Goal: Transaction & Acquisition: Book appointment/travel/reservation

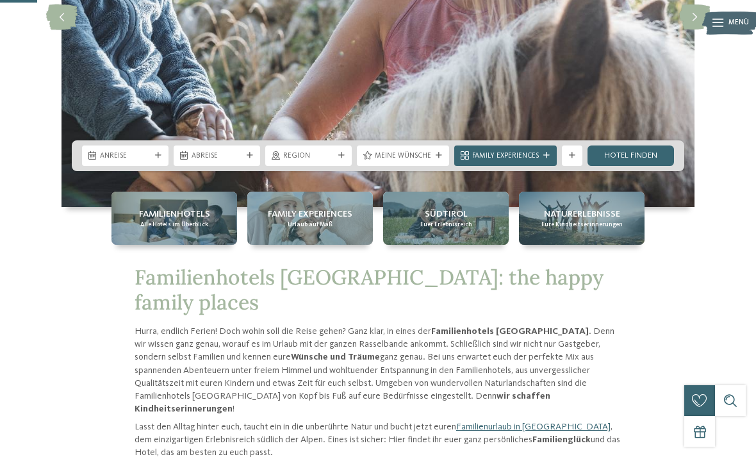
click at [342, 159] on icon at bounding box center [341, 155] width 6 height 6
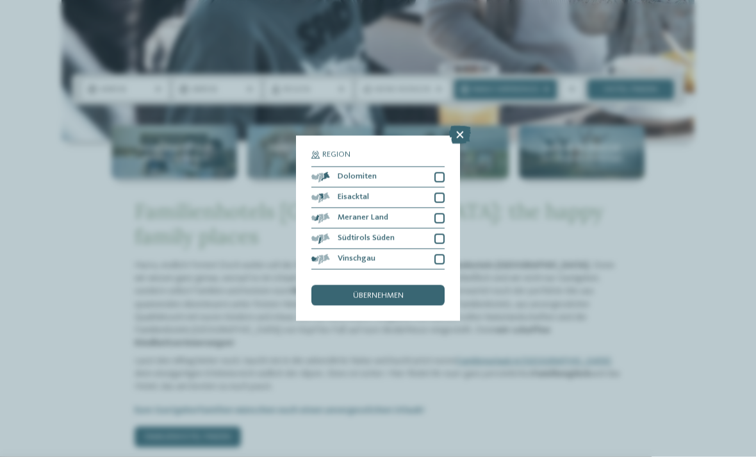
scroll to position [290, 0]
click at [440, 172] on div at bounding box center [439, 177] width 10 height 10
click at [441, 188] on div "Eisacktal" at bounding box center [377, 198] width 133 height 20
click at [440, 213] on div at bounding box center [439, 218] width 10 height 10
click at [443, 234] on div at bounding box center [439, 239] width 10 height 10
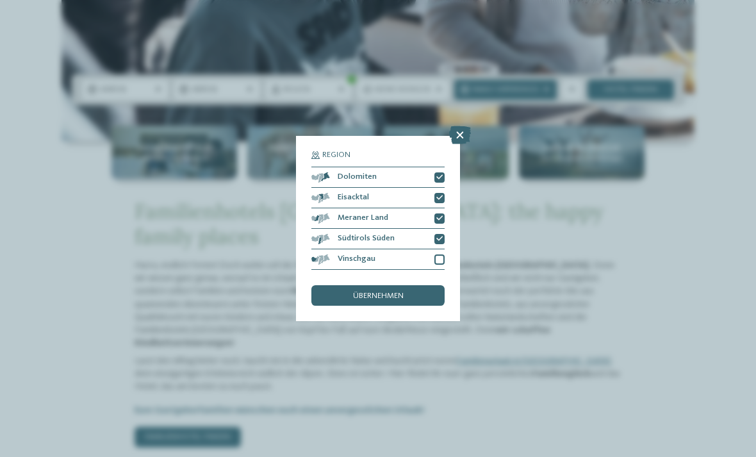
click at [441, 254] on div at bounding box center [439, 259] width 10 height 10
click at [398, 285] on div "übernehmen" at bounding box center [377, 295] width 133 height 20
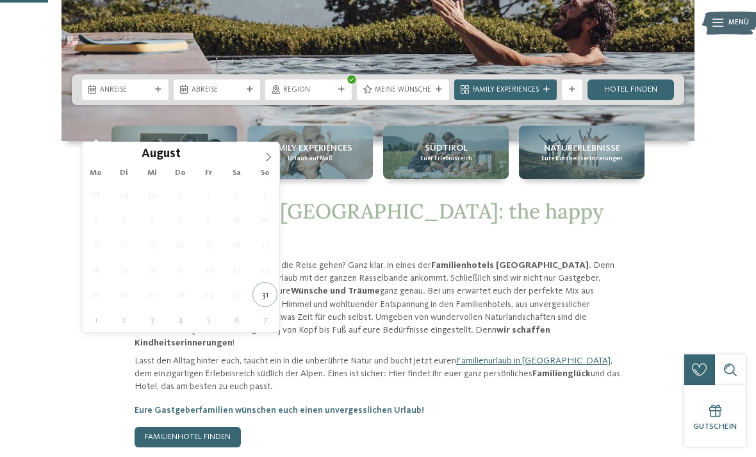
click at [268, 158] on icon at bounding box center [268, 156] width 9 height 9
click at [270, 162] on span at bounding box center [269, 153] width 22 height 22
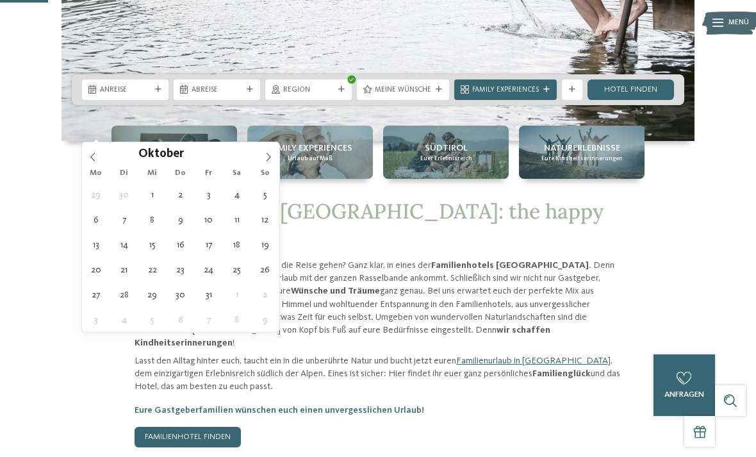
type div "12.10.2025"
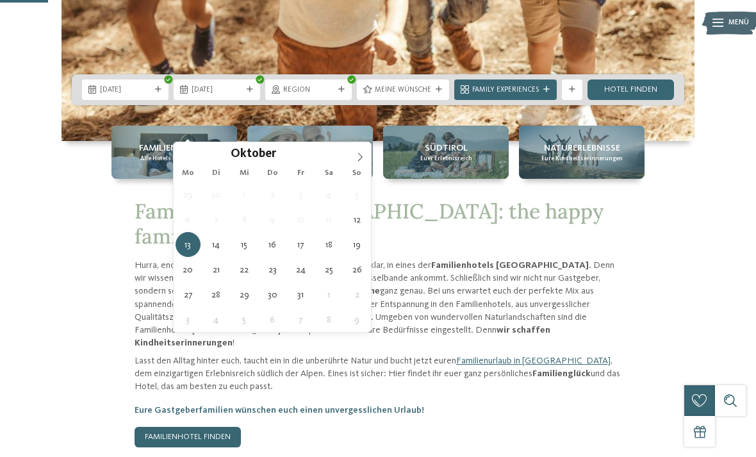
type div "17.10.2025"
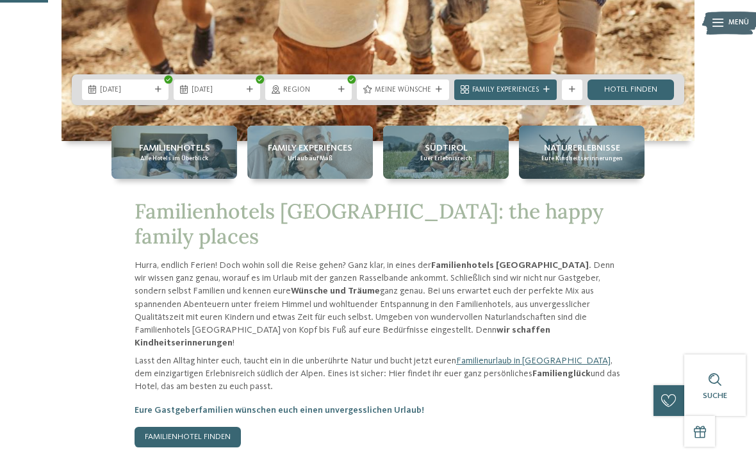
click at [438, 93] on icon at bounding box center [439, 89] width 6 height 6
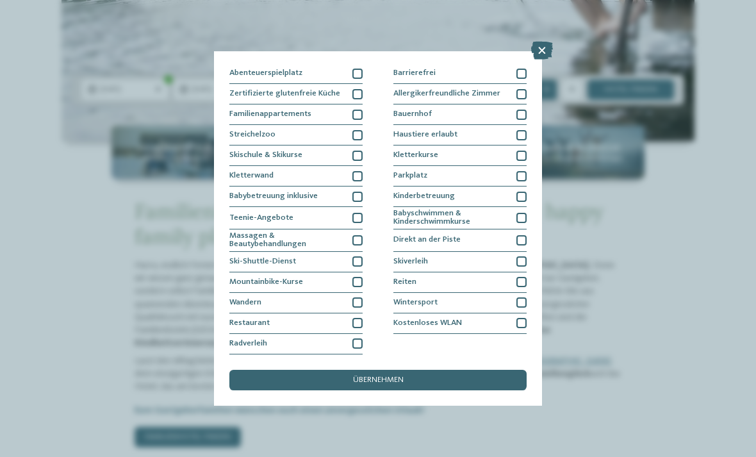
scroll to position [127, 0]
click at [544, 49] on icon at bounding box center [542, 51] width 22 height 18
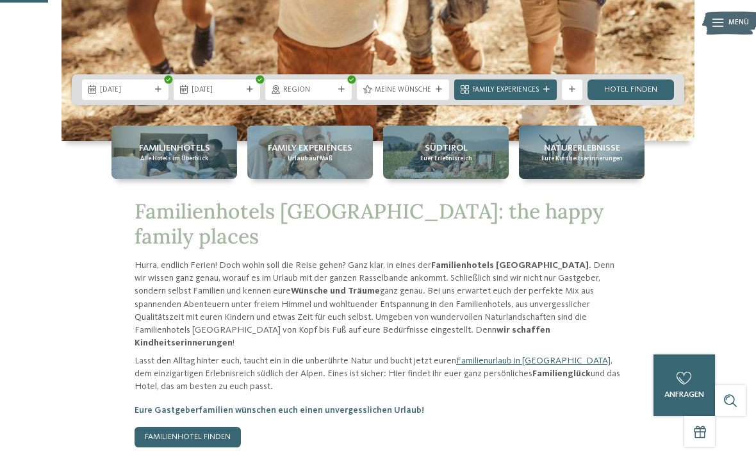
click at [574, 100] on div "Weitere Filter anzeigen" at bounding box center [572, 89] width 20 height 20
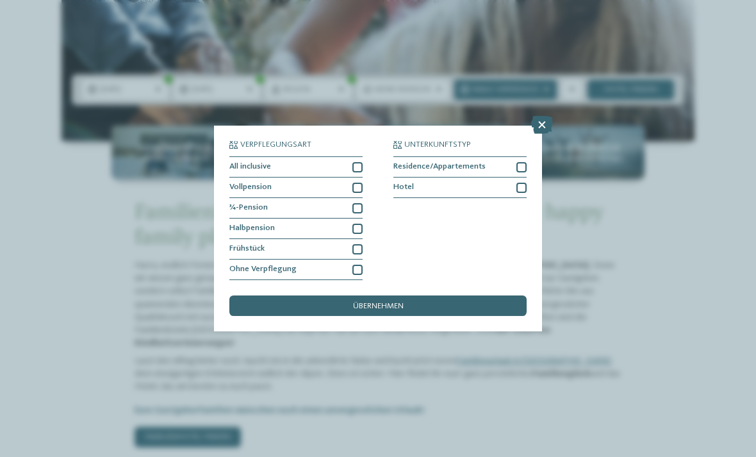
click at [526, 183] on div at bounding box center [521, 188] width 10 height 10
click at [456, 295] on div "übernehmen" at bounding box center [377, 305] width 297 height 20
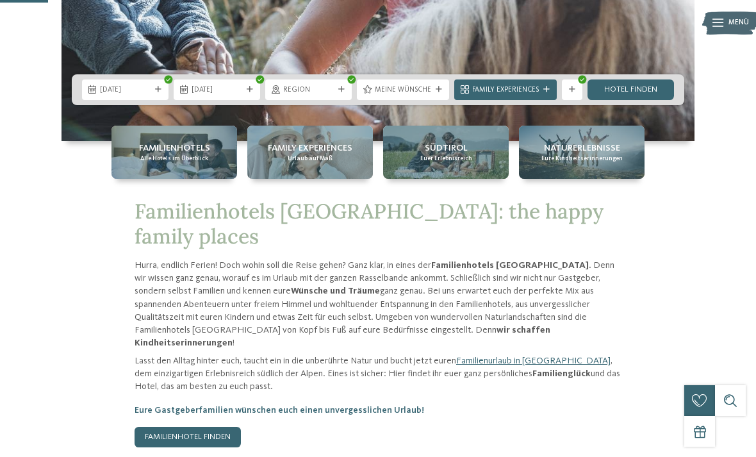
click at [643, 100] on link "Hotel finden" at bounding box center [630, 89] width 86 height 20
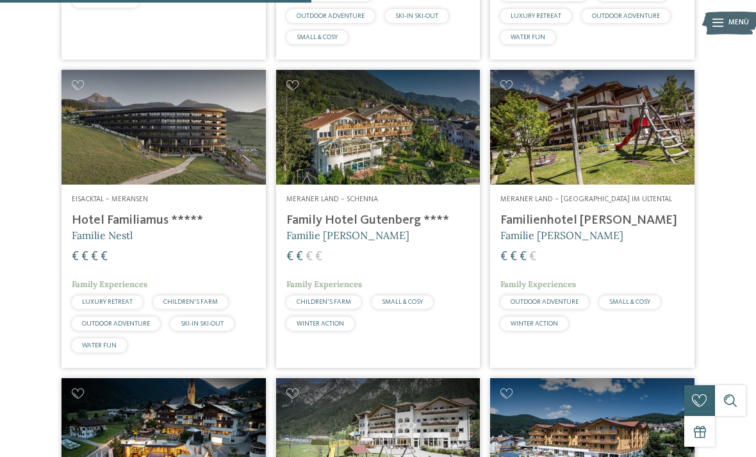
scroll to position [999, 0]
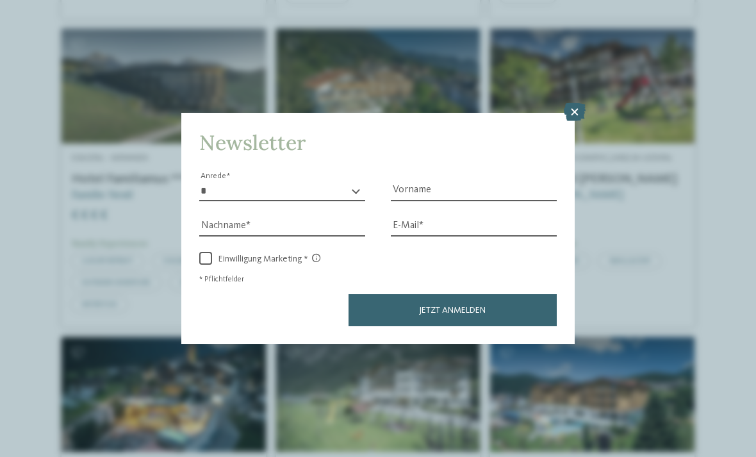
click at [571, 103] on icon at bounding box center [575, 112] width 22 height 18
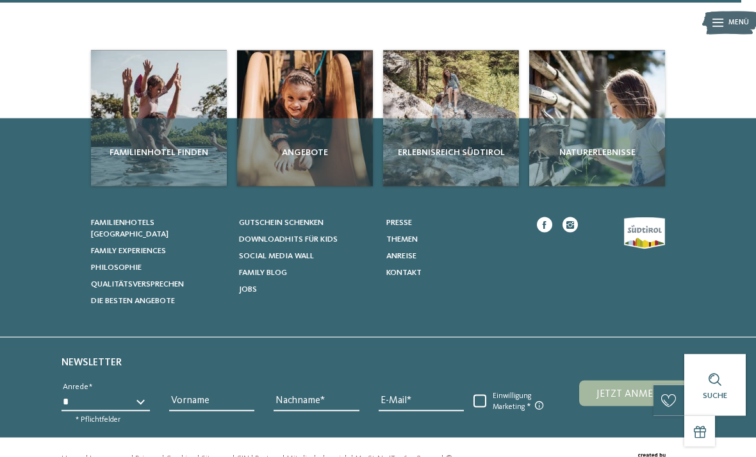
scroll to position [2385, 0]
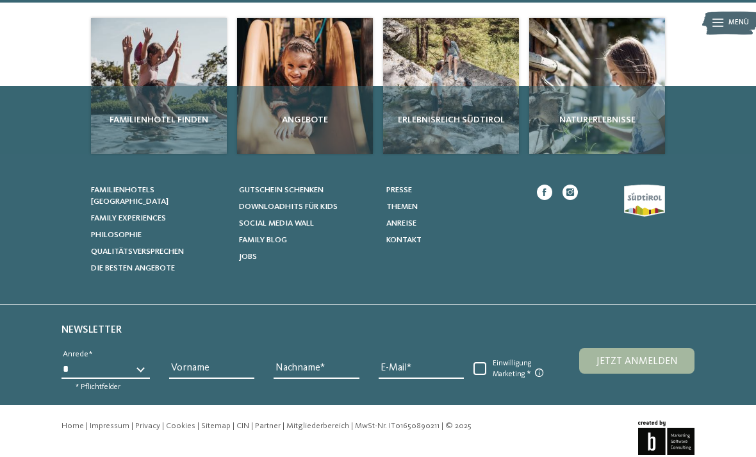
click at [147, 359] on select "* **** **** ******* ******" at bounding box center [105, 368] width 88 height 19
select select "*"
click at [211, 359] on input "Vorname" at bounding box center [211, 368] width 85 height 19
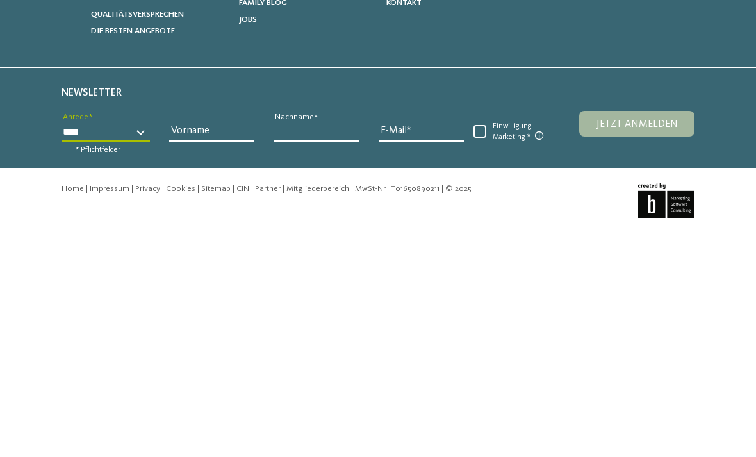
click at [334, 352] on input "Nachname" at bounding box center [316, 361] width 85 height 19
type input "******"
click at [425, 352] on input "E-Mail" at bounding box center [421, 361] width 85 height 19
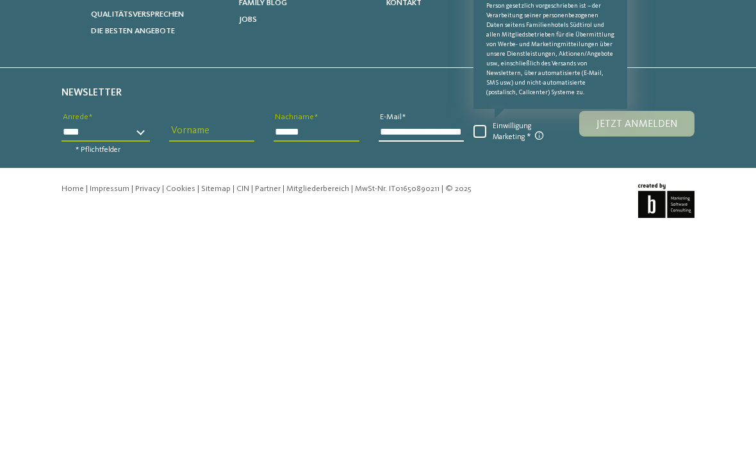
type input "**********"
click at [482, 354] on span at bounding box center [479, 360] width 13 height 13
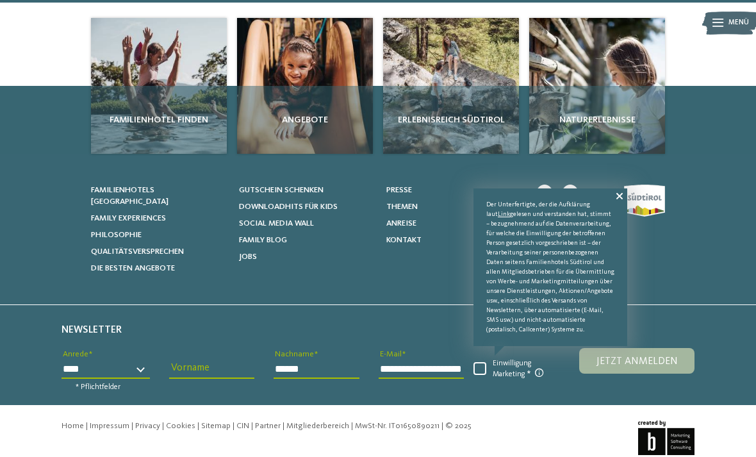
click at [657, 356] on span "Jetzt anmelden" at bounding box center [636, 361] width 81 height 10
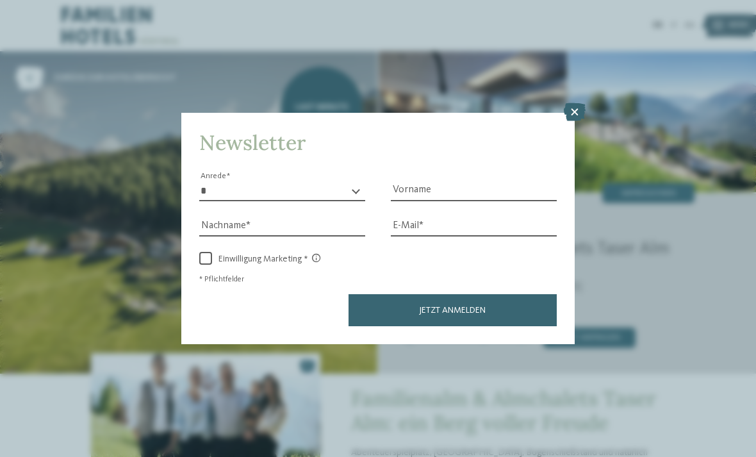
click at [571, 103] on icon at bounding box center [575, 112] width 22 height 18
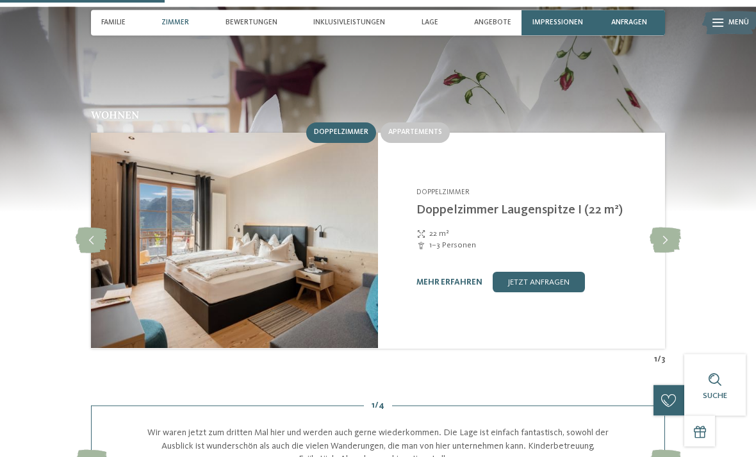
scroll to position [992, 0]
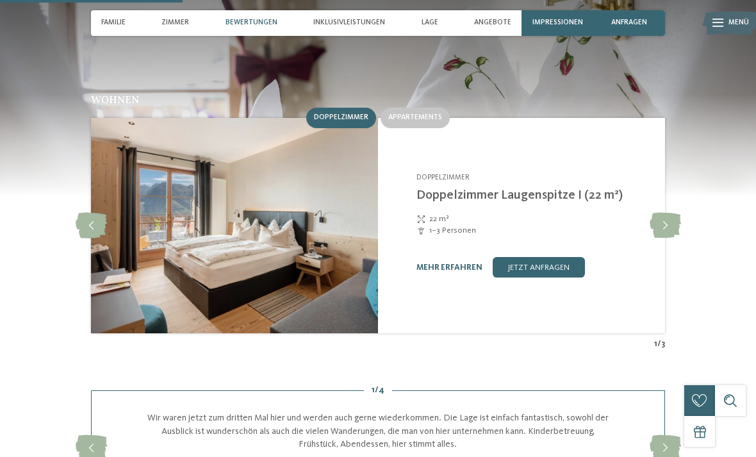
click at [663, 213] on icon at bounding box center [665, 226] width 31 height 26
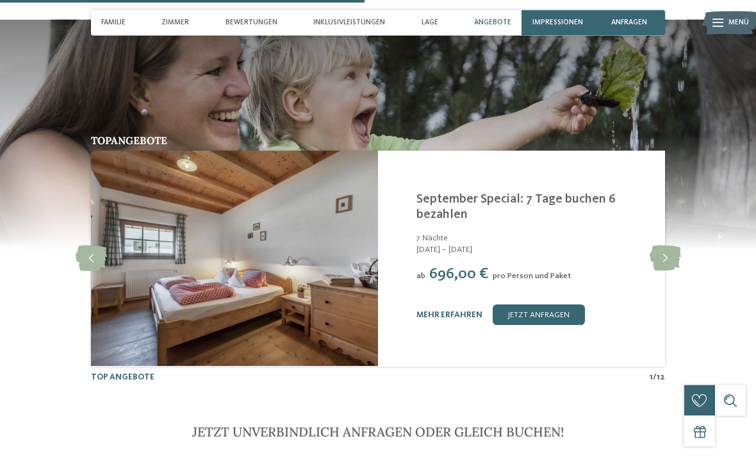
scroll to position [1979, 0]
click at [668, 245] on icon at bounding box center [665, 258] width 31 height 26
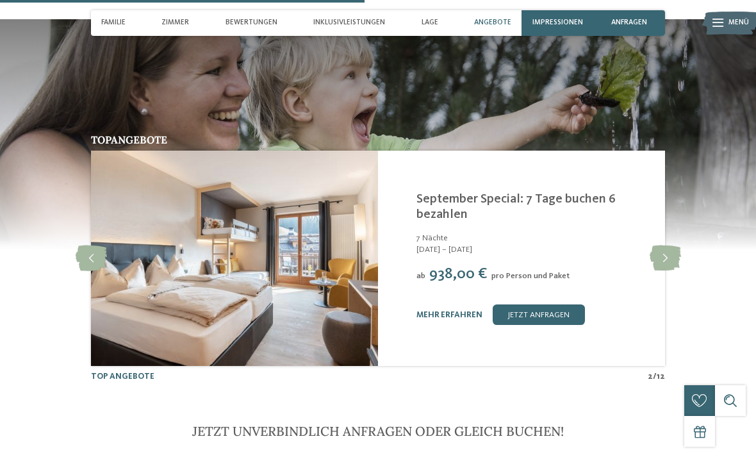
click at [666, 245] on icon at bounding box center [665, 258] width 31 height 26
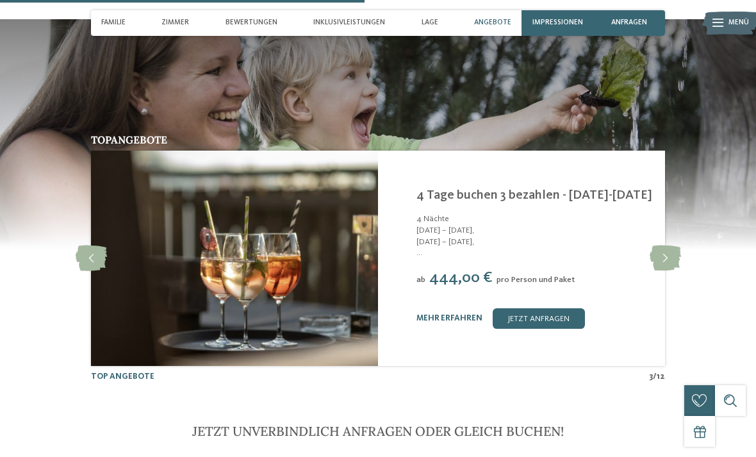
click at [427, 247] on span "..." at bounding box center [534, 253] width 236 height 12
click at [448, 314] on link "mehr erfahren" at bounding box center [449, 318] width 66 height 8
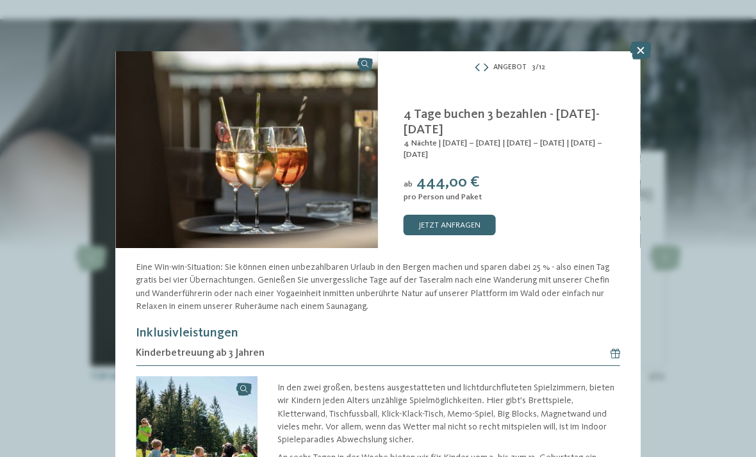
click at [643, 56] on icon at bounding box center [641, 51] width 22 height 18
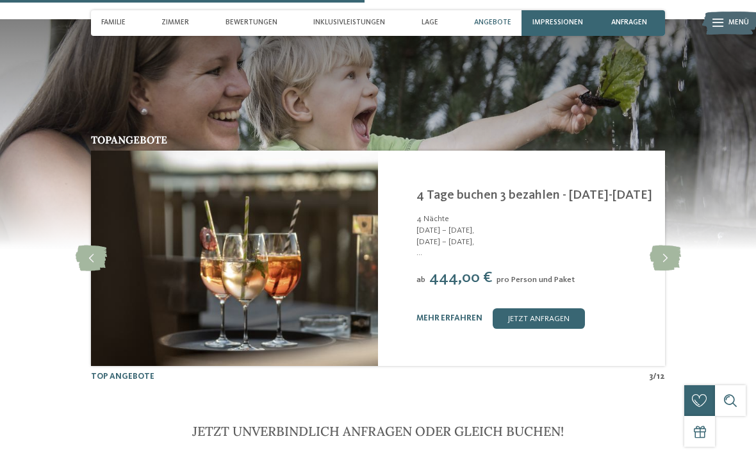
click at [662, 245] on icon at bounding box center [665, 258] width 31 height 26
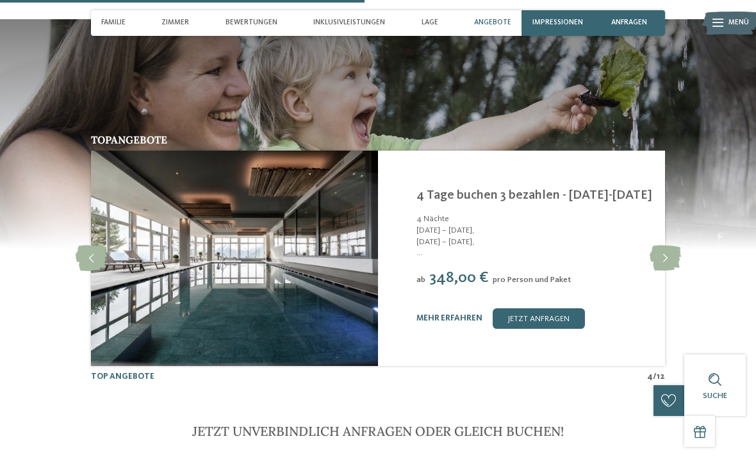
click at [455, 314] on link "mehr erfahren" at bounding box center [449, 318] width 66 height 8
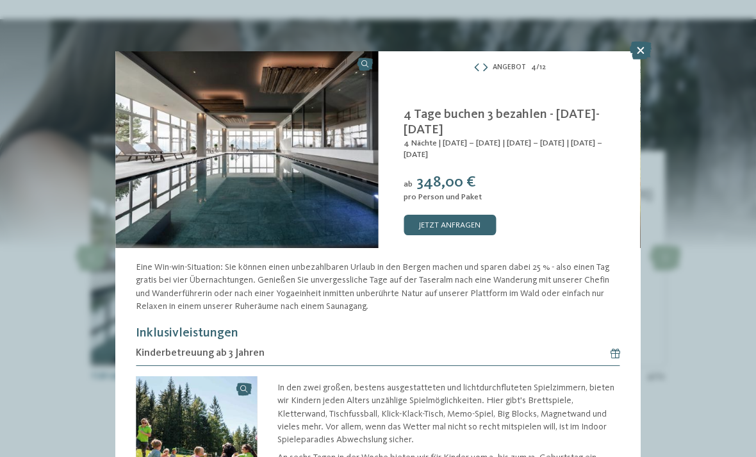
click at [643, 53] on icon at bounding box center [641, 51] width 22 height 18
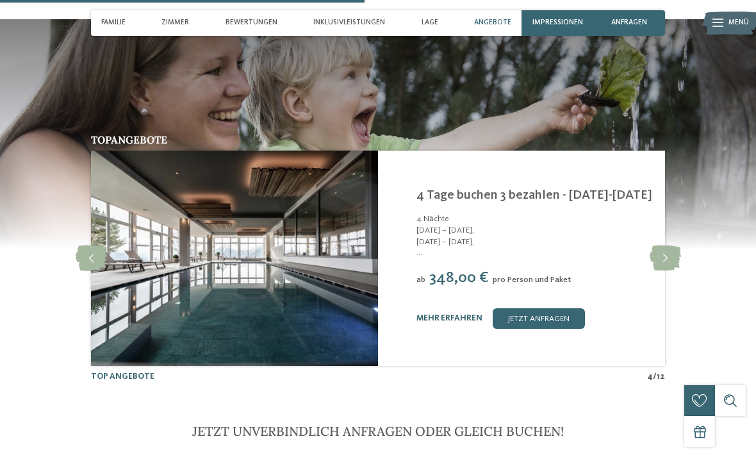
click at [667, 245] on icon at bounding box center [665, 258] width 31 height 26
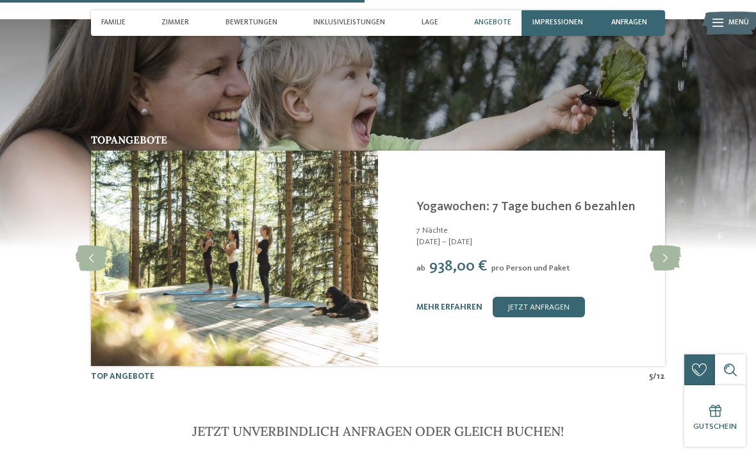
click at [667, 245] on icon at bounding box center [665, 258] width 31 height 26
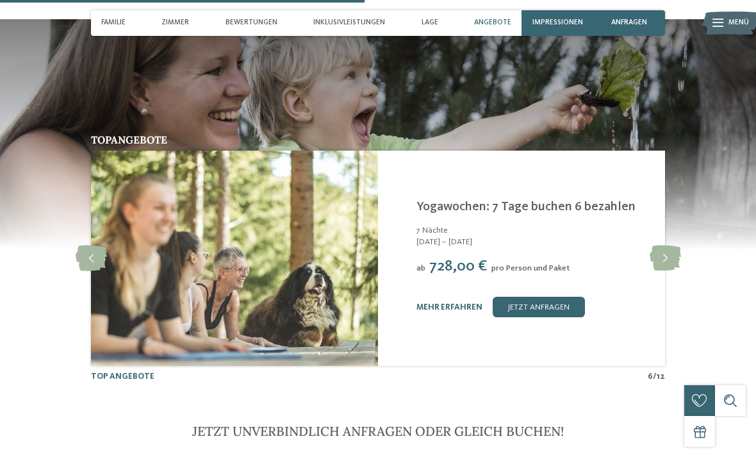
click at [669, 245] on icon at bounding box center [665, 258] width 31 height 26
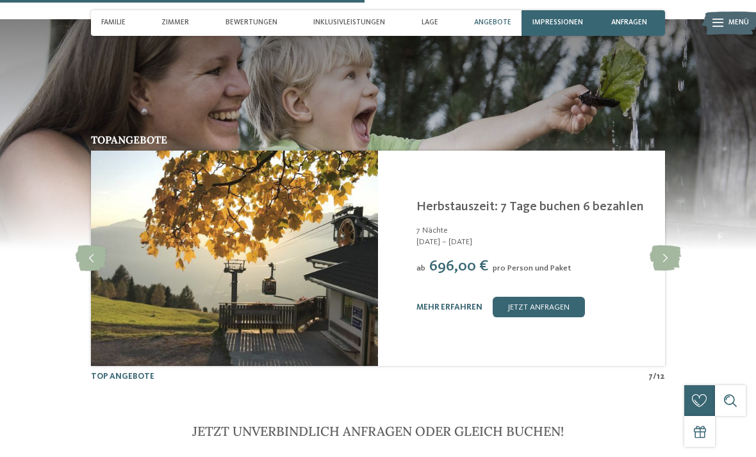
click at [666, 245] on icon at bounding box center [665, 258] width 31 height 26
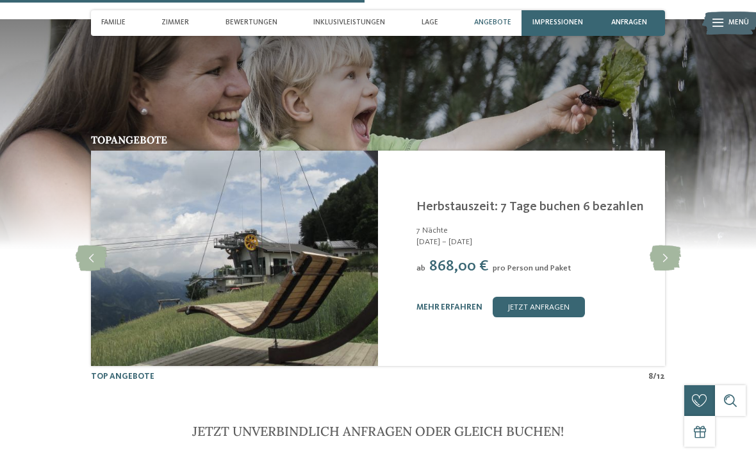
click at [668, 245] on icon at bounding box center [665, 258] width 31 height 26
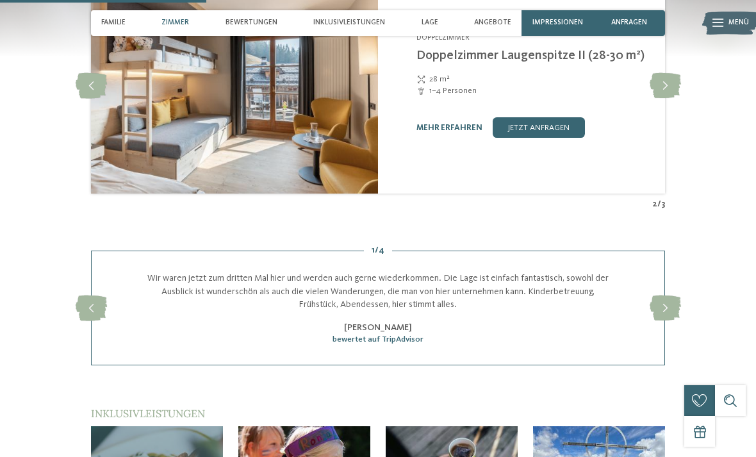
scroll to position [1133, 0]
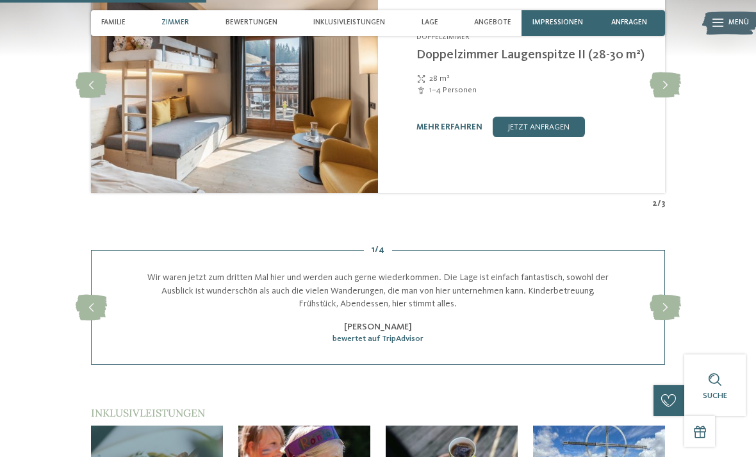
click at [500, 23] on span "Angebote" at bounding box center [492, 23] width 37 height 8
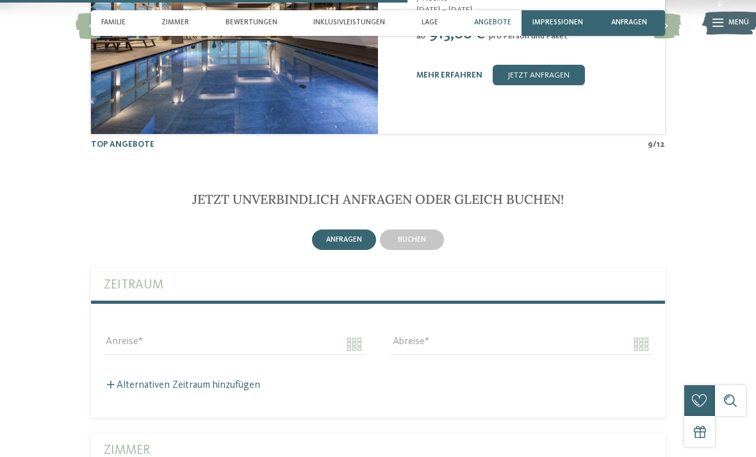
scroll to position [2210, 0]
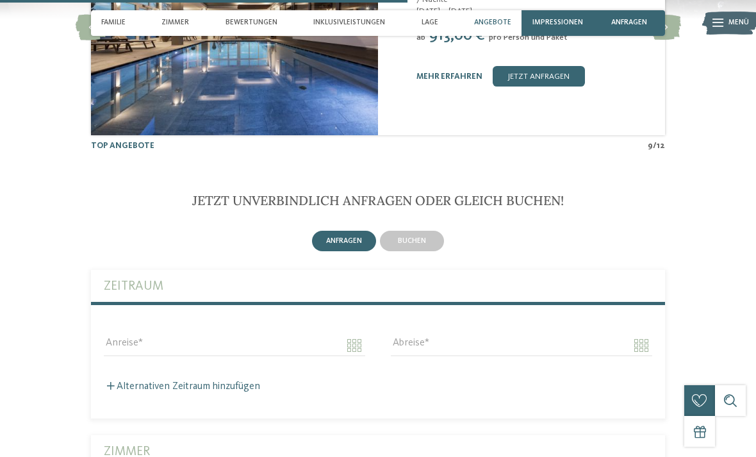
click at [420, 237] on span "buchen" at bounding box center [412, 241] width 28 height 8
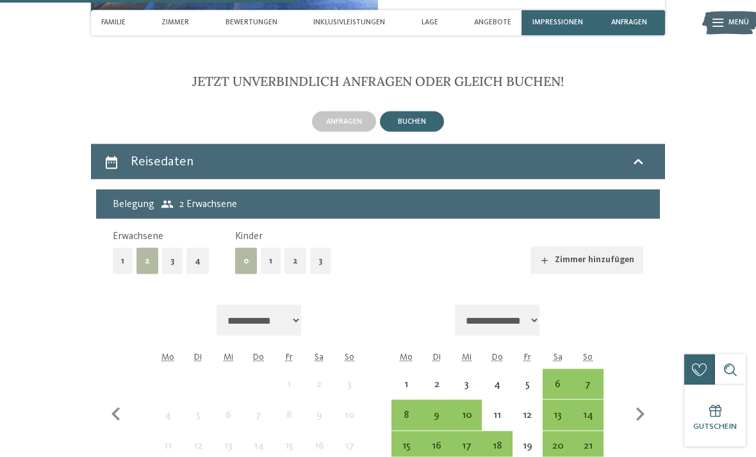
scroll to position [2426, 0]
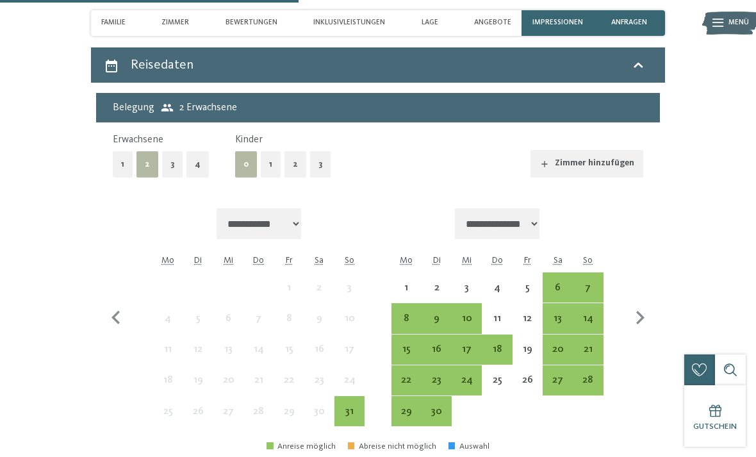
click at [644, 311] on icon "button" at bounding box center [640, 317] width 8 height 13
select select "**********"
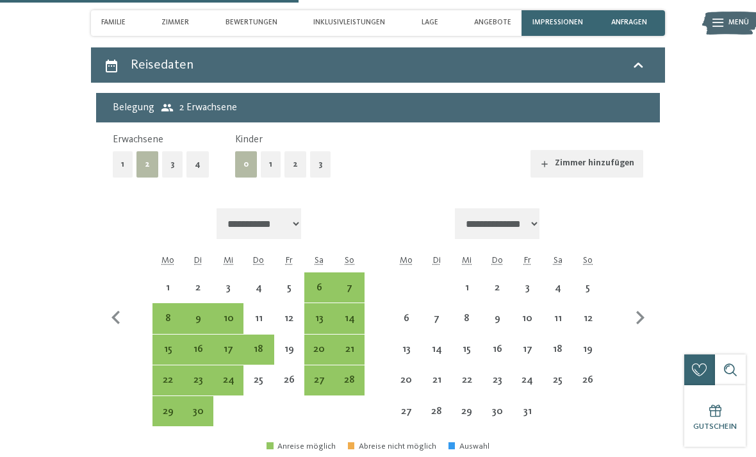
select select "**********"
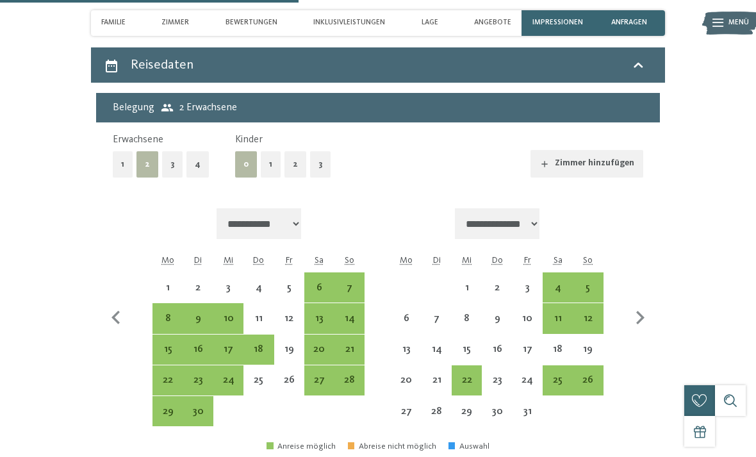
click at [559, 313] on div "11" at bounding box center [558, 327] width 28 height 28
select select "**********"
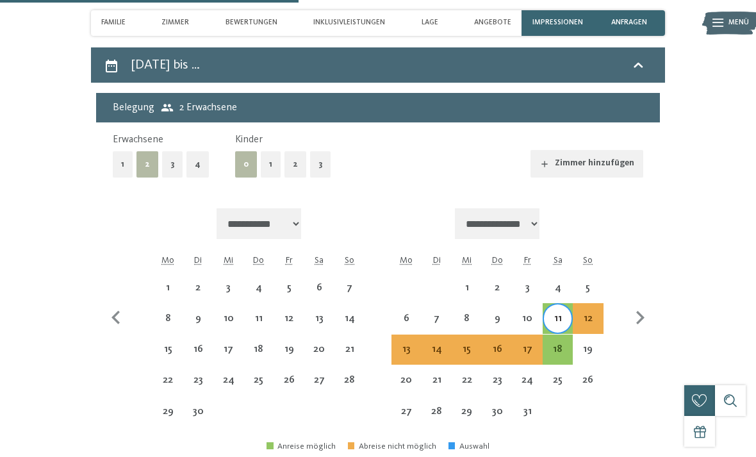
click at [560, 344] on div "18" at bounding box center [558, 358] width 28 height 28
select select "**********"
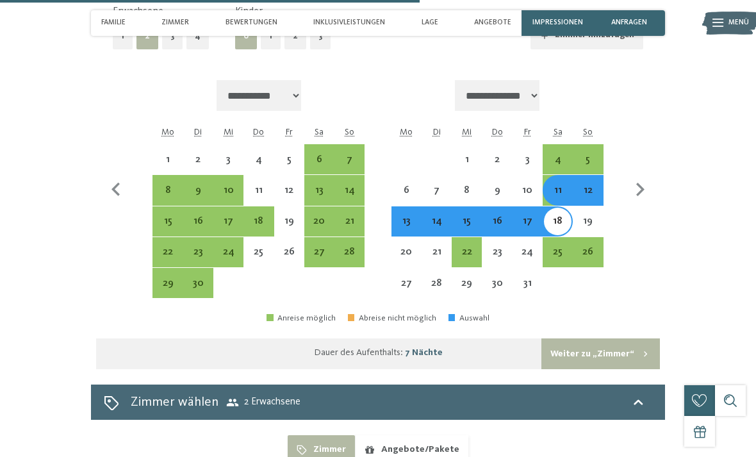
scroll to position [2521, 0]
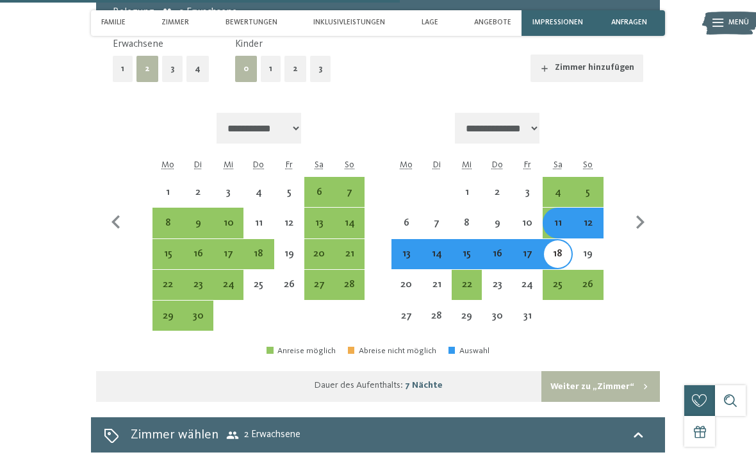
click at [555, 218] on div "11" at bounding box center [558, 232] width 28 height 28
select select "**********"
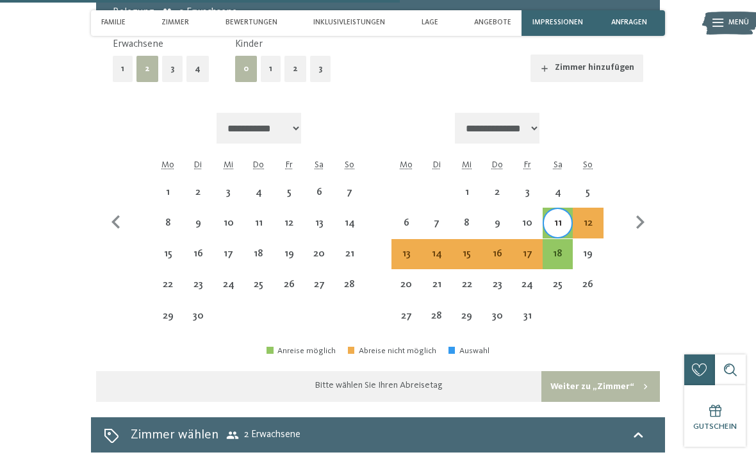
click at [588, 249] on div "19" at bounding box center [588, 263] width 28 height 28
select select "**********"
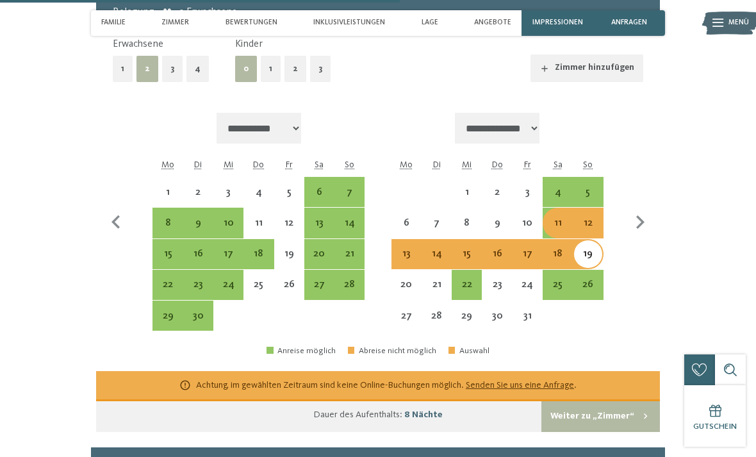
click at [560, 218] on div "11" at bounding box center [558, 232] width 28 height 28
select select "**********"
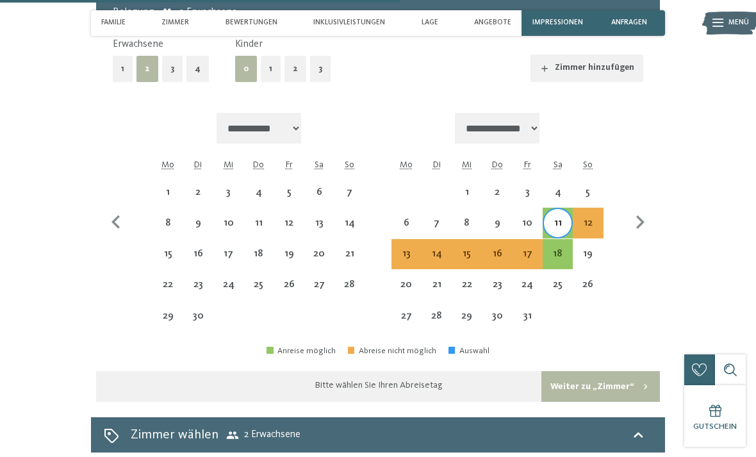
click at [561, 249] on div "18" at bounding box center [558, 263] width 28 height 28
select select "**********"
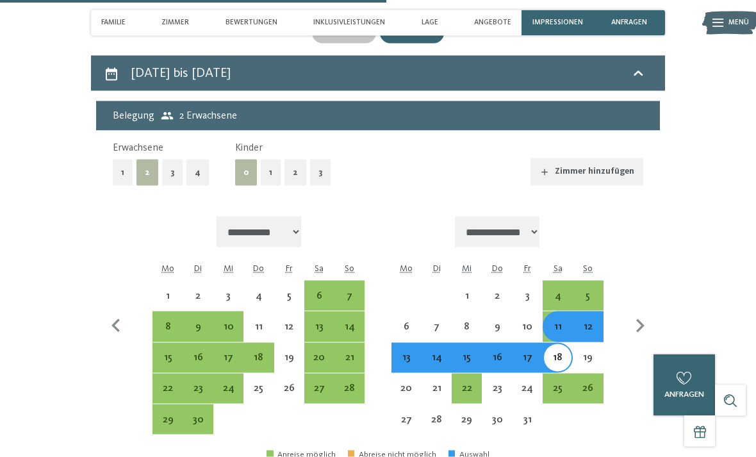
scroll to position [2418, 0]
click at [291, 159] on button "2" at bounding box center [295, 172] width 22 height 26
select select "**********"
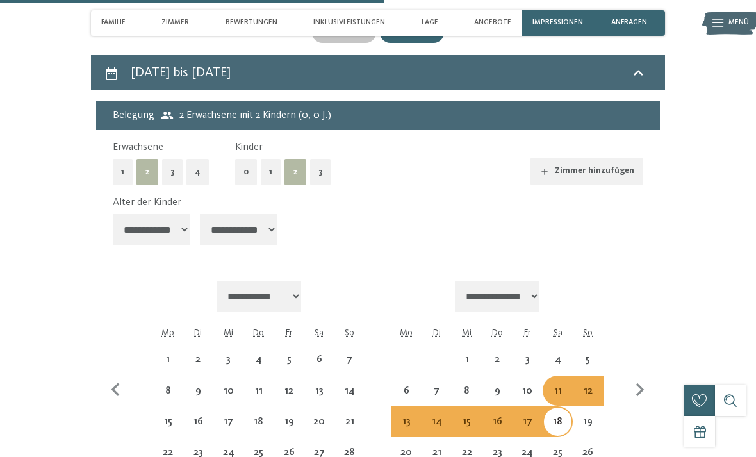
select select "**********"
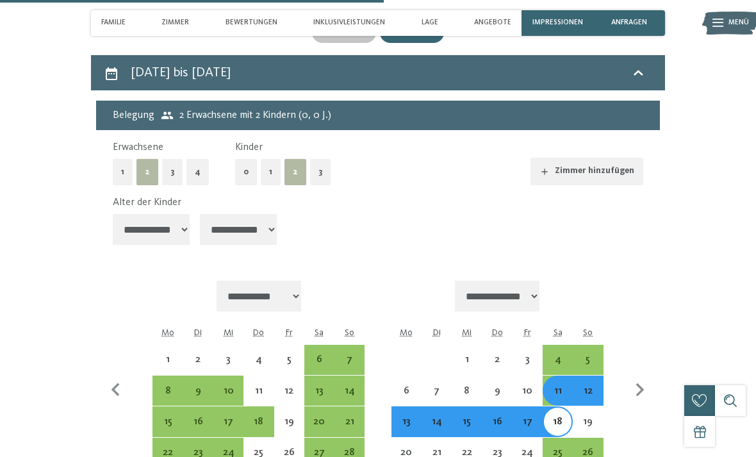
click at [175, 214] on select "**********" at bounding box center [151, 229] width 77 height 31
select select "*"
select select "**********"
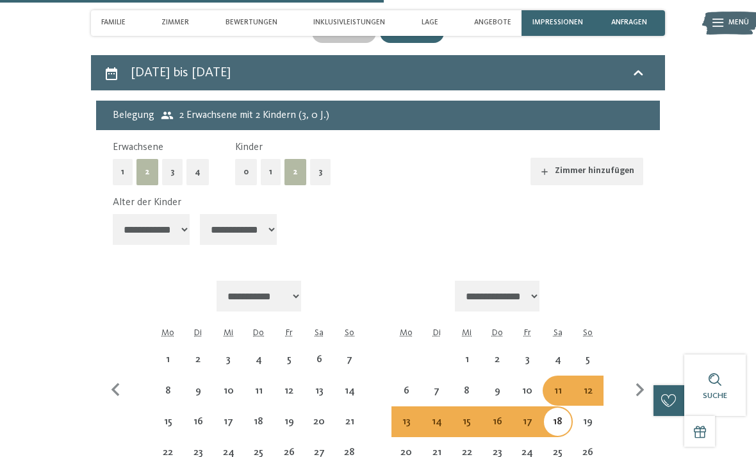
select select "**********"
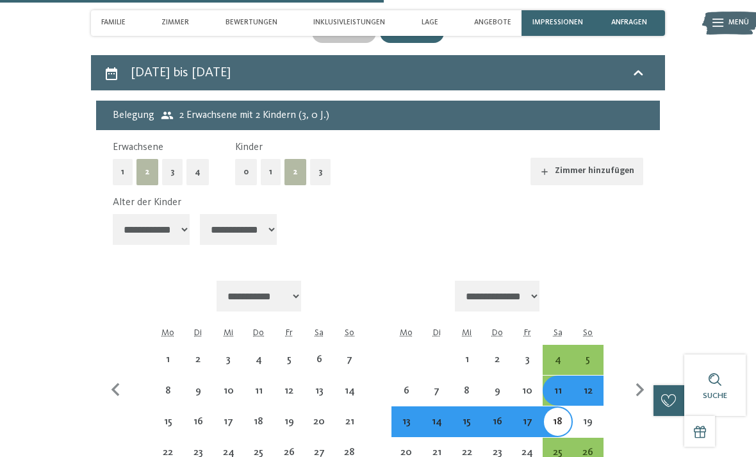
select select "**********"
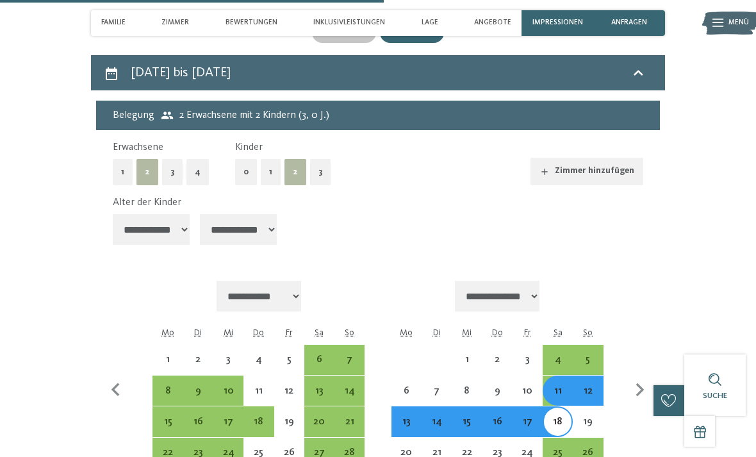
click at [249, 214] on select "**********" at bounding box center [238, 229] width 77 height 31
select select "*"
select select "**********"
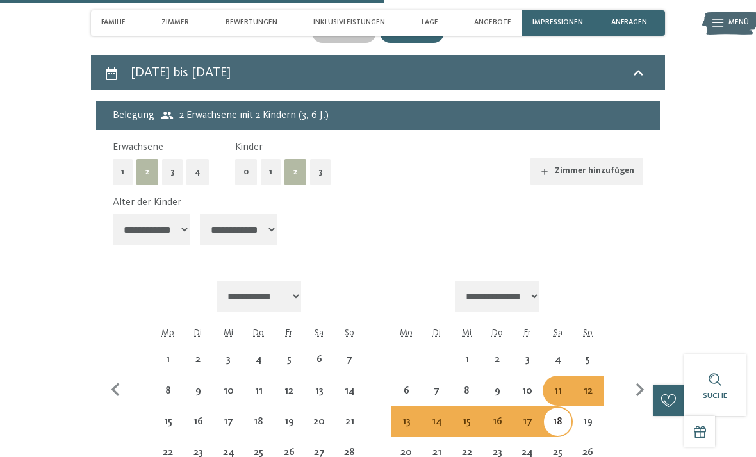
select select "**********"
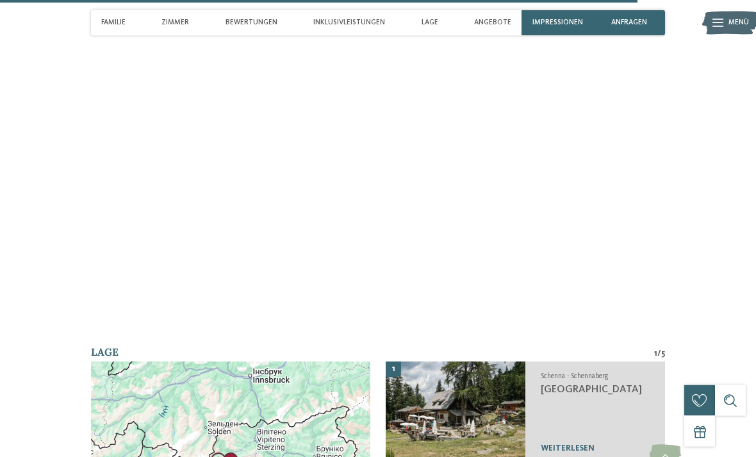
scroll to position [3758, 0]
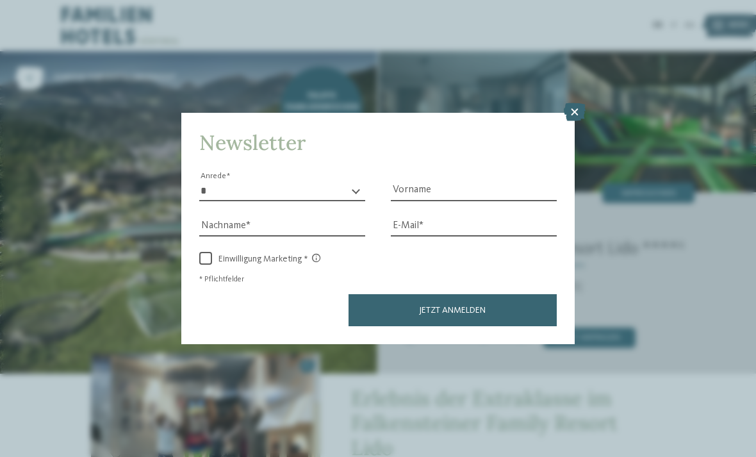
click at [575, 103] on icon at bounding box center [575, 112] width 22 height 18
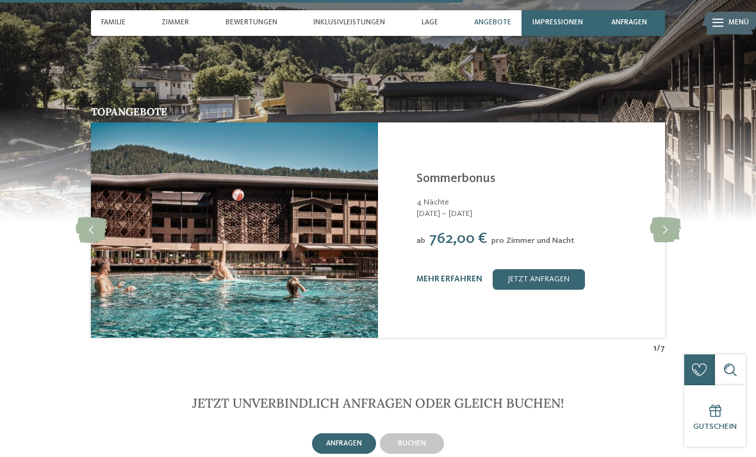
scroll to position [2171, 0]
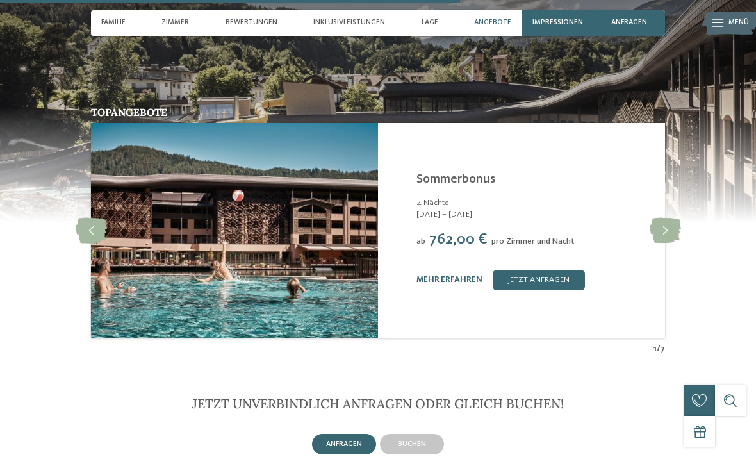
click at [671, 218] on icon at bounding box center [665, 231] width 31 height 26
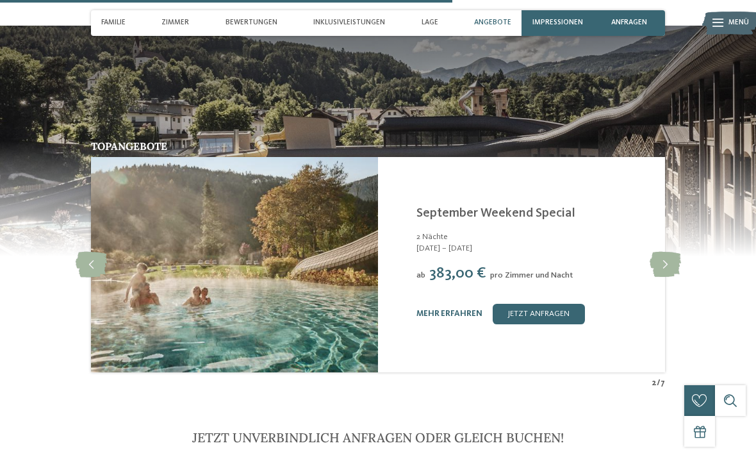
scroll to position [2136, 0]
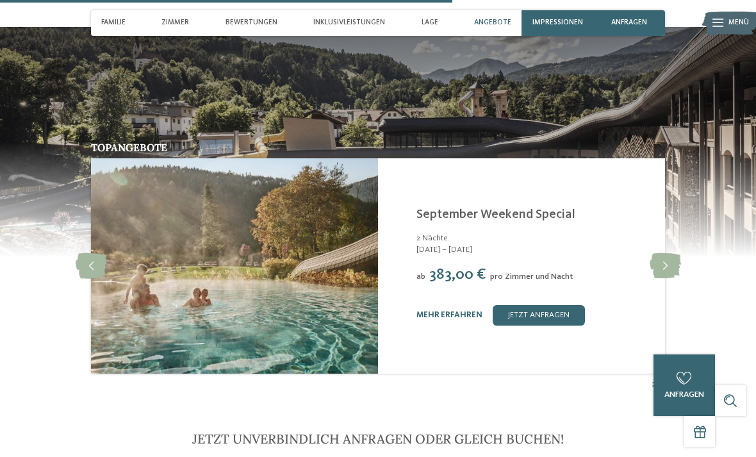
click at [673, 253] on icon at bounding box center [665, 266] width 31 height 26
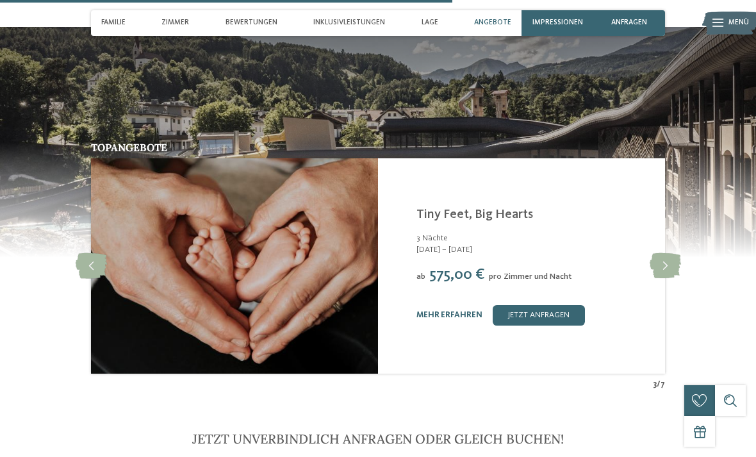
click at [669, 253] on icon at bounding box center [665, 266] width 31 height 26
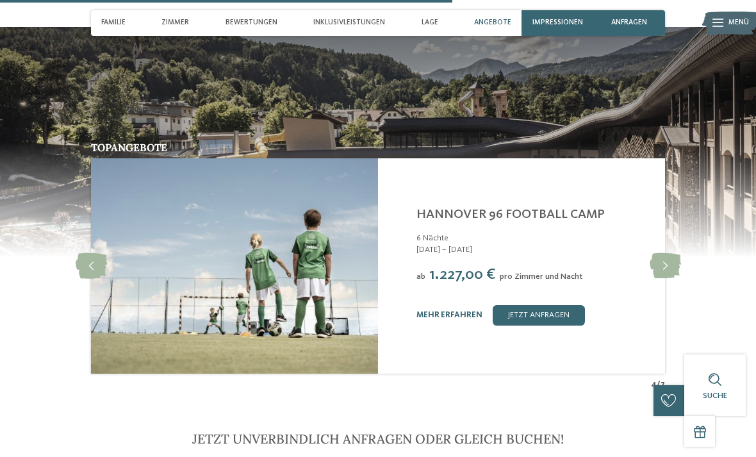
click at [666, 253] on icon at bounding box center [665, 266] width 31 height 26
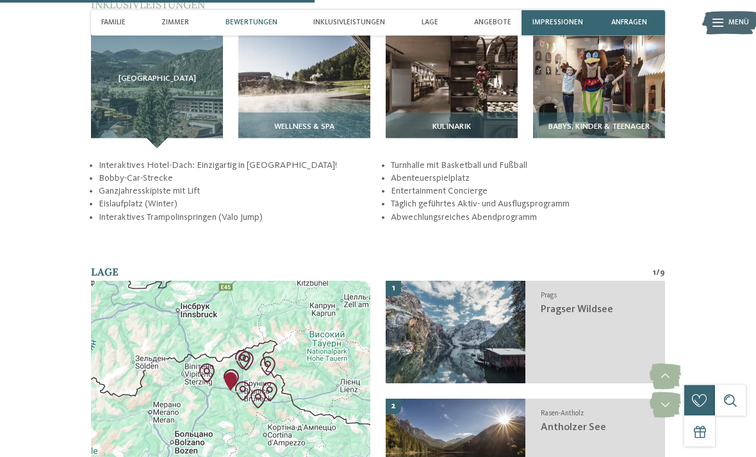
scroll to position [1502, 0]
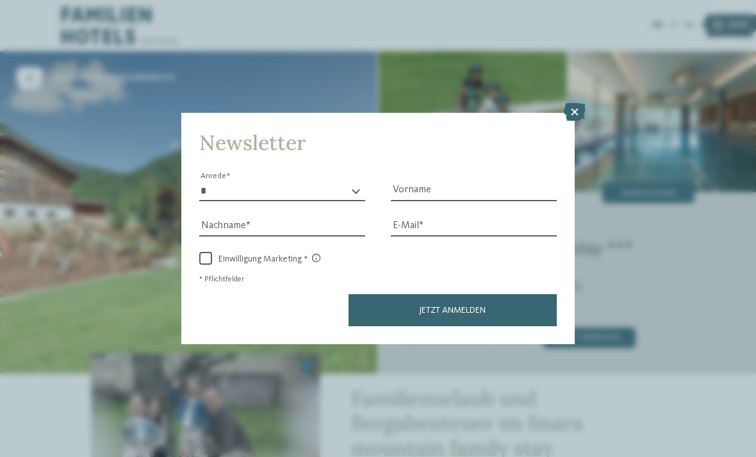
click at [575, 103] on icon at bounding box center [575, 112] width 22 height 18
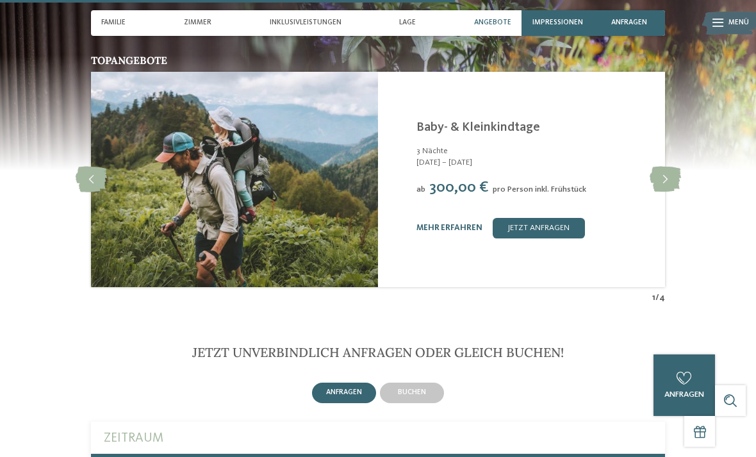
scroll to position [2024, 0]
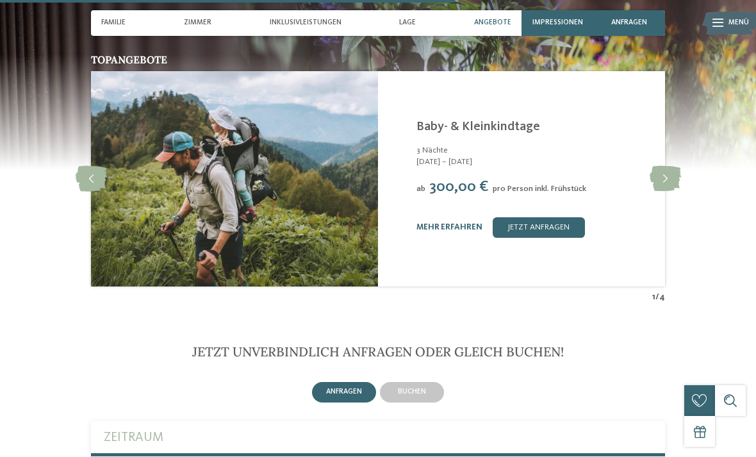
click at [673, 166] on icon at bounding box center [665, 179] width 31 height 26
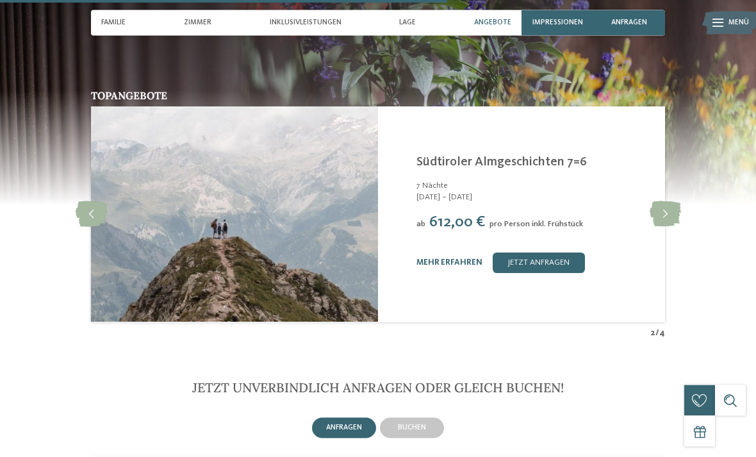
scroll to position [1988, 0]
click at [460, 258] on link "mehr erfahren" at bounding box center [449, 262] width 66 height 8
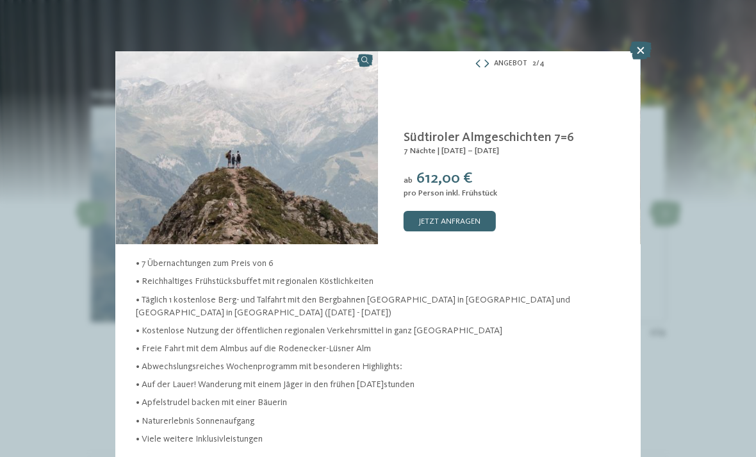
scroll to position [55, 0]
click at [644, 51] on icon at bounding box center [641, 51] width 22 height 18
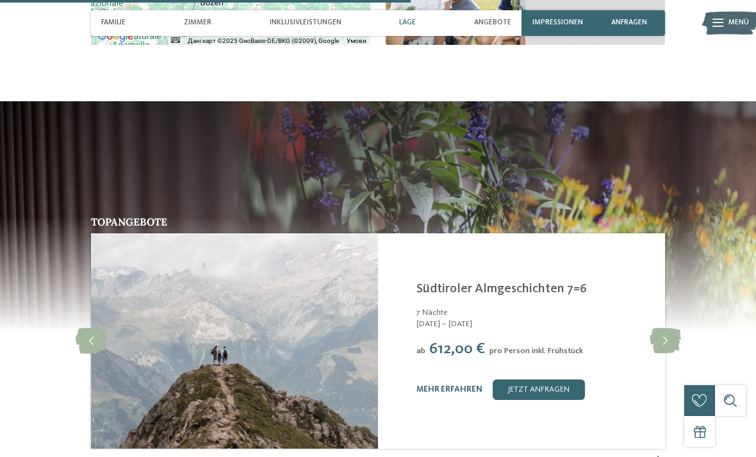
scroll to position [1962, 0]
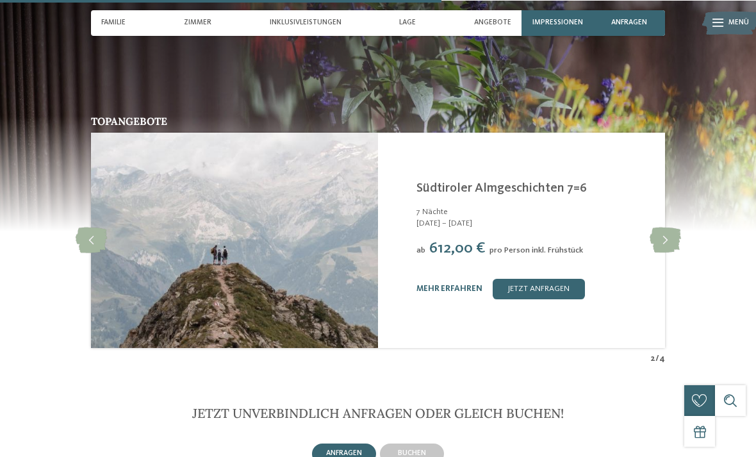
click at [673, 227] on icon at bounding box center [665, 240] width 31 height 26
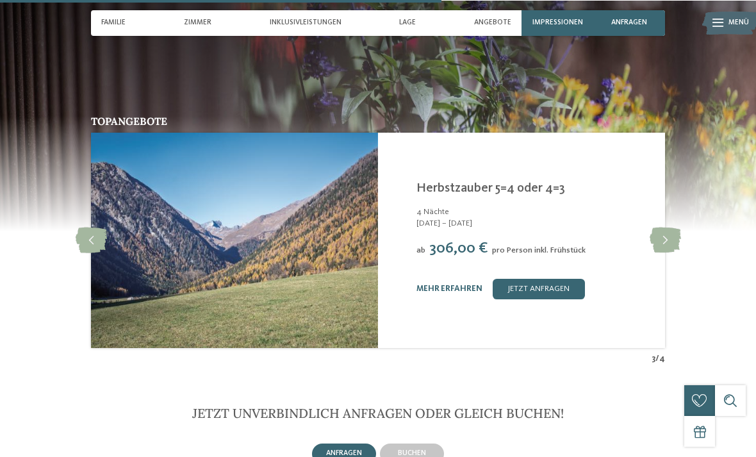
click at [667, 227] on icon at bounding box center [665, 240] width 31 height 26
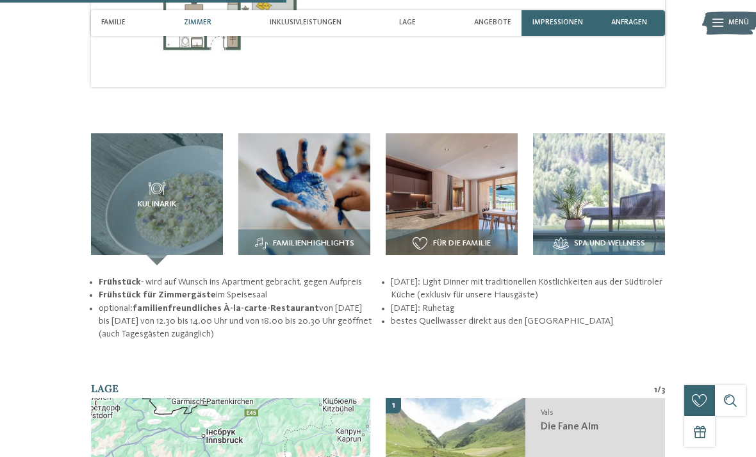
scroll to position [1289, 0]
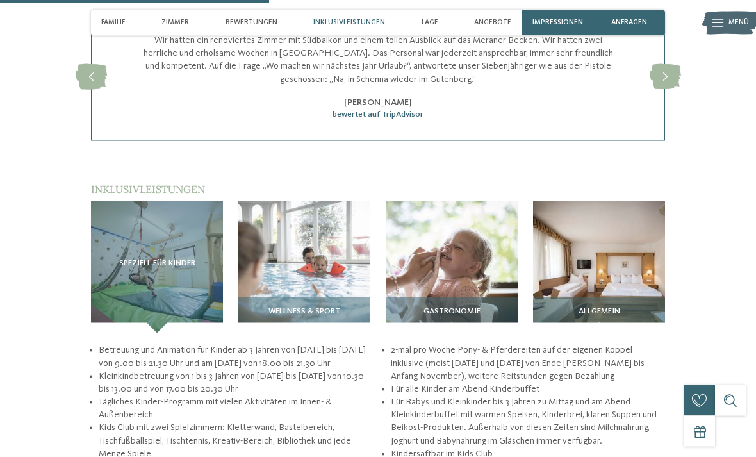
scroll to position [1292, 0]
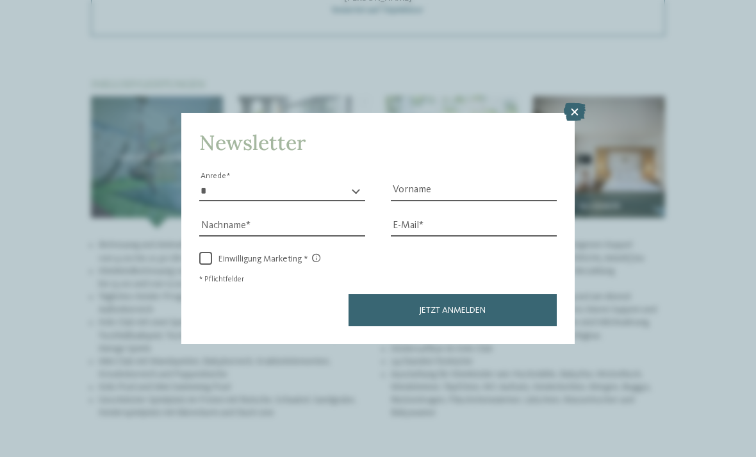
click at [572, 103] on icon at bounding box center [575, 112] width 22 height 18
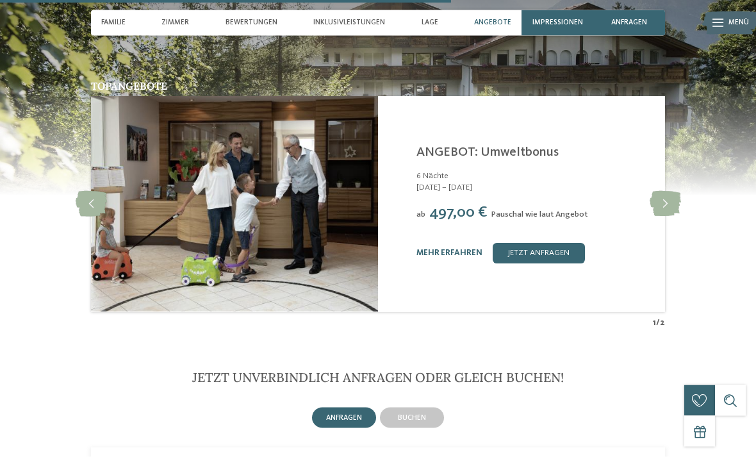
scroll to position [2090, 0]
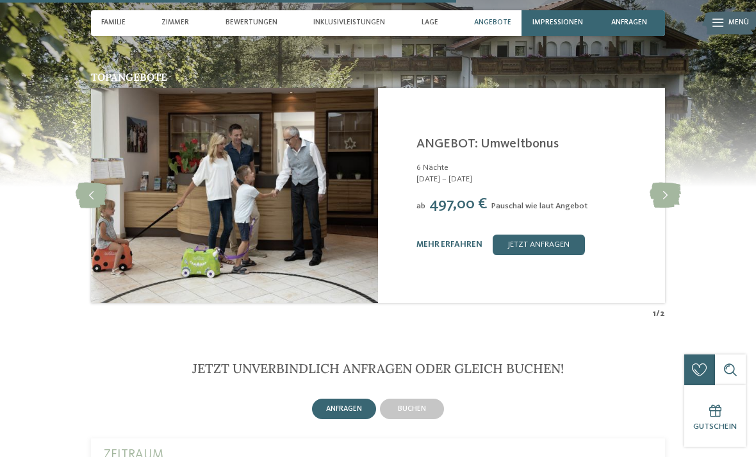
click at [667, 194] on icon at bounding box center [665, 196] width 31 height 26
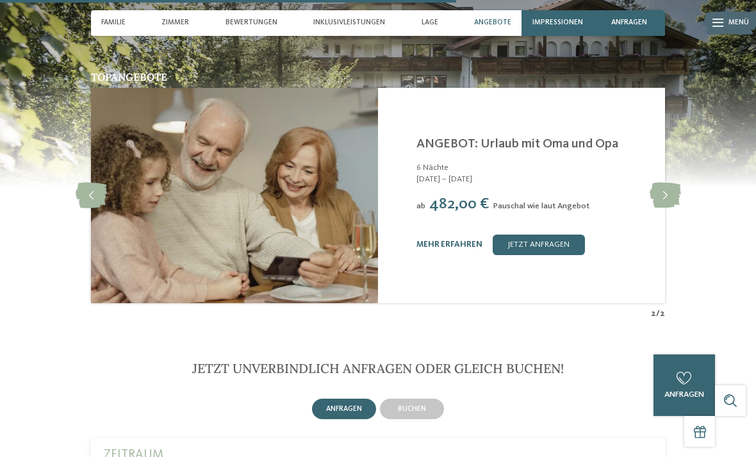
click at [666, 190] on icon at bounding box center [665, 196] width 31 height 26
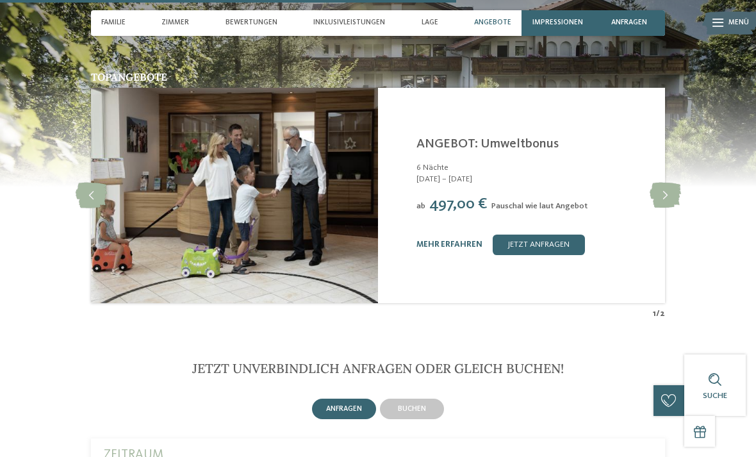
click at [661, 193] on icon at bounding box center [665, 196] width 31 height 26
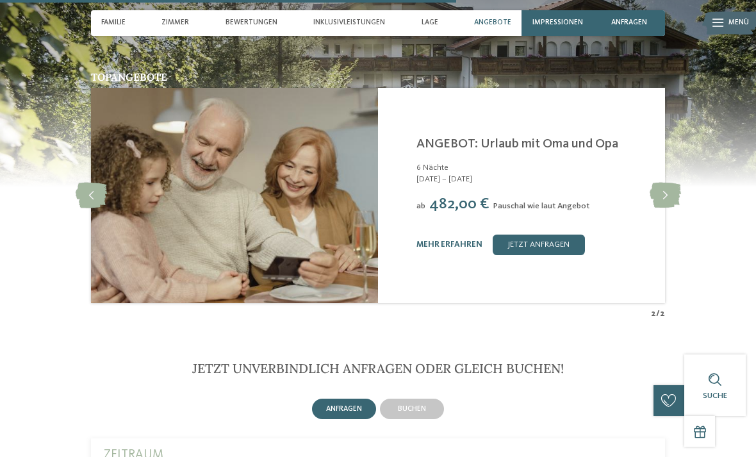
click at [421, 410] on div "buchen" at bounding box center [412, 408] width 64 height 20
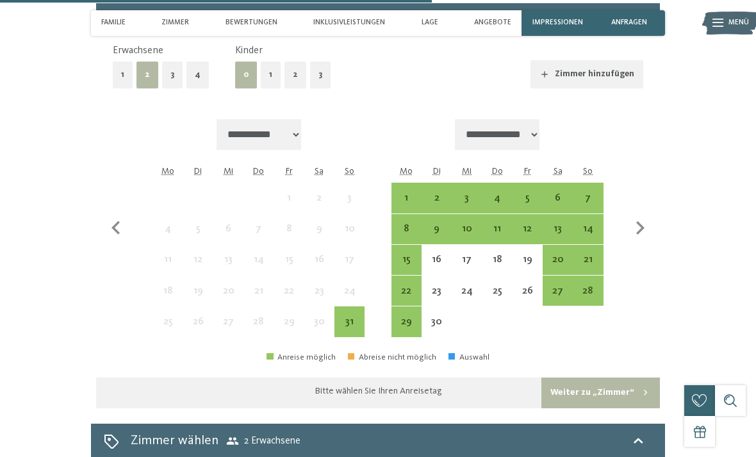
scroll to position [2571, 0]
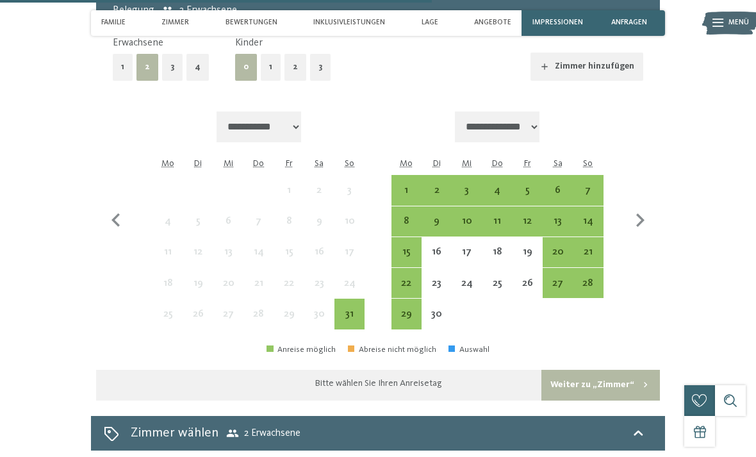
click at [636, 212] on icon "button" at bounding box center [639, 220] width 27 height 27
select select "**********"
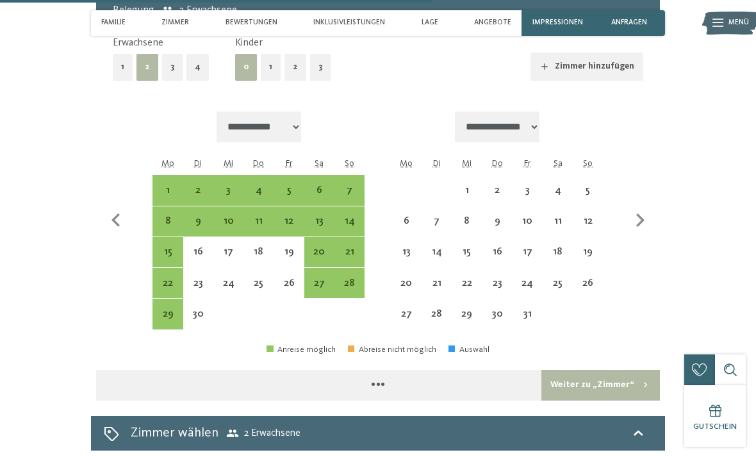
select select "**********"
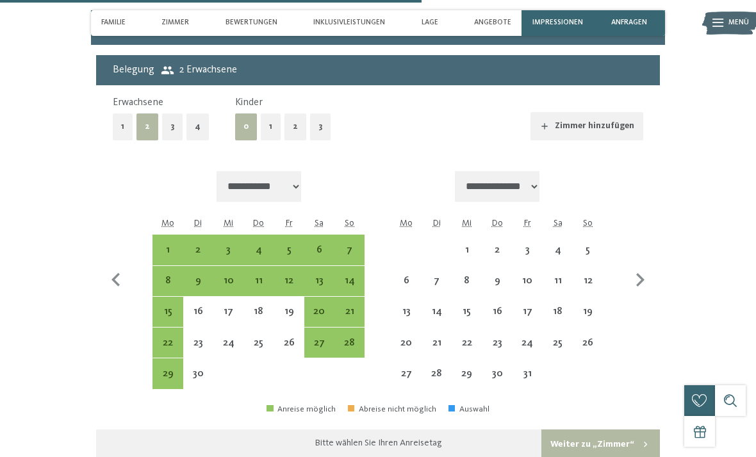
scroll to position [2512, 0]
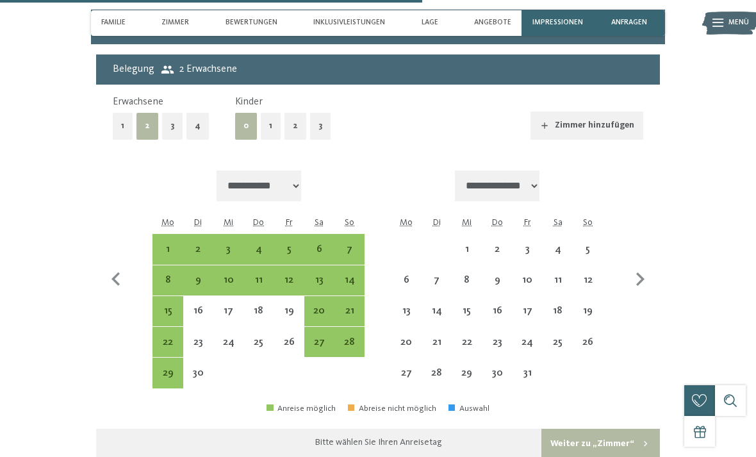
click at [293, 126] on button "2" at bounding box center [295, 126] width 22 height 26
select select "**********"
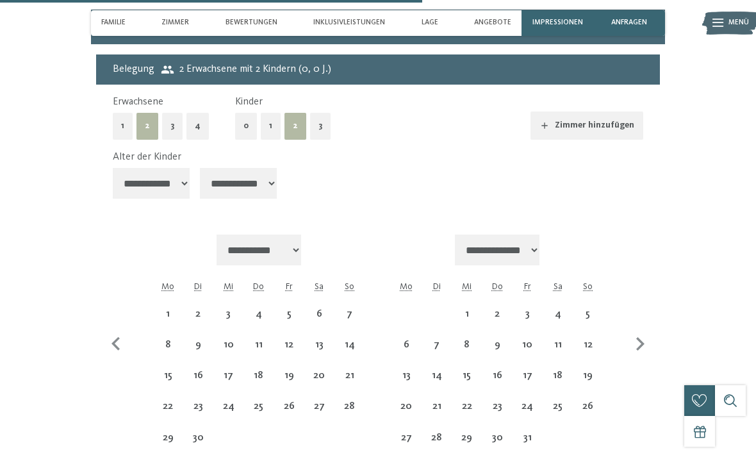
select select "**********"
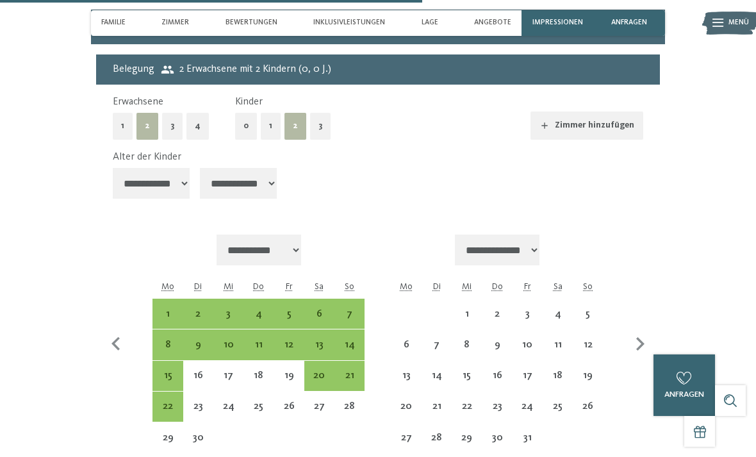
click at [174, 173] on select "**********" at bounding box center [151, 183] width 77 height 31
select select "*"
select select "**********"
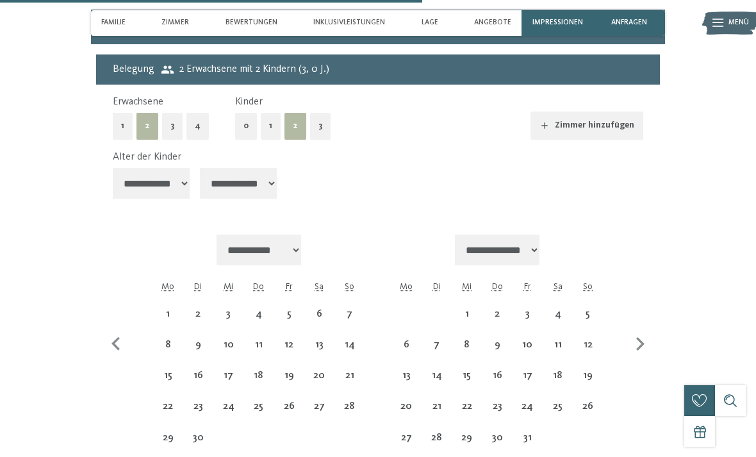
select select "**********"
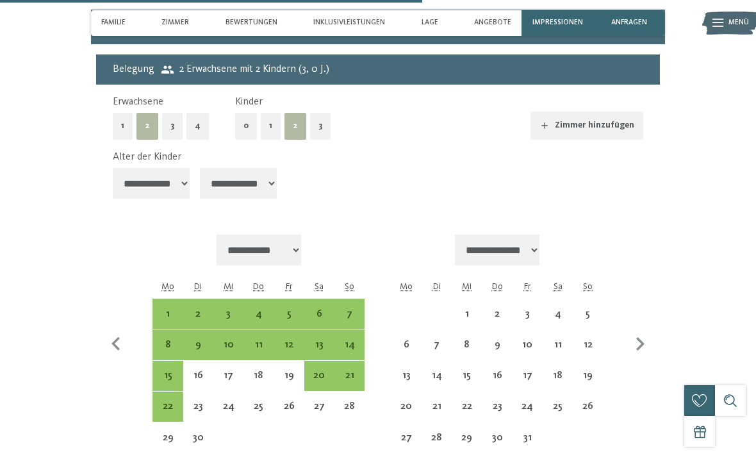
click at [254, 172] on select "**********" at bounding box center [238, 183] width 77 height 31
select select "*"
select select "**********"
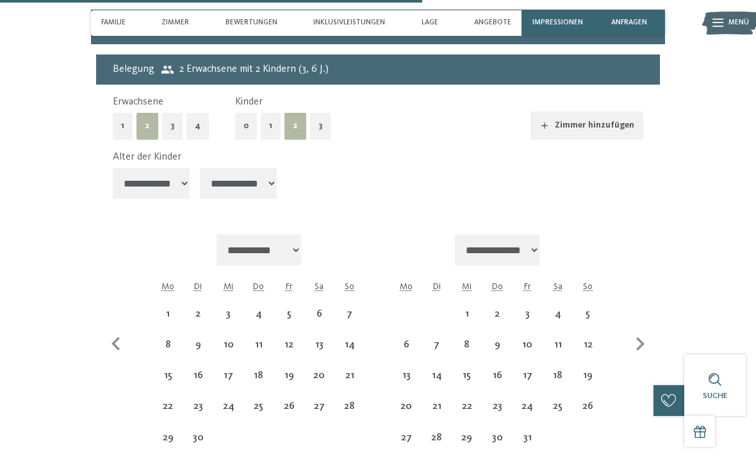
select select "**********"
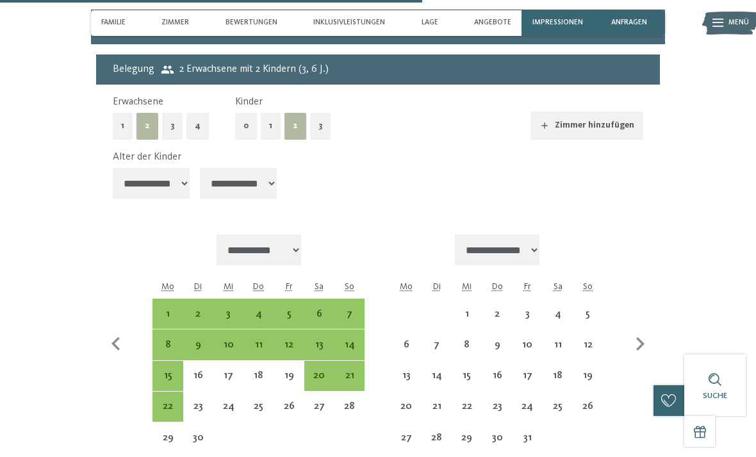
click at [555, 340] on div "11" at bounding box center [558, 354] width 28 height 28
select select "**********"
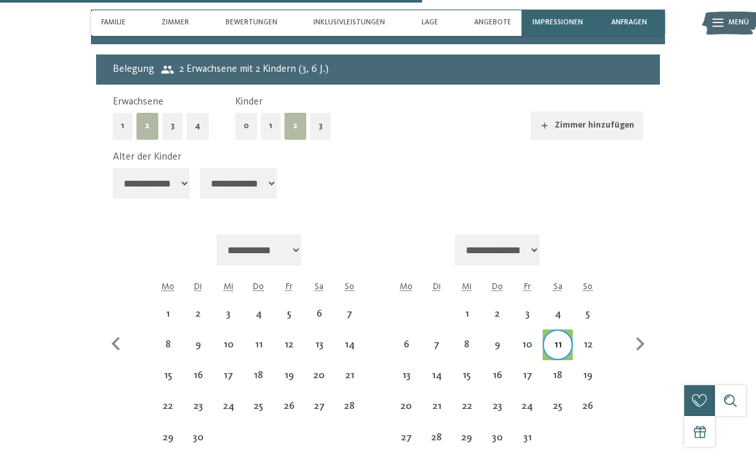
click at [500, 370] on div "16" at bounding box center [497, 384] width 28 height 28
select select "**********"
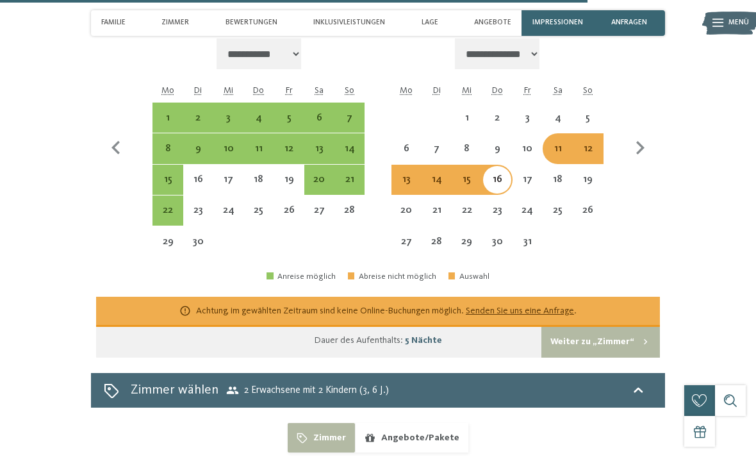
scroll to position [2707, 0]
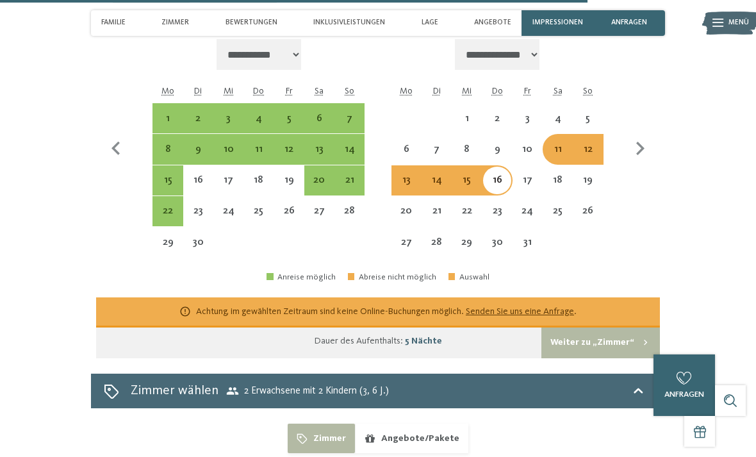
click at [430, 423] on button "Angebote/Pakete" at bounding box center [411, 437] width 113 height 29
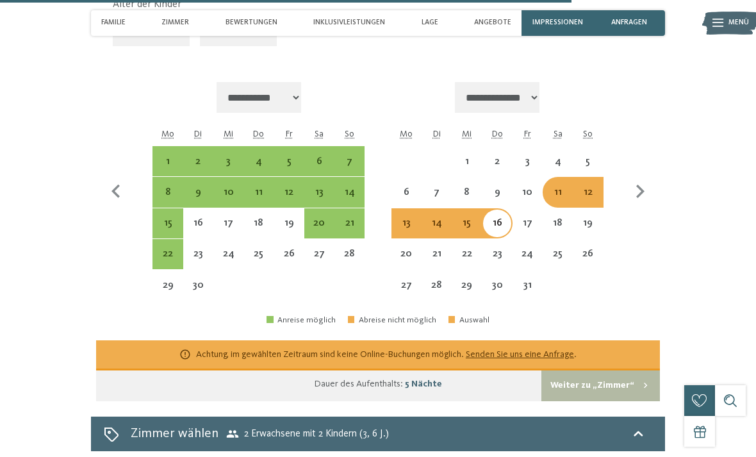
scroll to position [2665, 0]
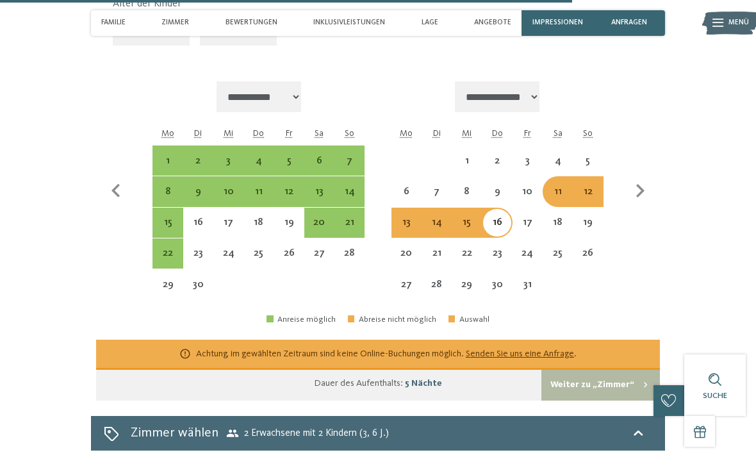
click at [171, 186] on div "8" at bounding box center [168, 200] width 28 height 28
select select "**********"
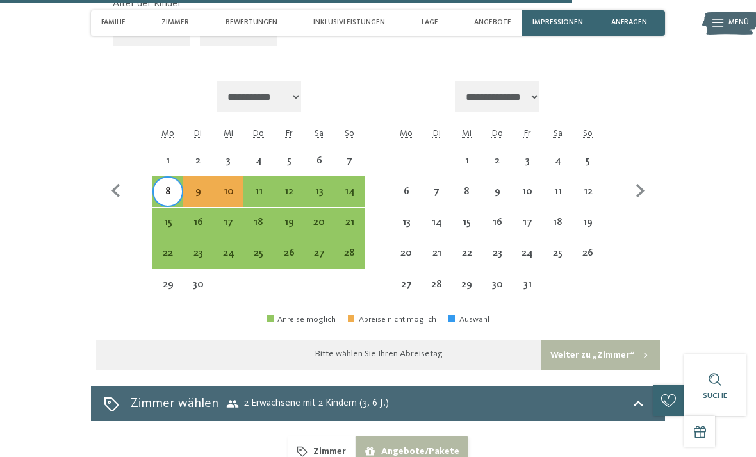
click at [317, 186] on div "13" at bounding box center [320, 200] width 28 height 28
select select "**********"
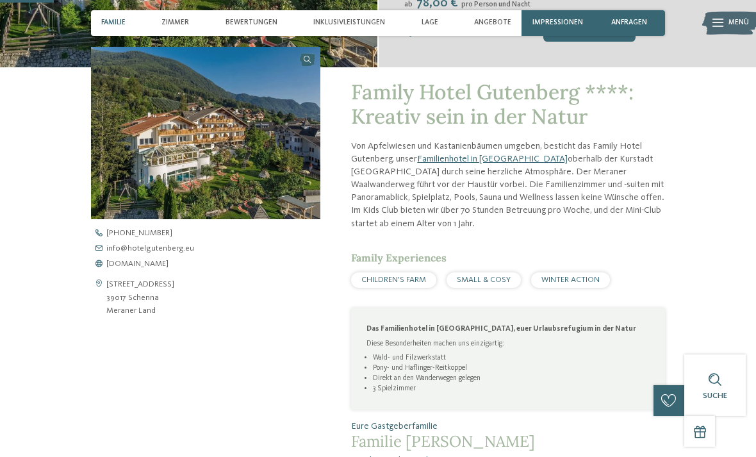
scroll to position [307, 0]
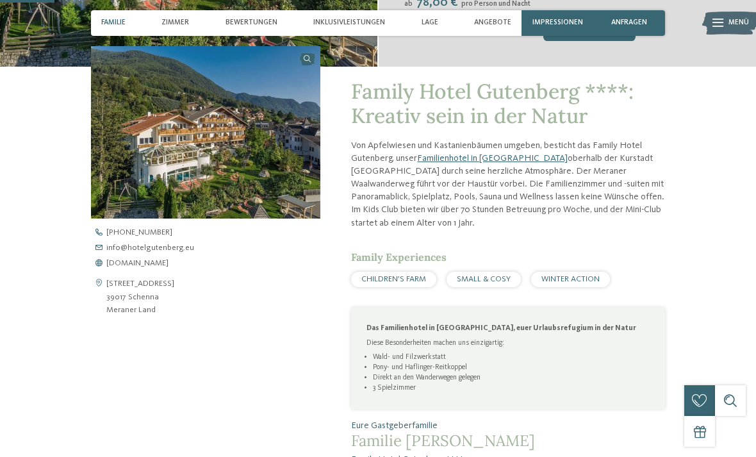
click at [639, 28] on div "anfragen" at bounding box center [629, 23] width 72 height 26
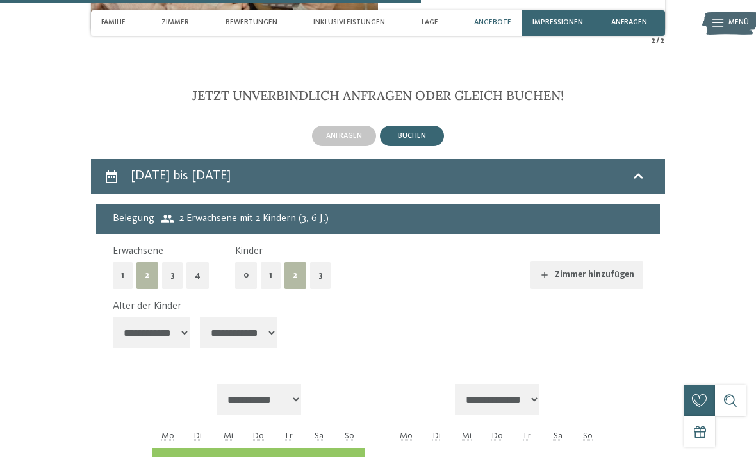
scroll to position [2375, 0]
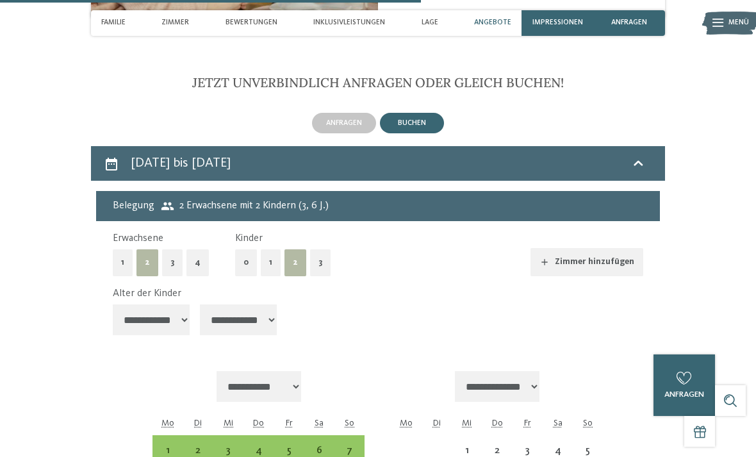
click at [343, 119] on span "anfragen" at bounding box center [344, 123] width 36 height 8
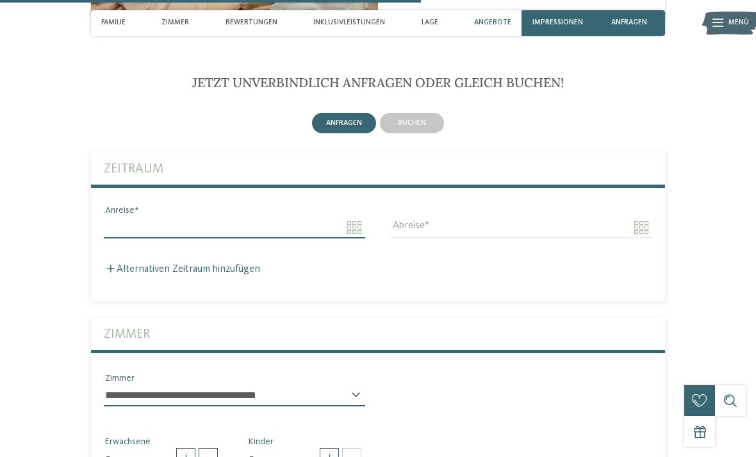
click at [356, 221] on input "Anreise" at bounding box center [234, 228] width 261 height 22
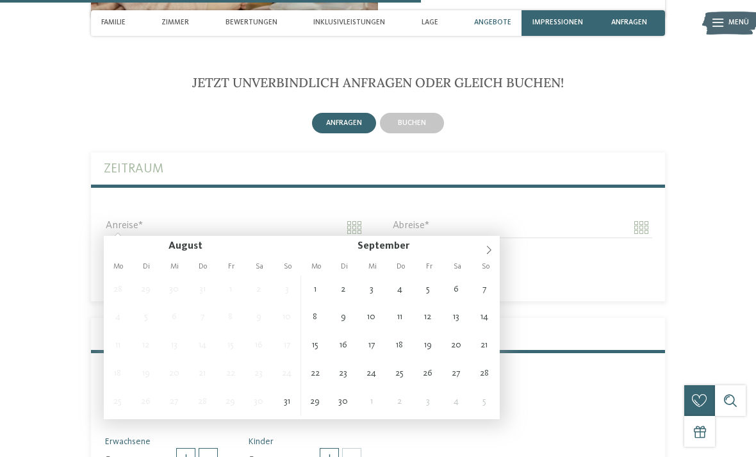
click at [490, 252] on icon at bounding box center [488, 249] width 9 height 9
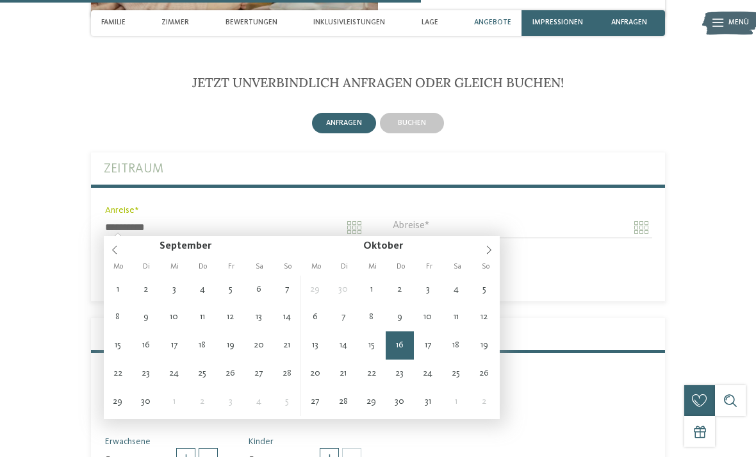
type input "**********"
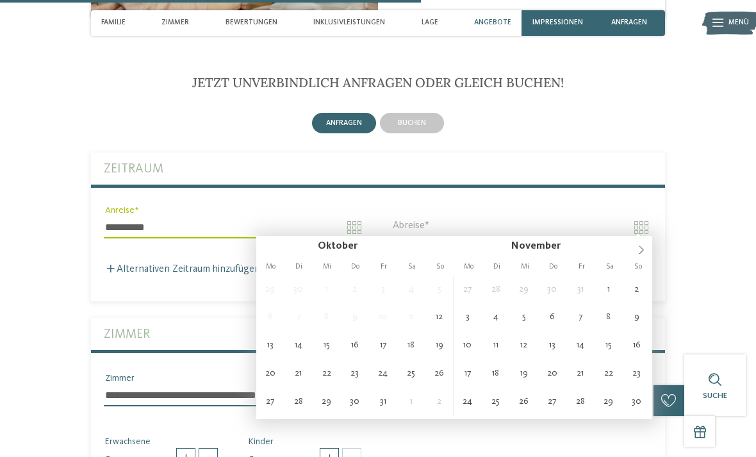
type input "**********"
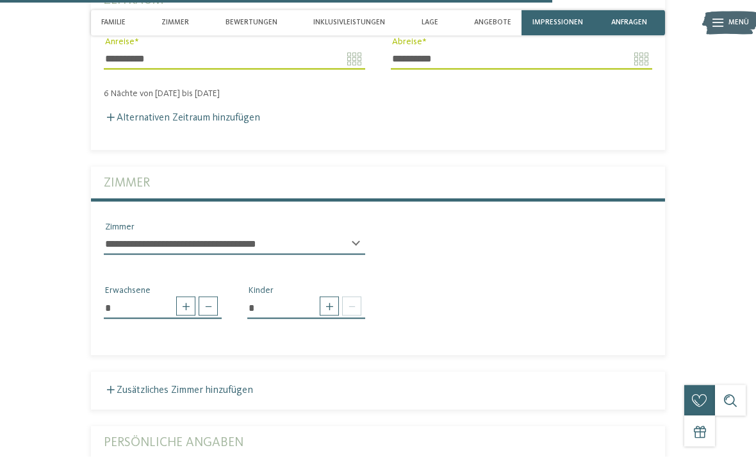
scroll to position [2544, 0]
click at [225, 116] on label "Alternativen Zeitraum hinzufügen" at bounding box center [182, 117] width 156 height 10
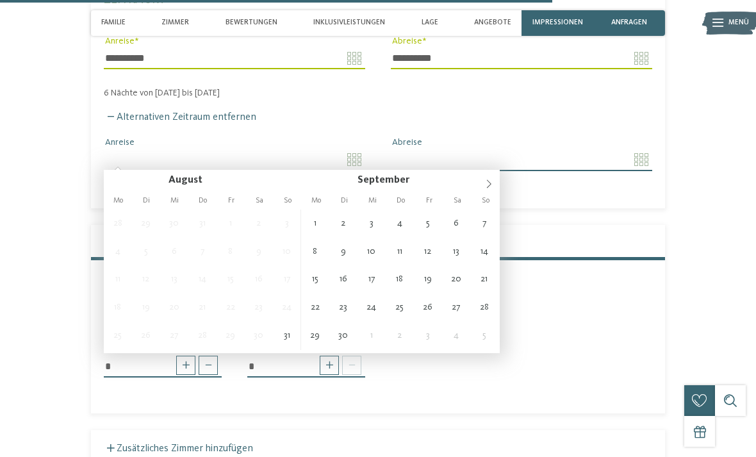
click at [489, 188] on icon at bounding box center [488, 183] width 9 height 9
type input "**********"
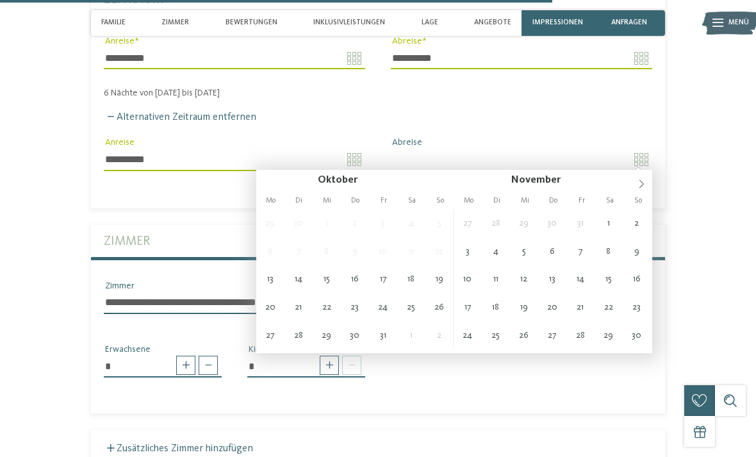
type input "**********"
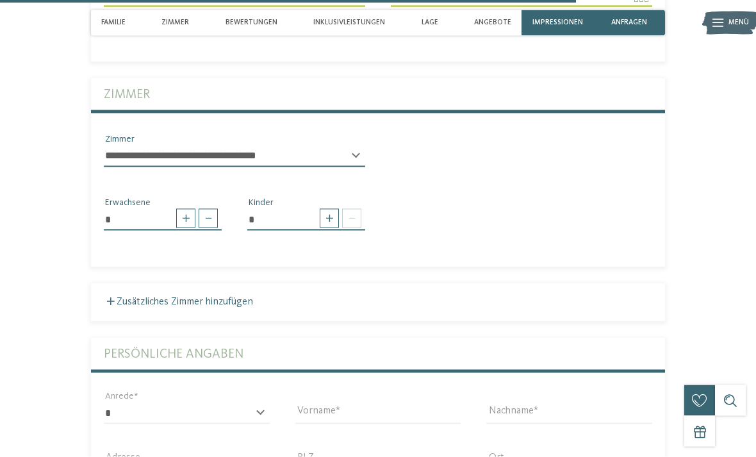
scroll to position [2712, 0]
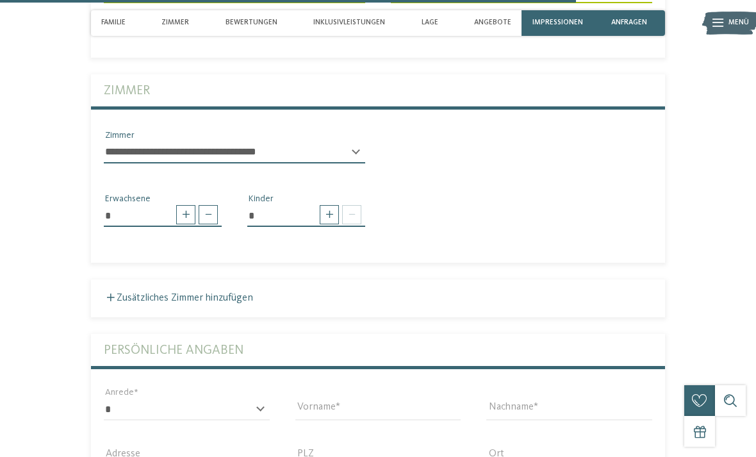
click at [330, 215] on span at bounding box center [329, 214] width 19 height 19
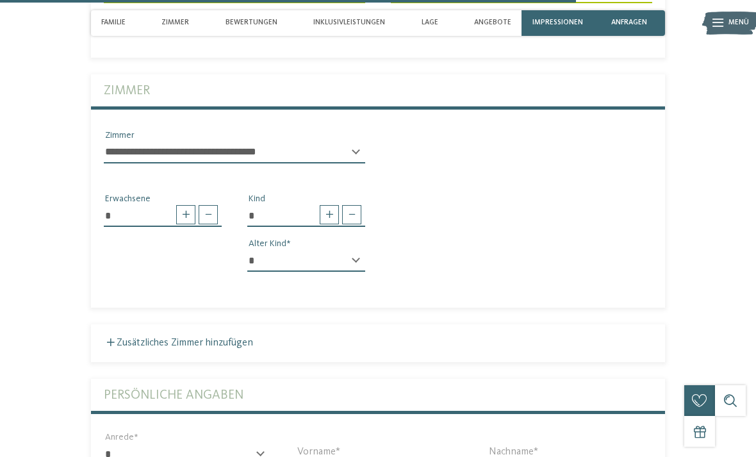
click at [327, 218] on span at bounding box center [329, 214] width 19 height 19
type input "*"
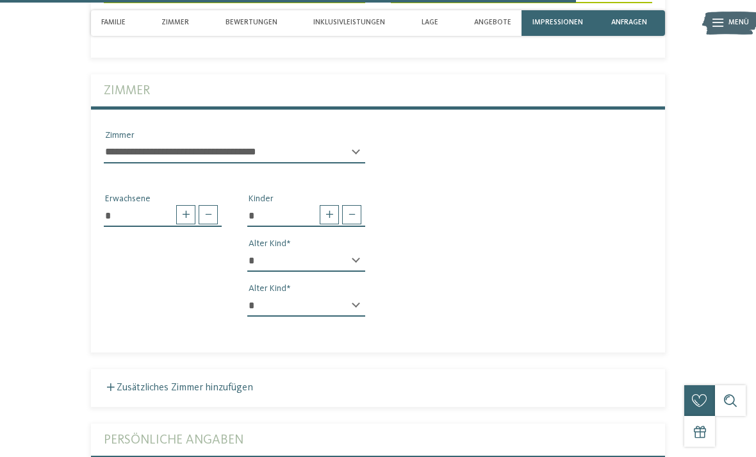
click at [355, 252] on select "* * * * * * * * * * * ** ** ** ** ** ** ** **" at bounding box center [306, 261] width 118 height 22
select select "*"
click at [355, 298] on select "* * * * * * * * * * * ** ** ** ** ** ** ** **" at bounding box center [306, 306] width 118 height 22
select select "*"
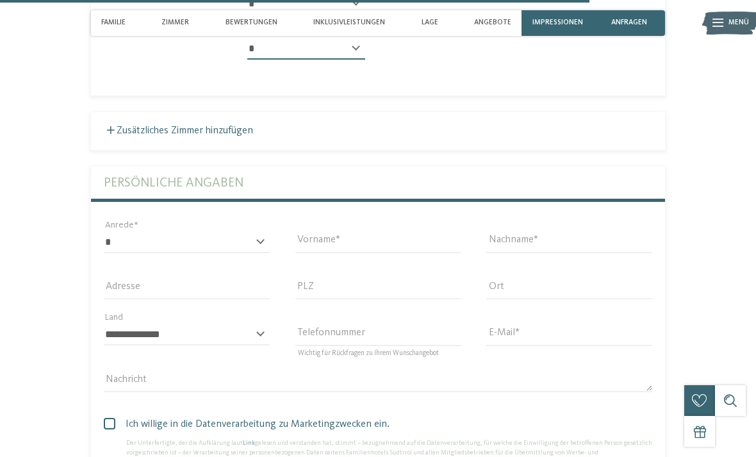
scroll to position [2974, 0]
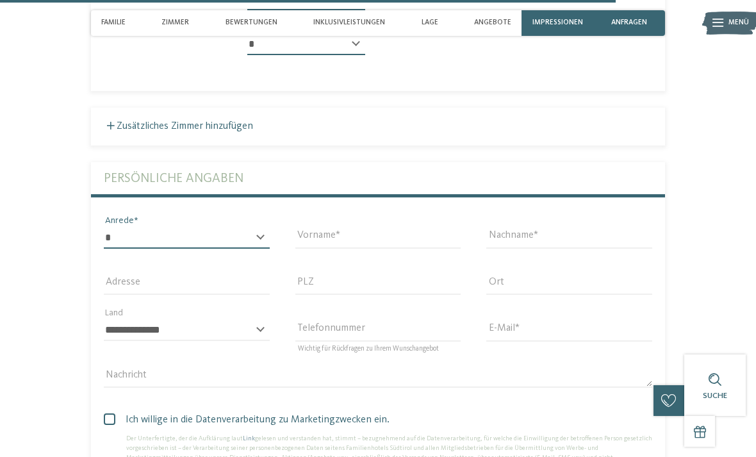
click at [259, 243] on select "* **** **** ******* ******" at bounding box center [187, 238] width 166 height 22
select select "*"
click at [394, 236] on input "Vorname" at bounding box center [378, 238] width 166 height 22
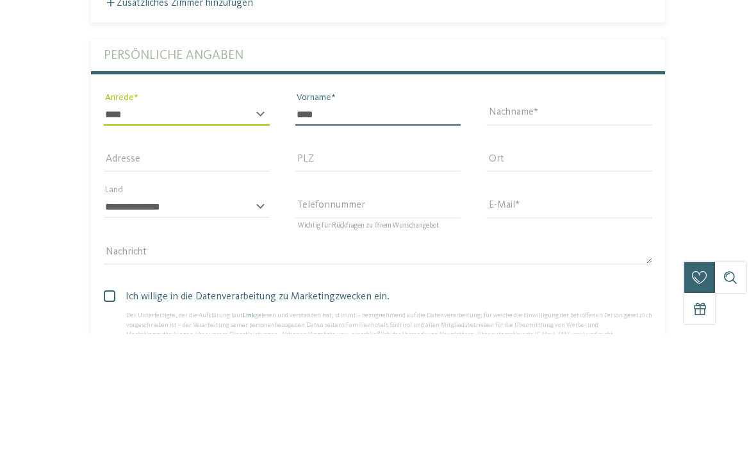
type input "****"
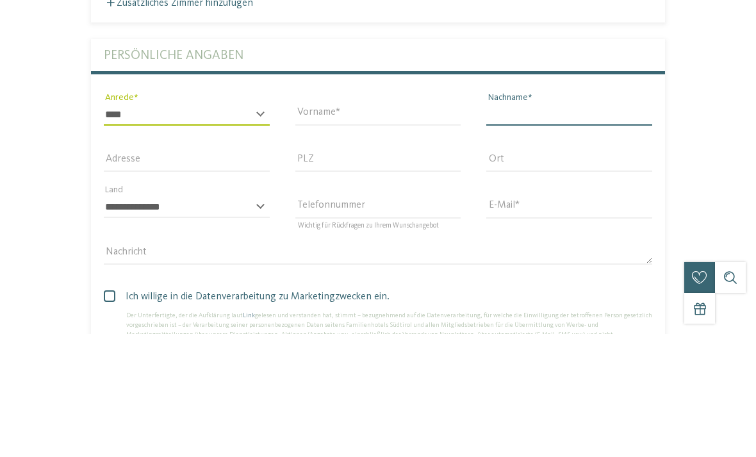
click at [580, 227] on input "Nachname" at bounding box center [569, 238] width 166 height 22
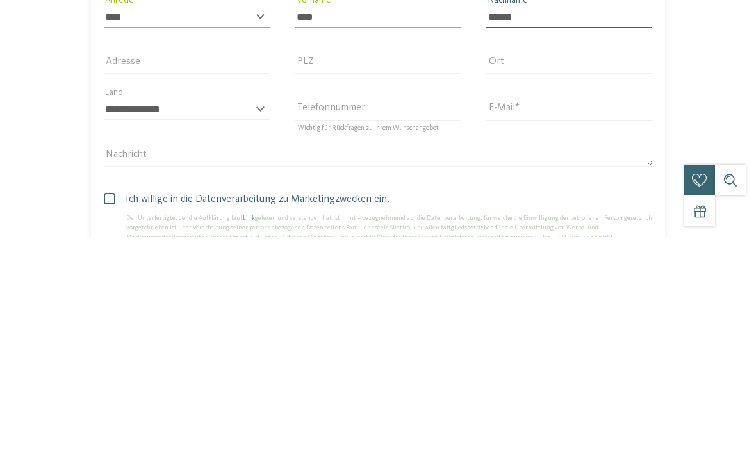
type input "******"
click at [589, 319] on input "E-Mail" at bounding box center [569, 330] width 166 height 22
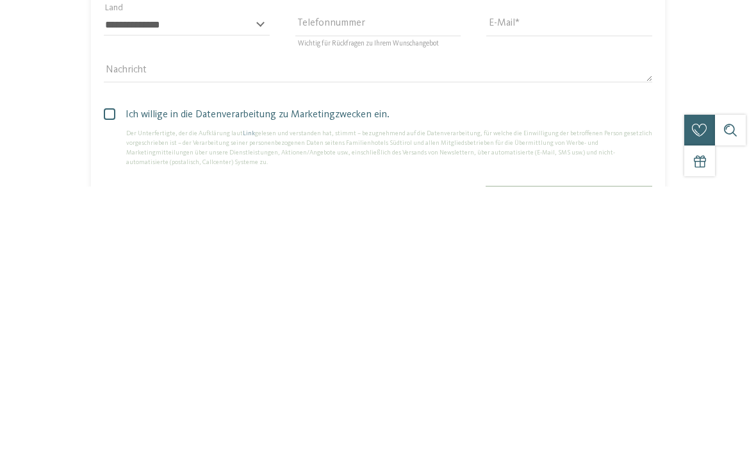
scroll to position [3278, 0]
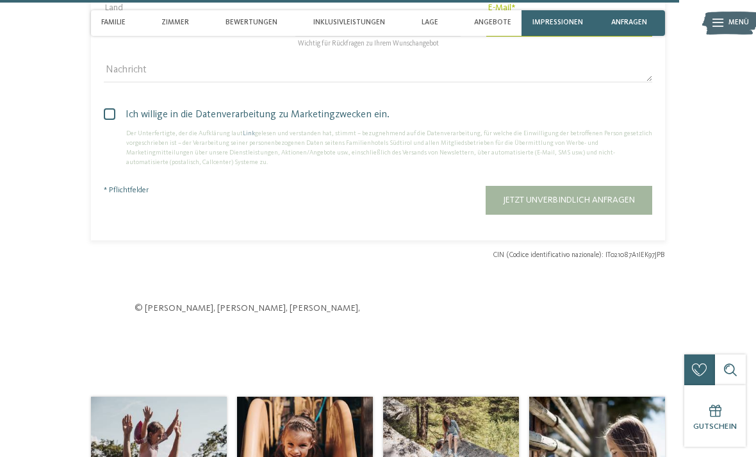
type input "**********"
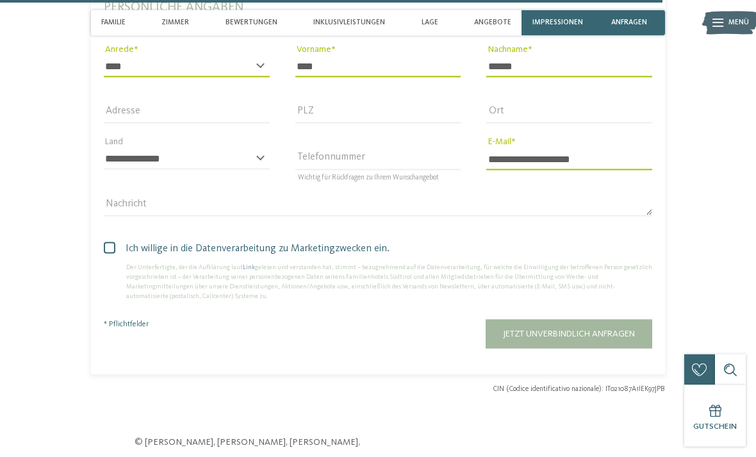
scroll to position [3143, 0]
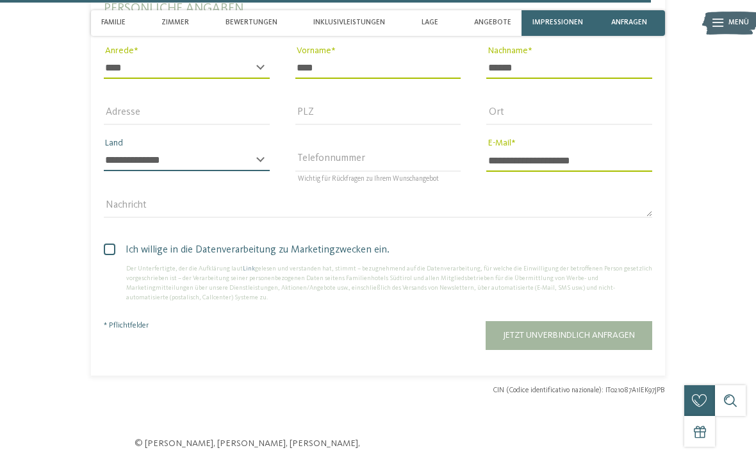
click at [253, 161] on select "**********" at bounding box center [187, 160] width 166 height 22
select select "**"
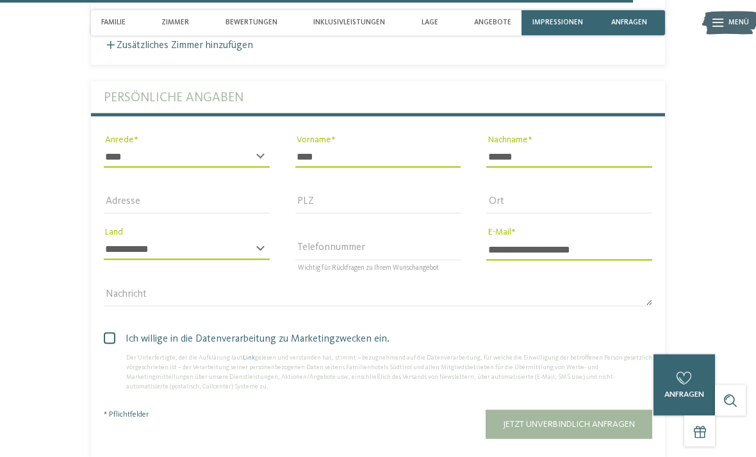
scroll to position [3055, 0]
click at [573, 419] on span "Jetzt unverbindlich anfragen" at bounding box center [569, 423] width 132 height 9
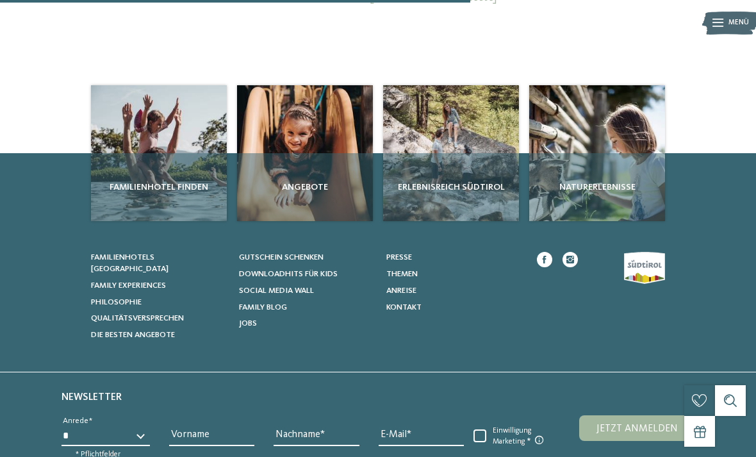
scroll to position [160, 0]
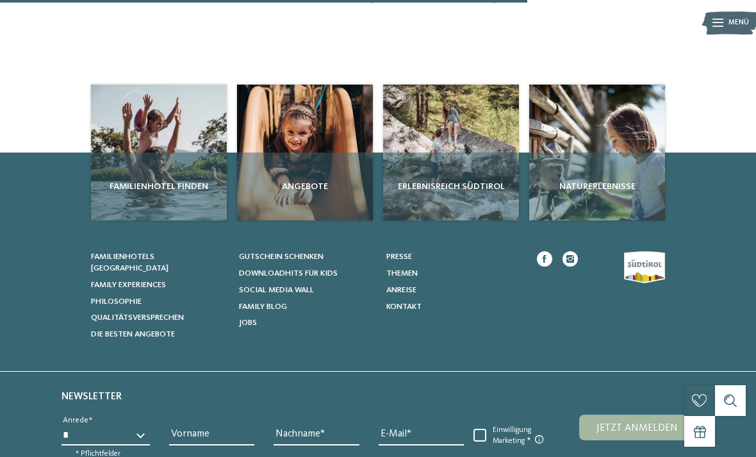
click at [304, 192] on div "Angebote" at bounding box center [305, 186] width 136 height 68
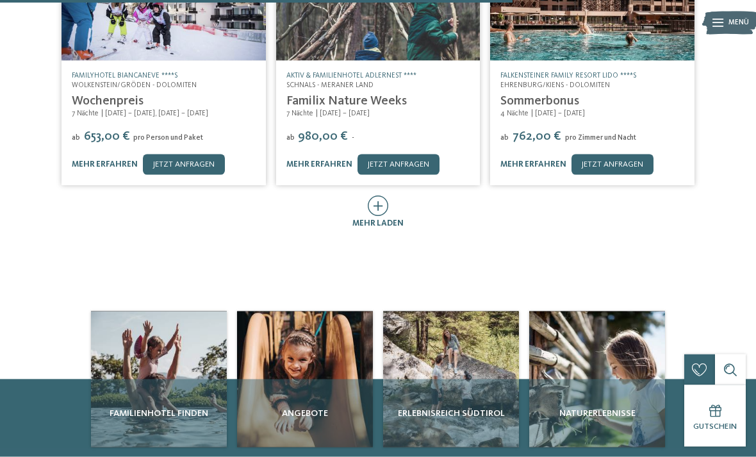
scroll to position [587, 0]
click at [370, 218] on span "mehr laden" at bounding box center [377, 222] width 51 height 8
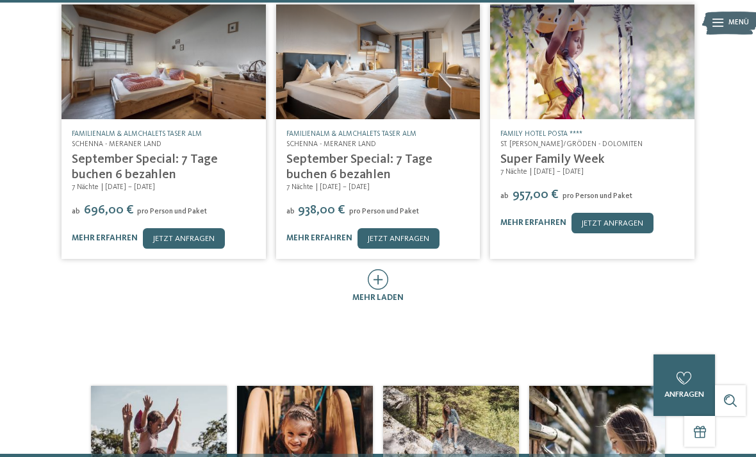
scroll to position [1058, 0]
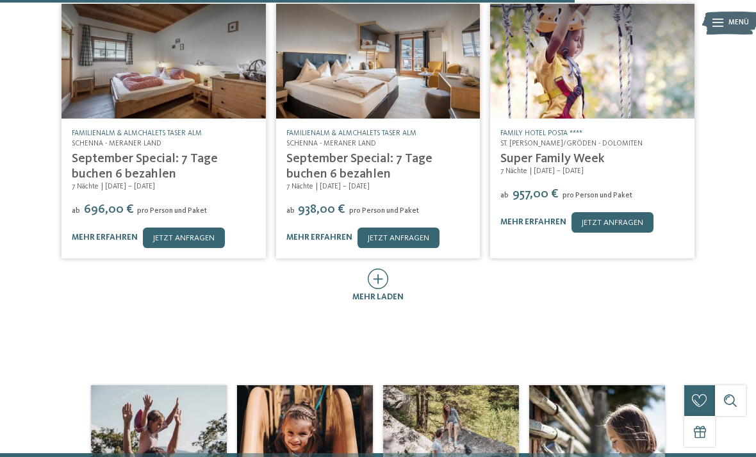
click at [379, 268] on icon at bounding box center [378, 278] width 21 height 20
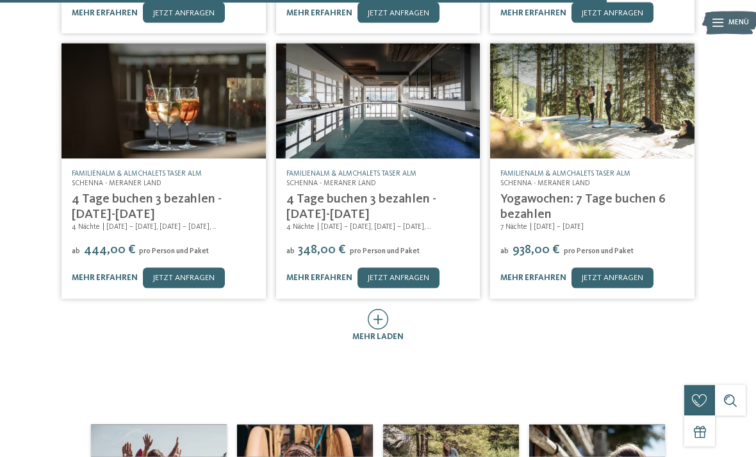
scroll to position [1534, 0]
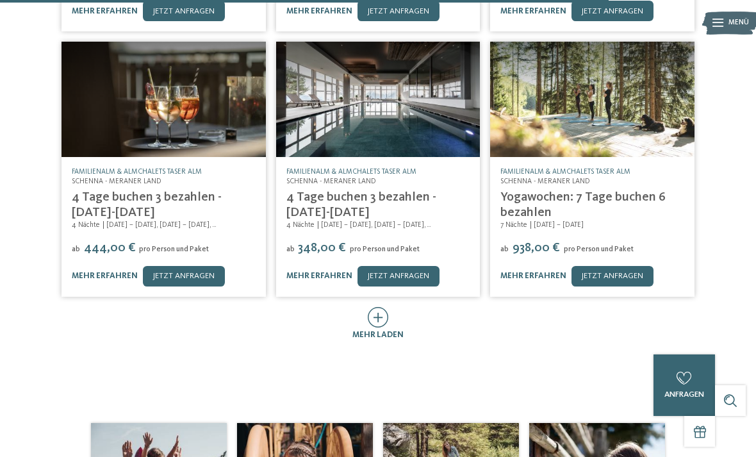
click at [376, 307] on icon at bounding box center [378, 317] width 21 height 20
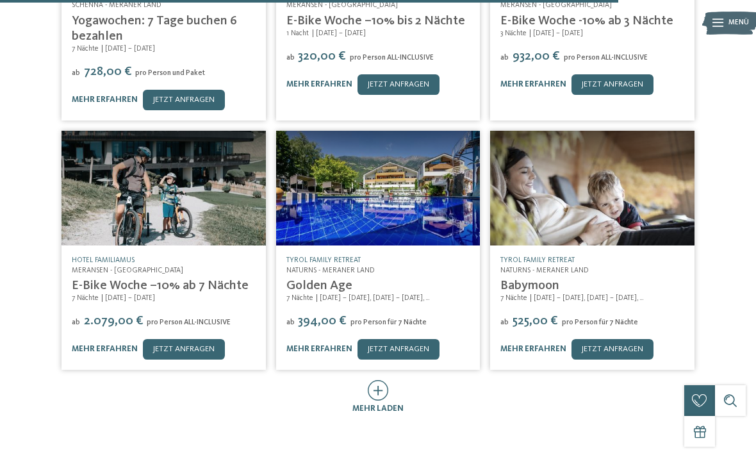
scroll to position [2015, 0]
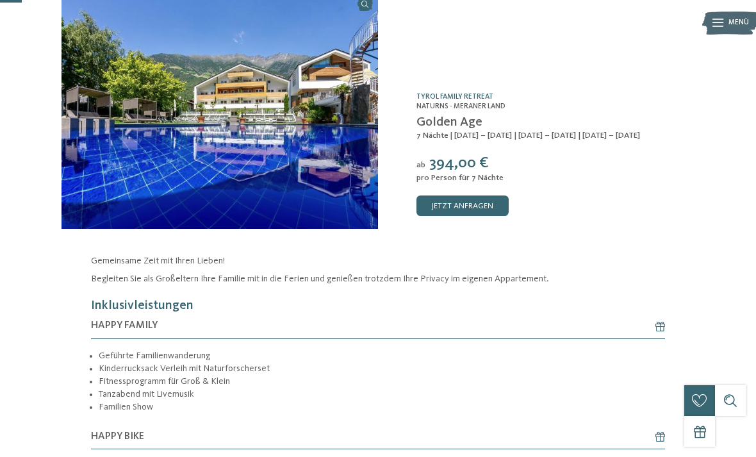
scroll to position [51, 0]
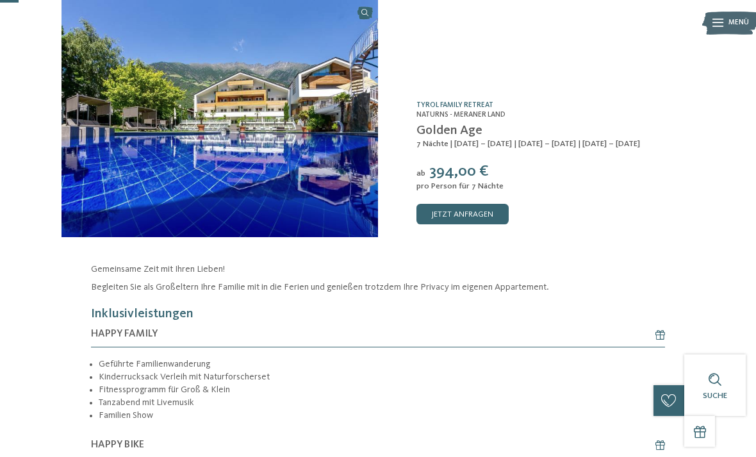
click at [480, 164] on span "394,00 €" at bounding box center [459, 171] width 60 height 15
click at [479, 104] on link "TYROL family retreat" at bounding box center [454, 105] width 77 height 8
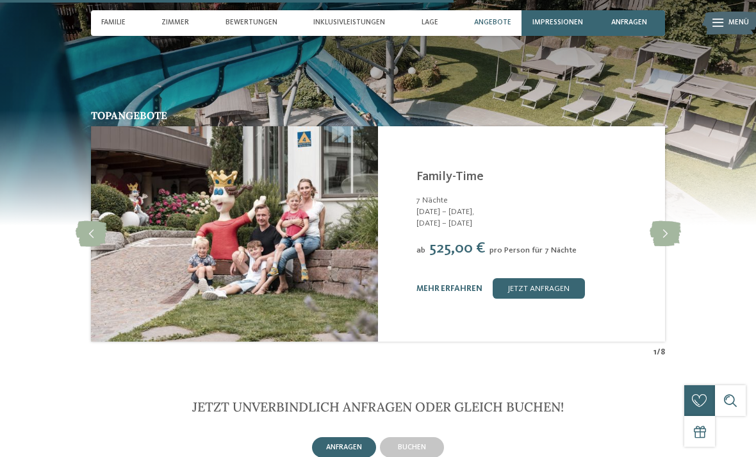
scroll to position [2081, 0]
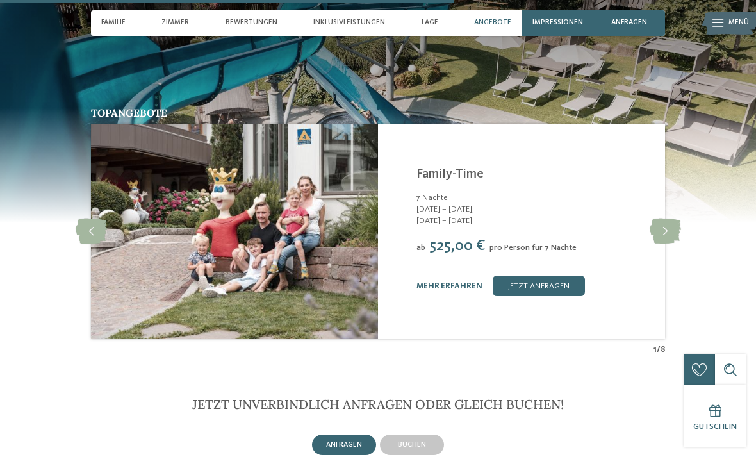
click at [667, 227] on icon at bounding box center [665, 231] width 31 height 26
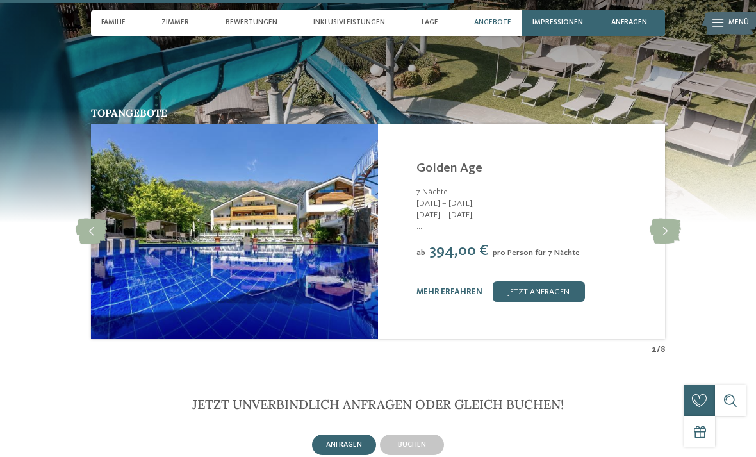
click at [78, 224] on icon at bounding box center [91, 231] width 31 height 26
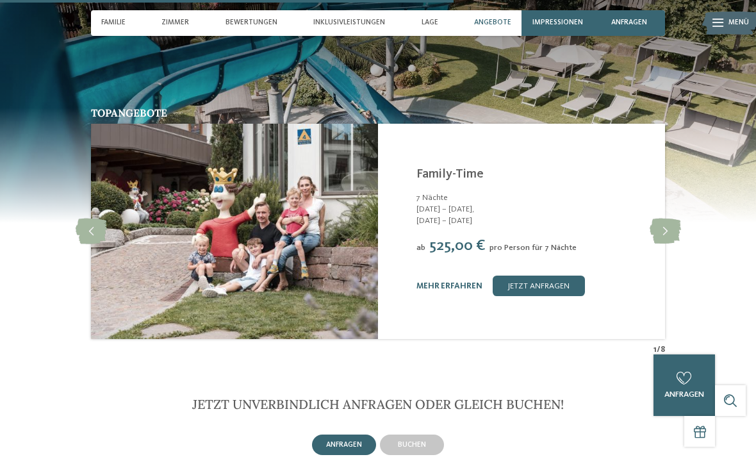
click at [669, 230] on icon at bounding box center [665, 231] width 31 height 26
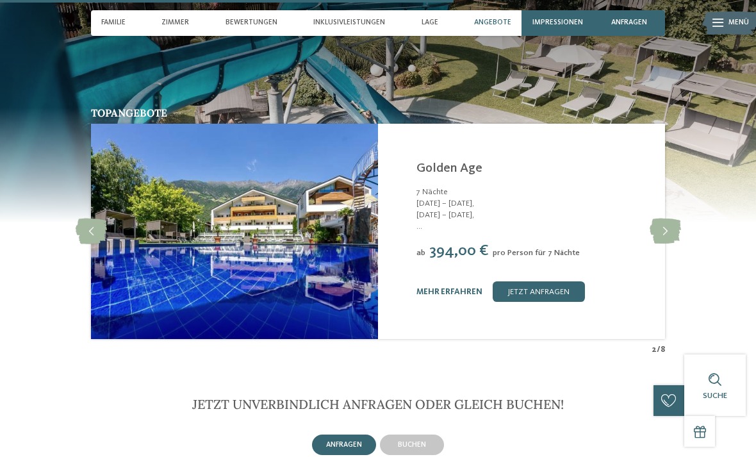
click at [465, 288] on link "mehr erfahren" at bounding box center [449, 292] width 66 height 8
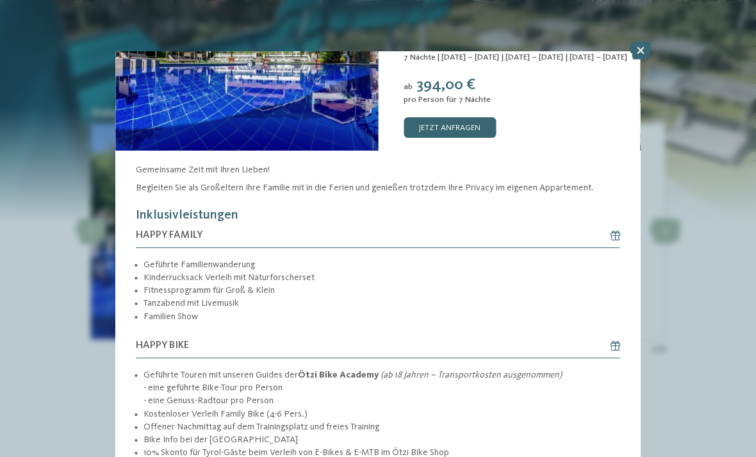
scroll to position [95, 0]
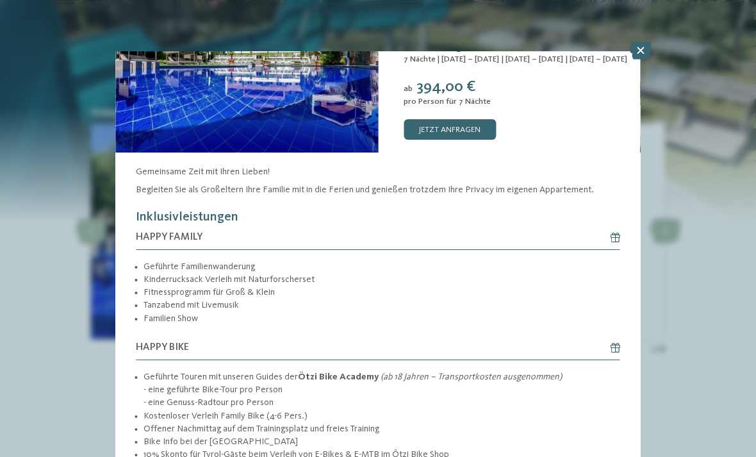
click at [476, 133] on link "jetzt anfragen" at bounding box center [450, 129] width 92 height 20
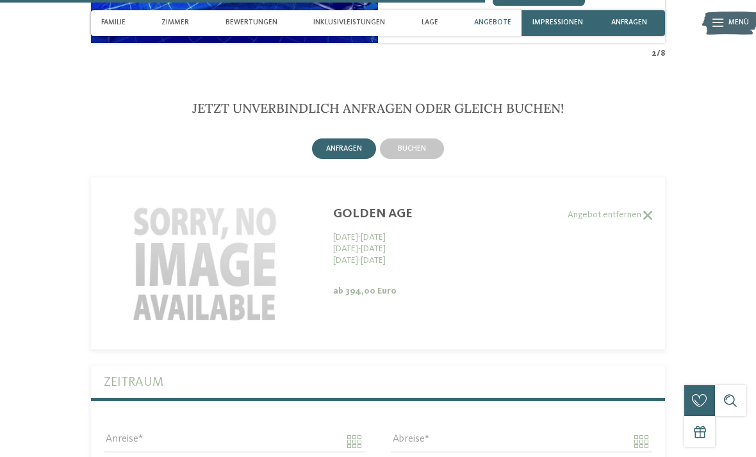
scroll to position [2375, 0]
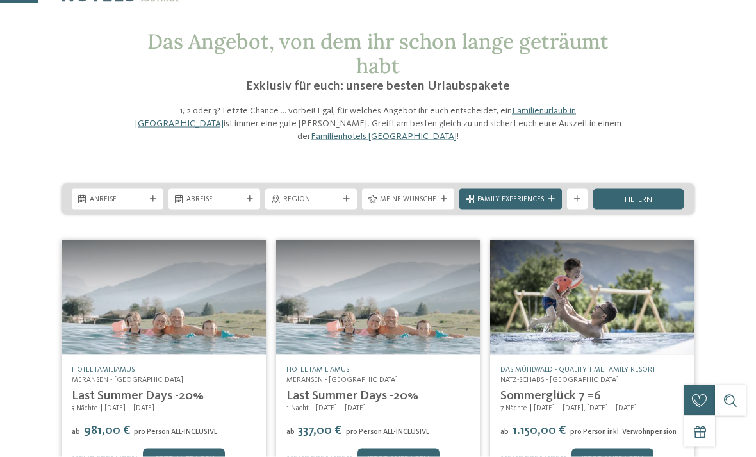
scroll to position [43, 0]
click at [648, 195] on span "filtern" at bounding box center [639, 199] width 28 height 8
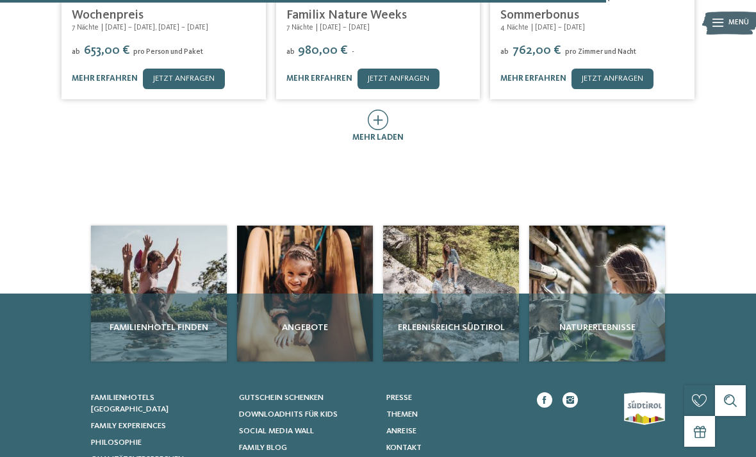
scroll to position [495, 0]
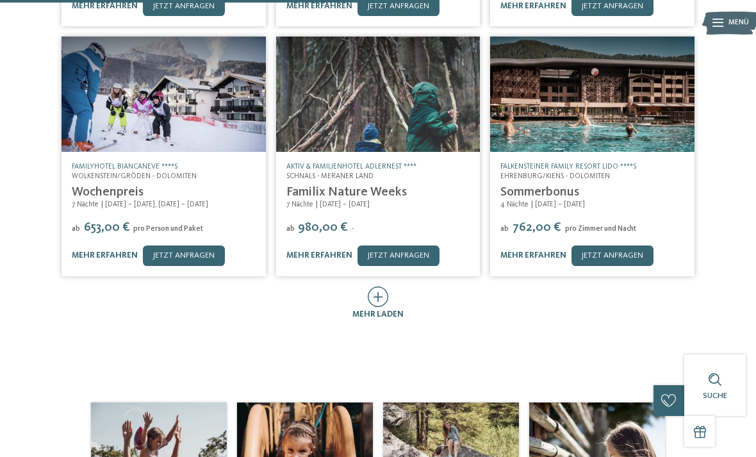
click at [377, 286] on icon at bounding box center [378, 296] width 21 height 20
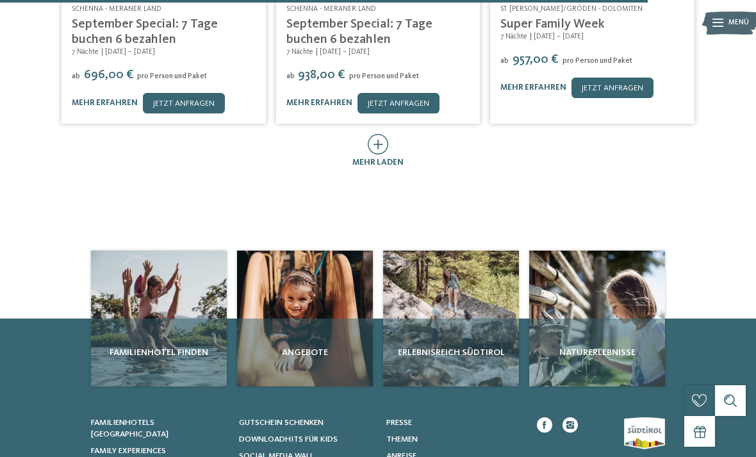
scroll to position [1193, 0]
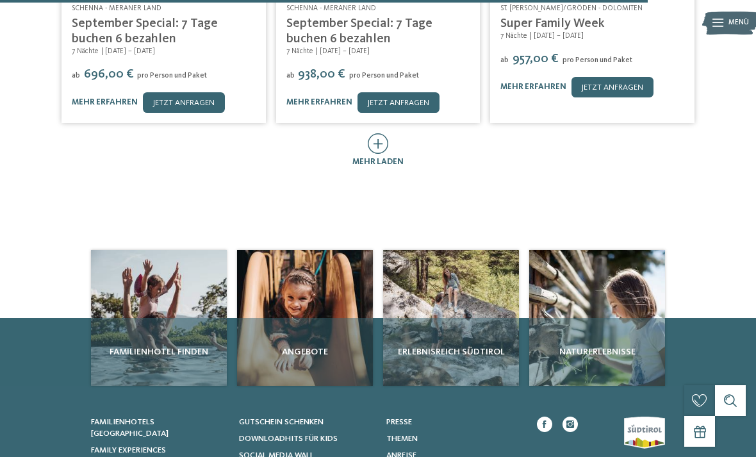
click at [377, 133] on icon at bounding box center [378, 143] width 21 height 20
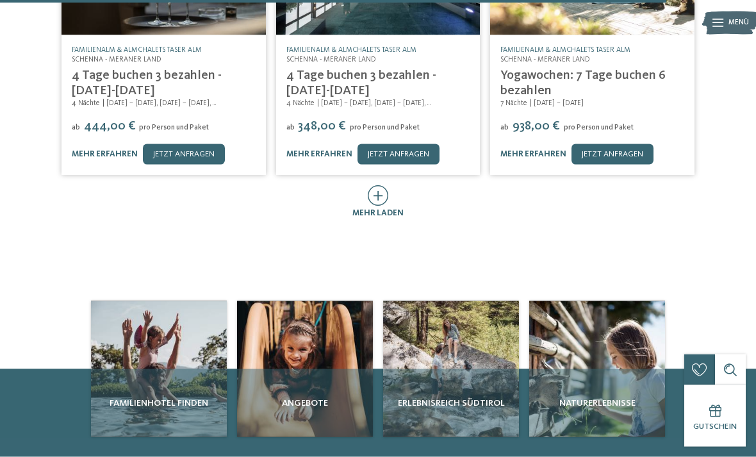
scroll to position [1762, 0]
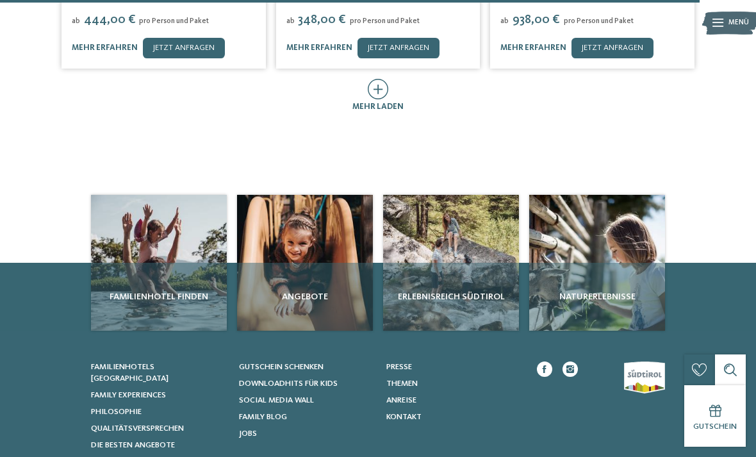
click at [379, 79] on icon at bounding box center [378, 89] width 21 height 20
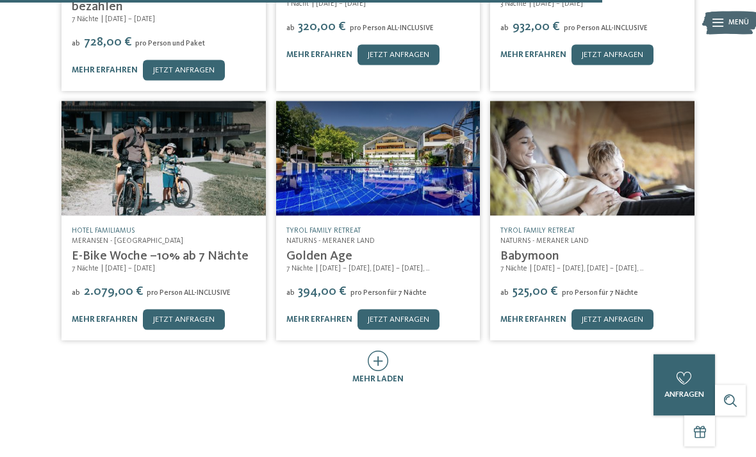
scroll to position [2074, 0]
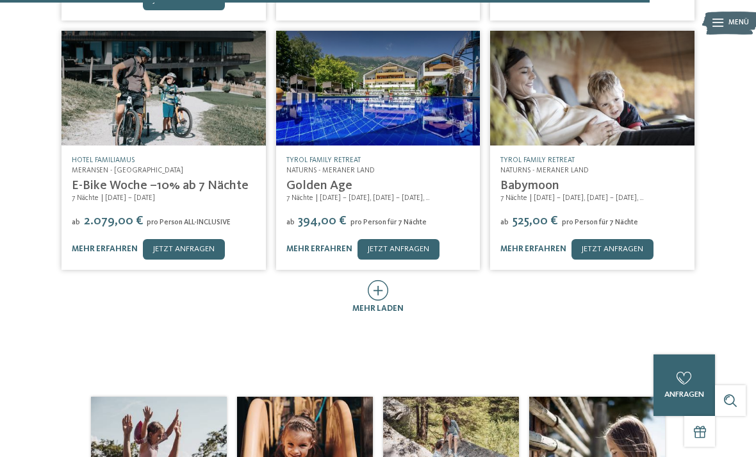
click at [375, 304] on span "mehr laden" at bounding box center [377, 308] width 51 height 8
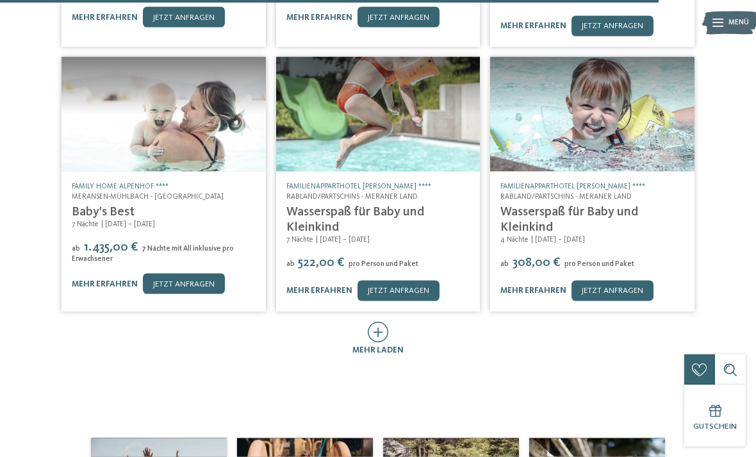
scroll to position [2556, 0]
click at [374, 345] on span "mehr laden" at bounding box center [377, 349] width 51 height 8
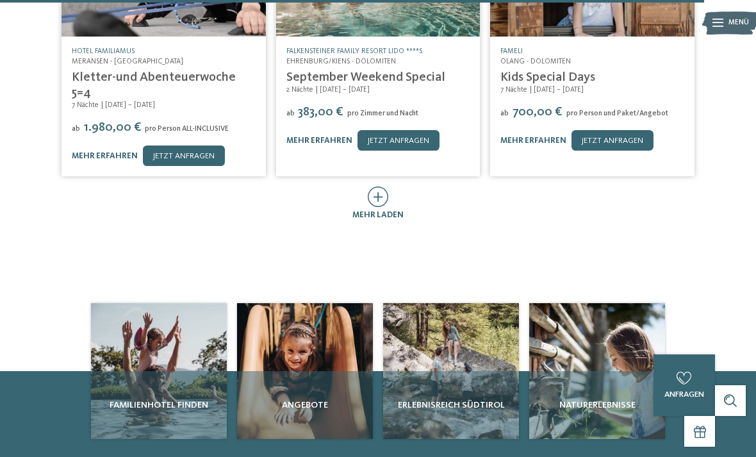
scroll to position [3170, 0]
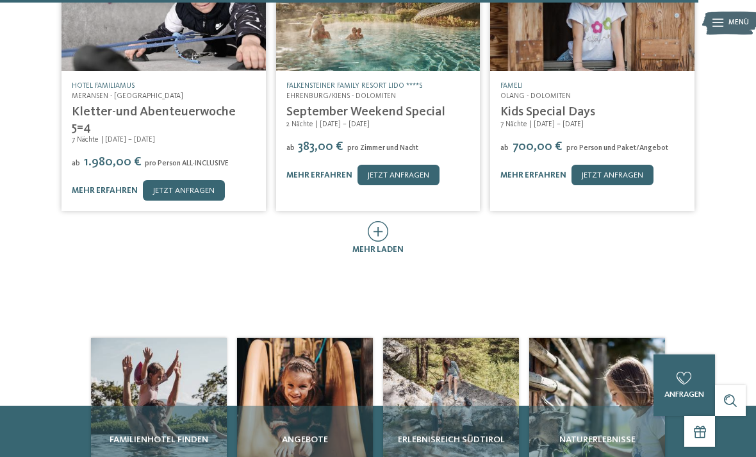
click at [379, 245] on span "mehr laden" at bounding box center [377, 249] width 51 height 8
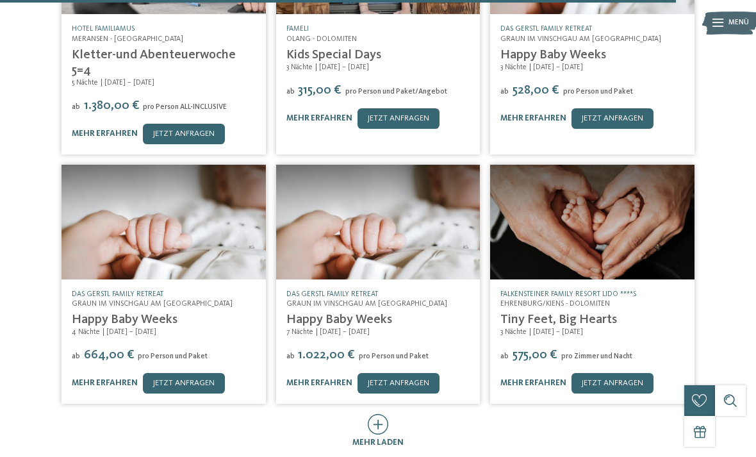
scroll to position [3516, 0]
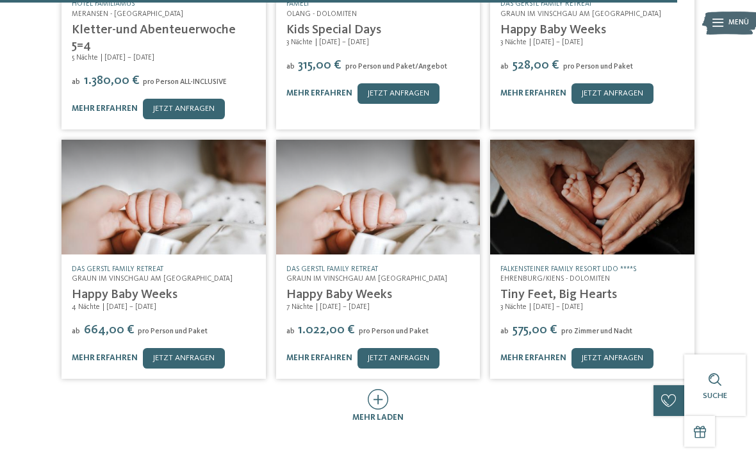
click at [384, 389] on icon at bounding box center [378, 399] width 21 height 20
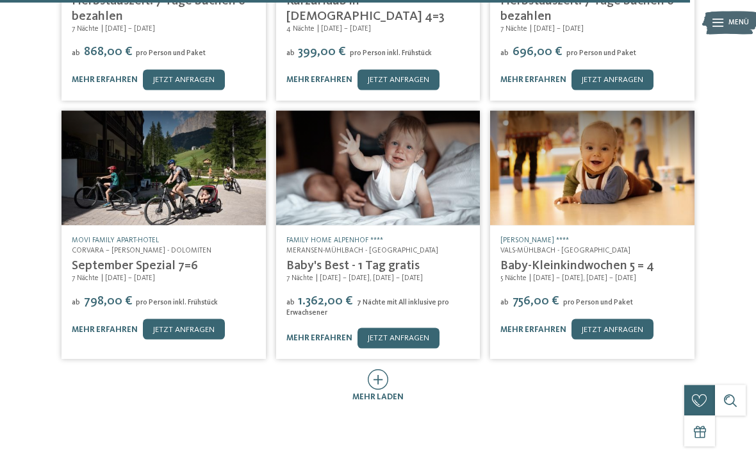
scroll to position [4059, 0]
click at [384, 368] on div "mehr laden" at bounding box center [377, 385] width 51 height 35
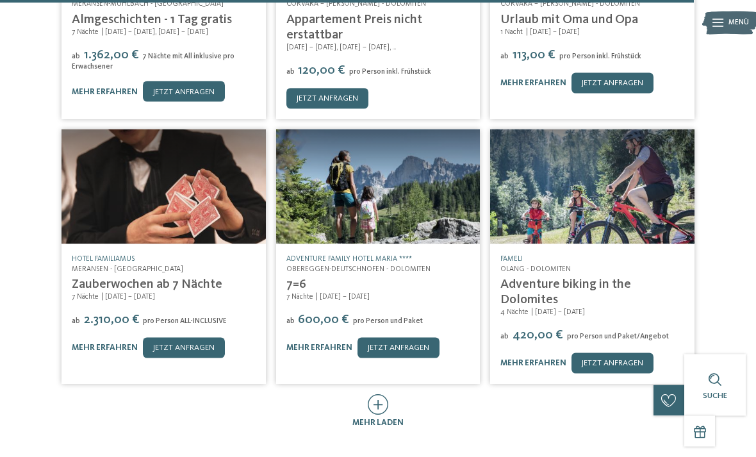
scroll to position [4577, 0]
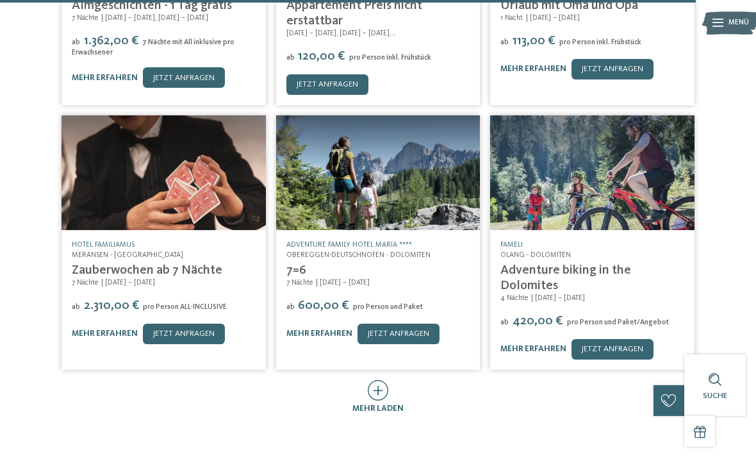
click at [386, 380] on icon at bounding box center [378, 390] width 21 height 20
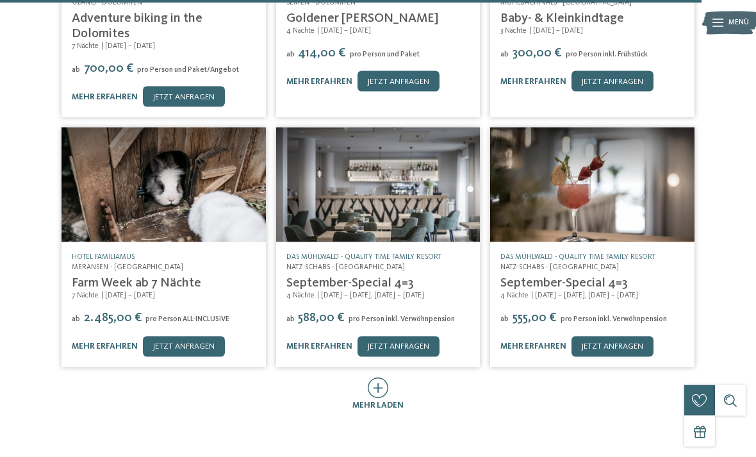
scroll to position [5094, 0]
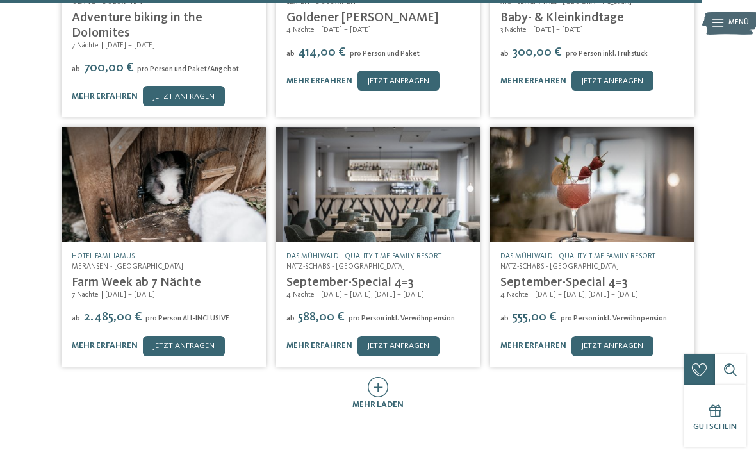
click at [382, 377] on icon at bounding box center [378, 387] width 21 height 20
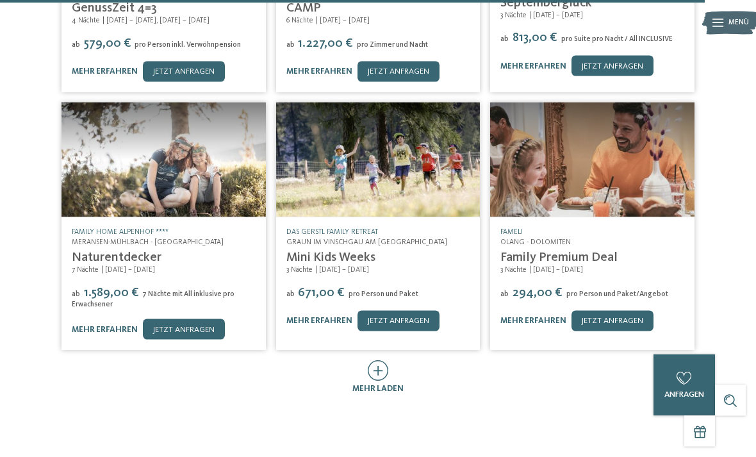
scroll to position [5634, 0]
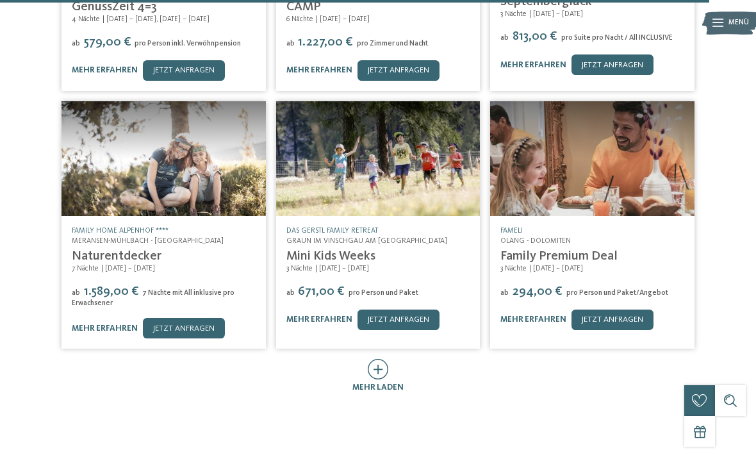
click at [374, 359] on icon at bounding box center [378, 369] width 21 height 20
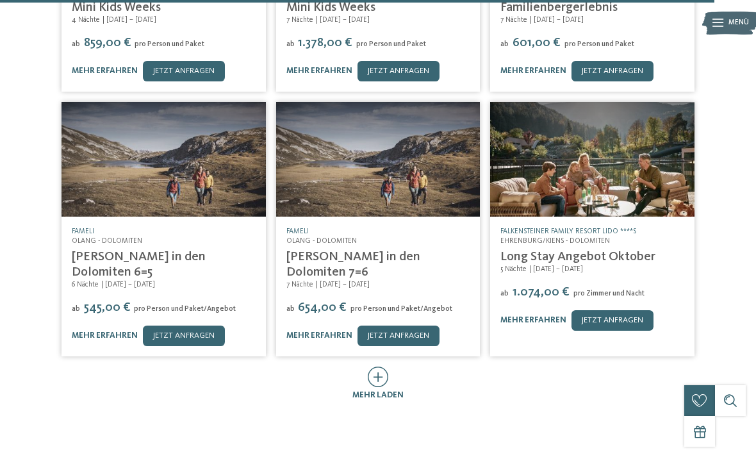
scroll to position [6182, 0]
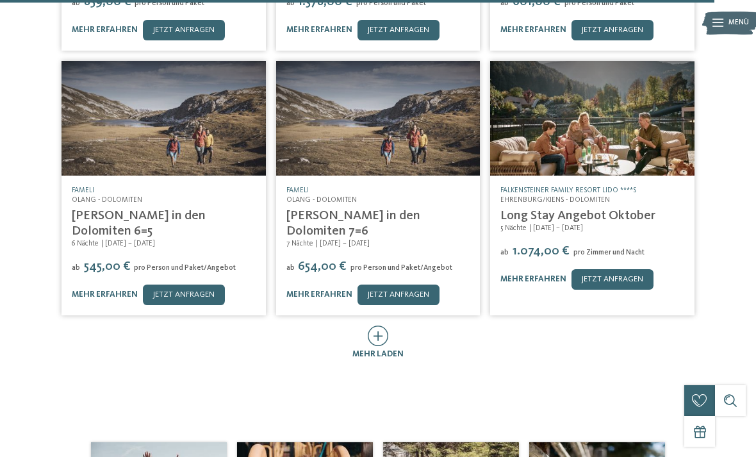
click at [380, 350] on span "mehr laden" at bounding box center [377, 354] width 51 height 8
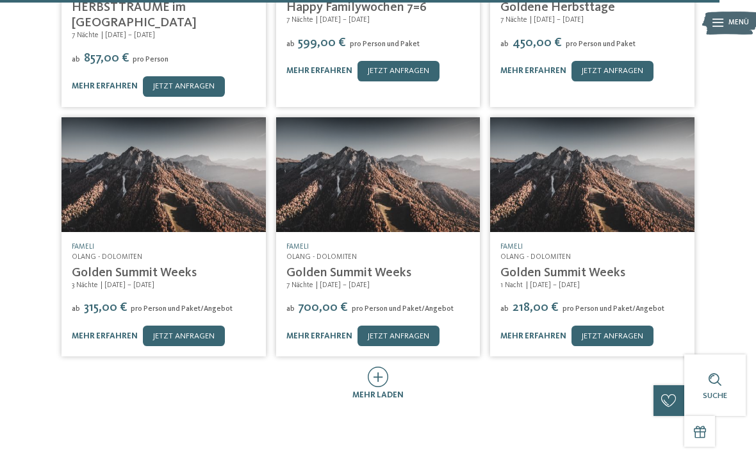
scroll to position [6669, 0]
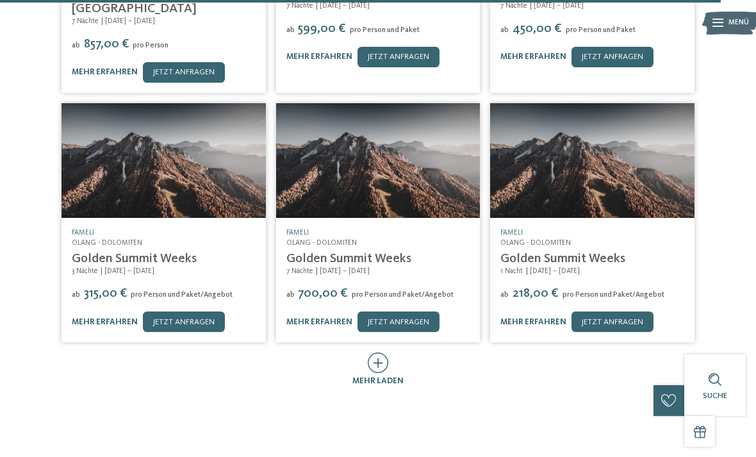
click at [379, 377] on span "mehr laden" at bounding box center [377, 381] width 51 height 8
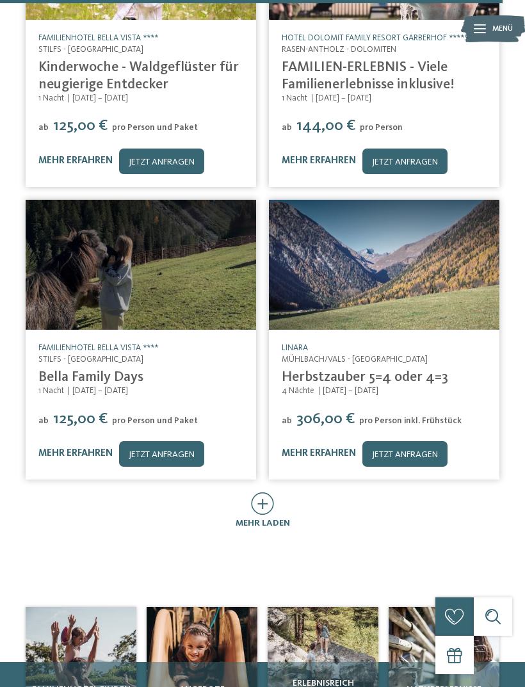
scroll to position [12501, 0]
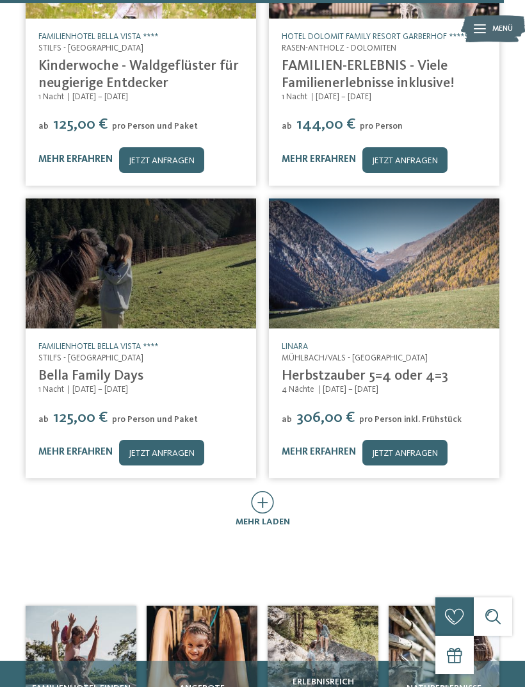
click at [266, 456] on icon at bounding box center [262, 502] width 23 height 22
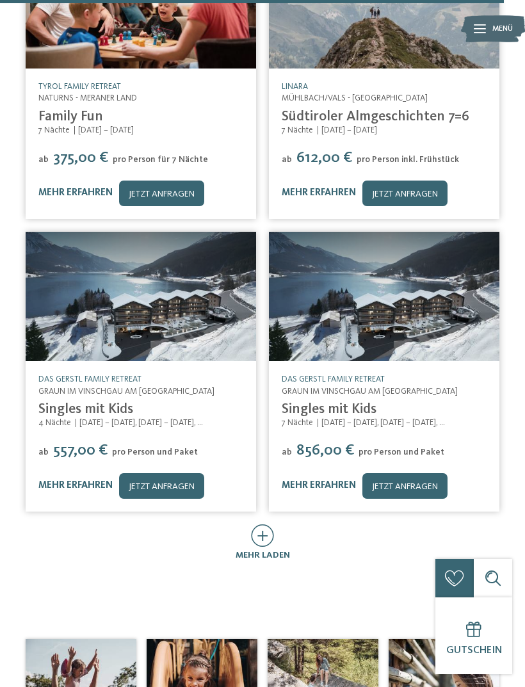
scroll to position [13346, 0]
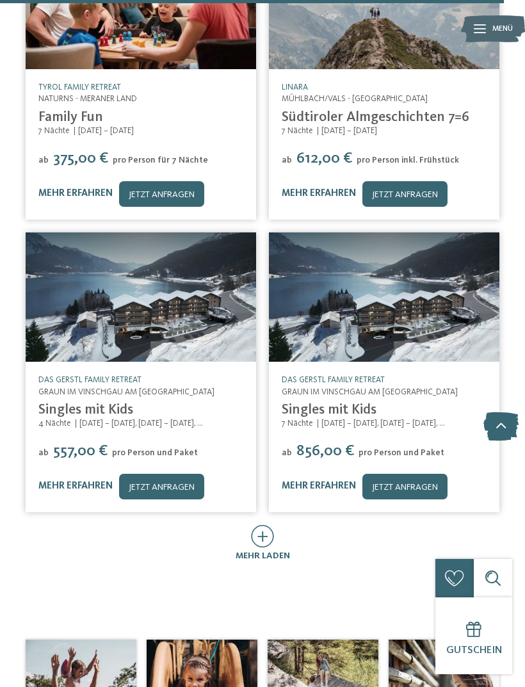
click at [258, 456] on icon at bounding box center [262, 536] width 23 height 22
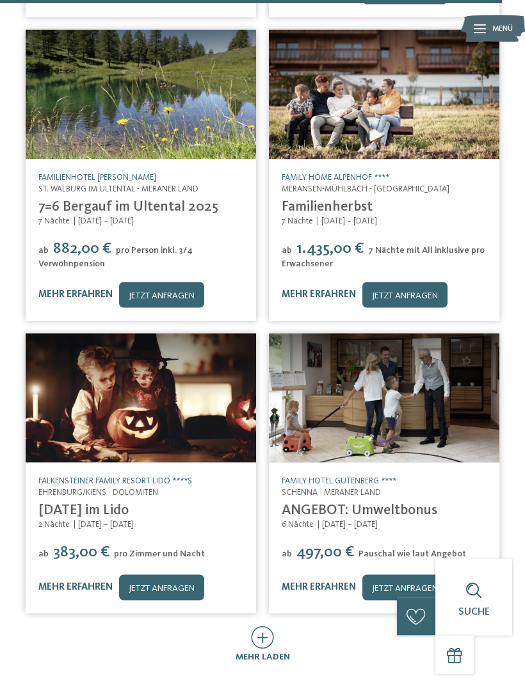
scroll to position [14163, 0]
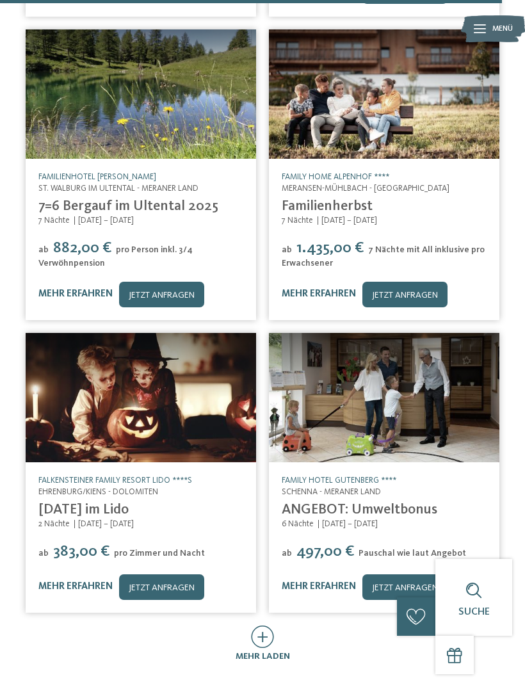
click at [265, 456] on icon at bounding box center [262, 637] width 23 height 22
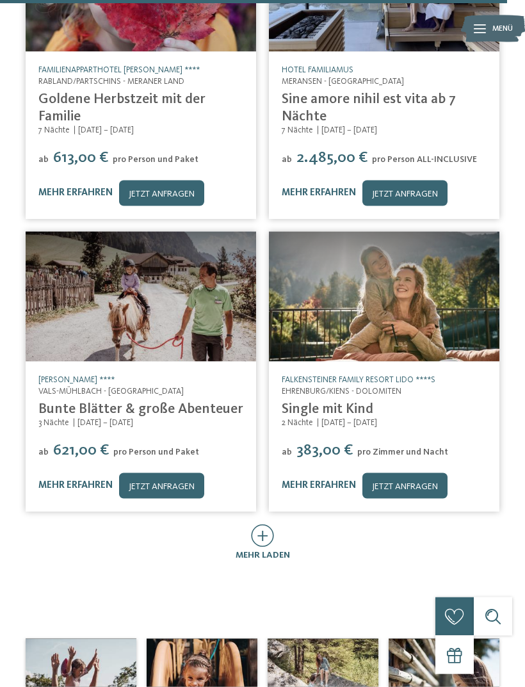
scroll to position [15178, 0]
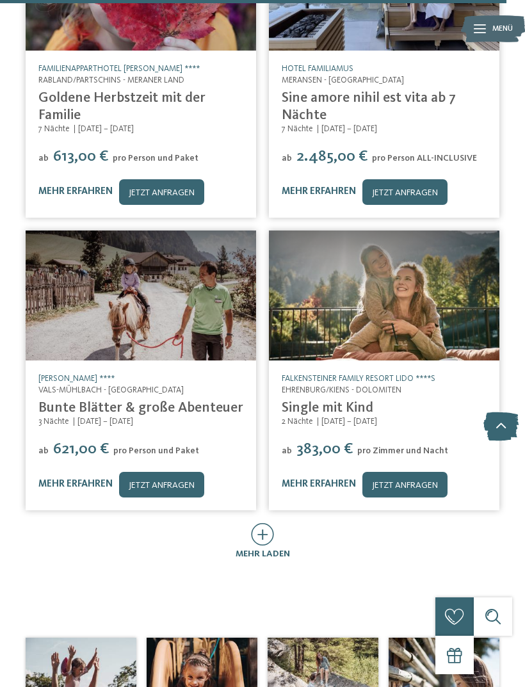
click at [266, 456] on icon at bounding box center [262, 534] width 23 height 22
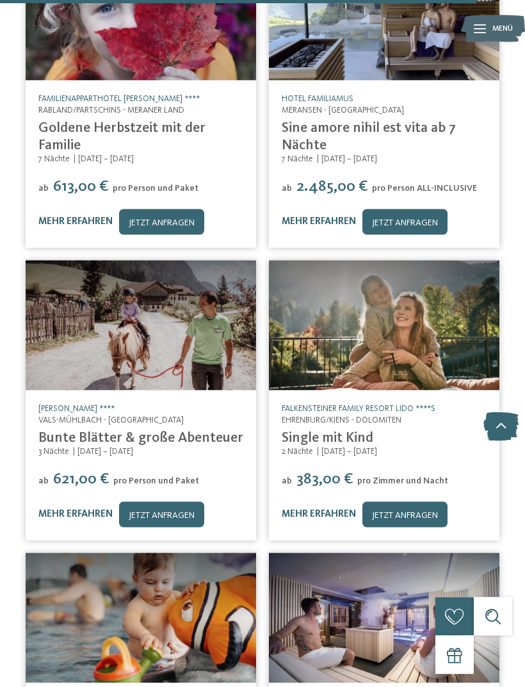
scroll to position [15148, 0]
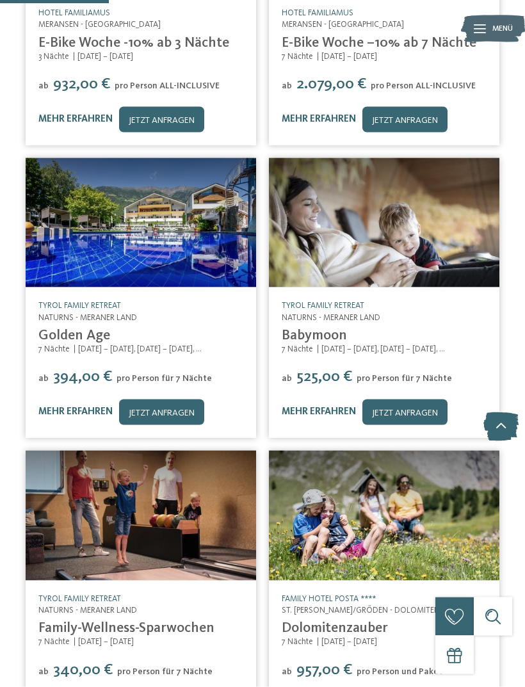
click at [504, 429] on icon at bounding box center [501, 427] width 35 height 29
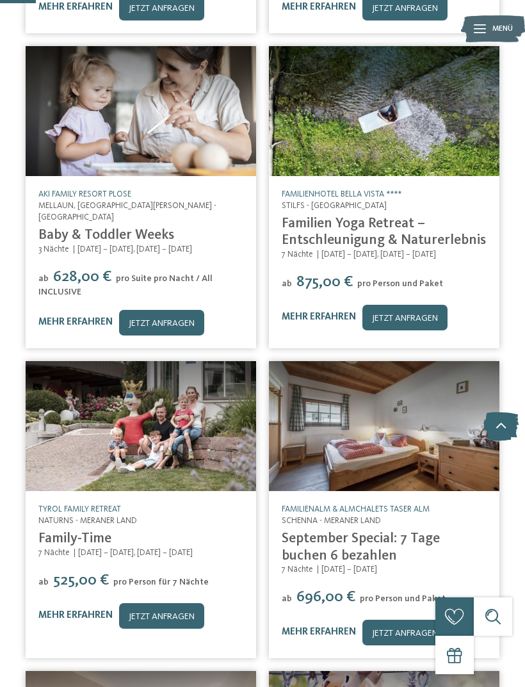
click at [503, 436] on icon at bounding box center [501, 427] width 35 height 29
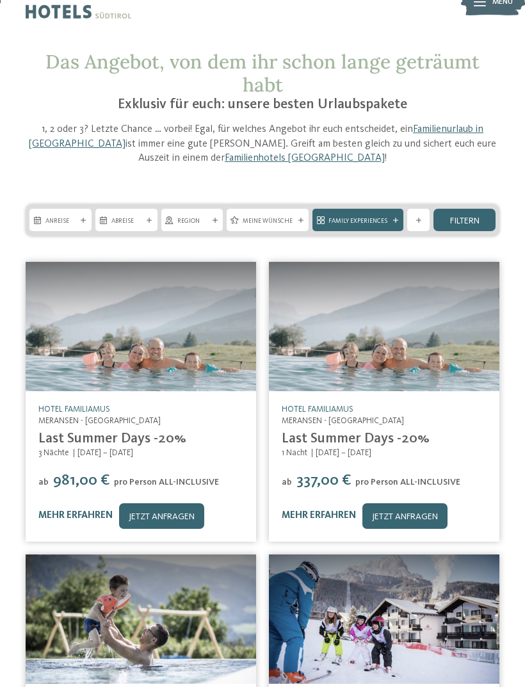
scroll to position [28, 0]
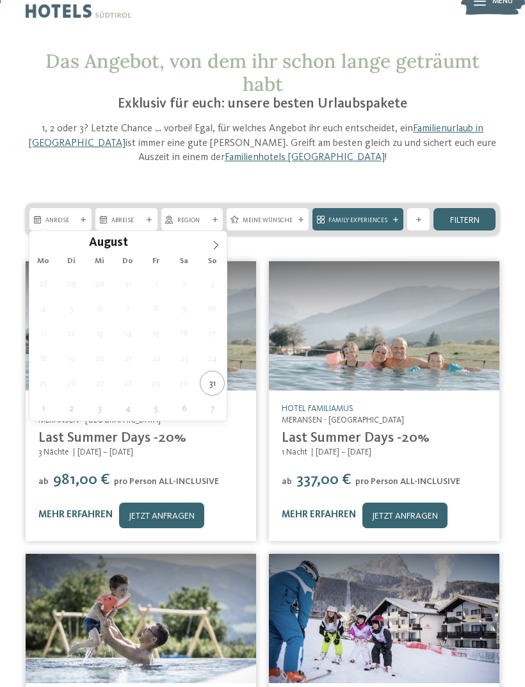
click at [218, 239] on span at bounding box center [216, 242] width 22 height 22
click at [217, 247] on icon at bounding box center [215, 245] width 9 height 9
type div "12.10.2025"
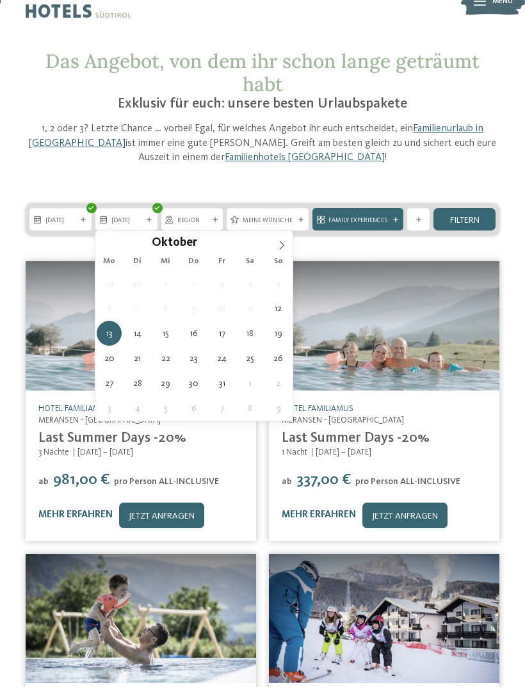
type div "17.10.2025"
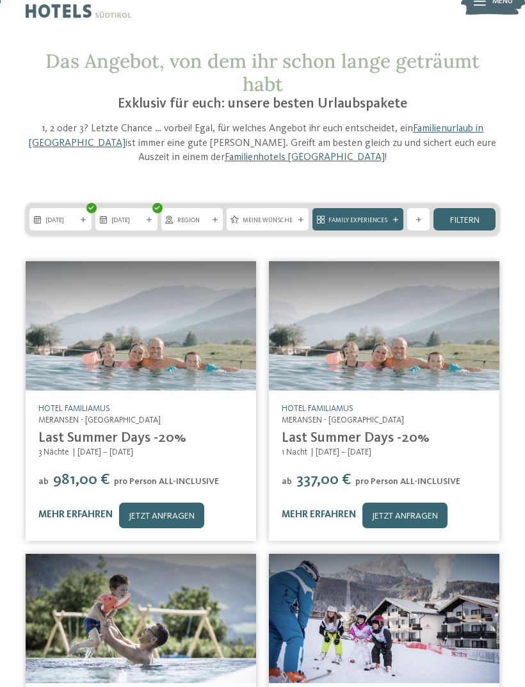
click at [289, 221] on span "Meine Wünsche" at bounding box center [268, 220] width 50 height 9
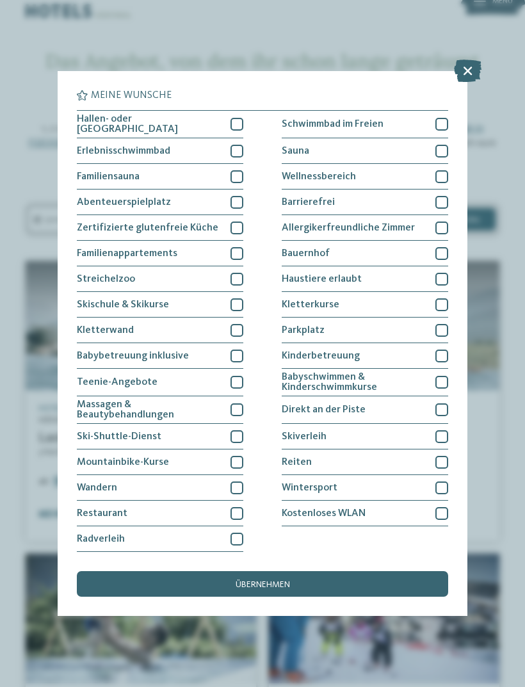
click at [471, 60] on icon at bounding box center [468, 71] width 28 height 22
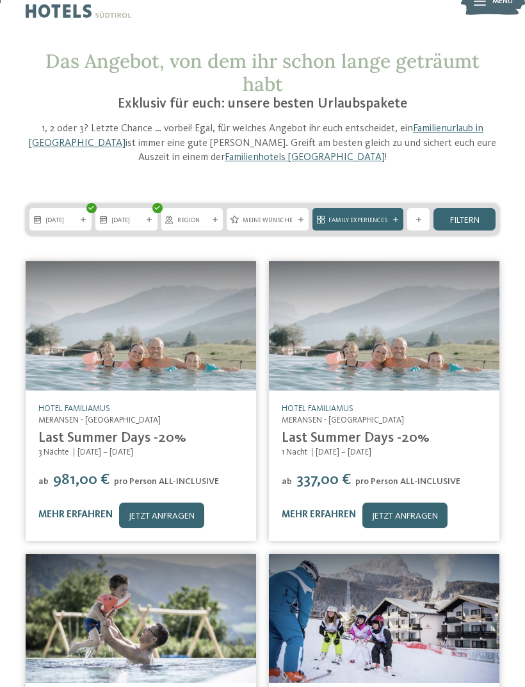
click at [391, 219] on div at bounding box center [396, 219] width 10 height 5
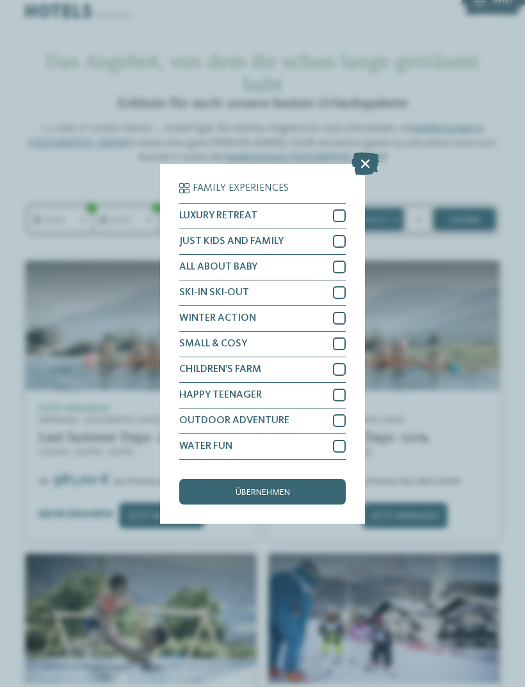
click at [371, 152] on icon at bounding box center [366, 163] width 28 height 22
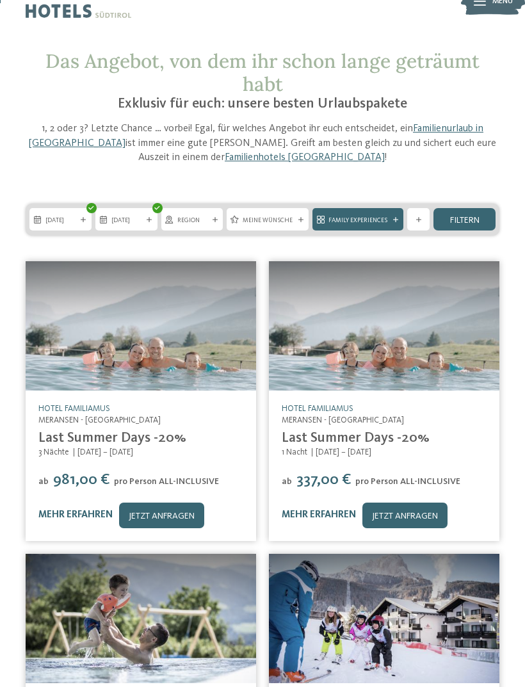
click at [470, 221] on span "filtern" at bounding box center [464, 220] width 29 height 9
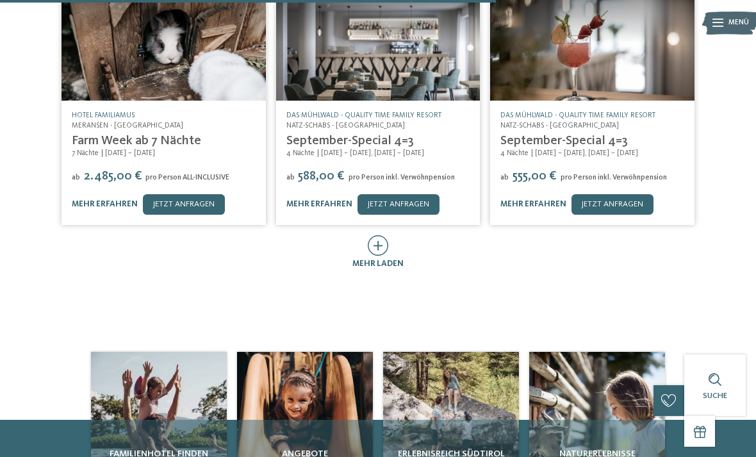
scroll to position [609, 0]
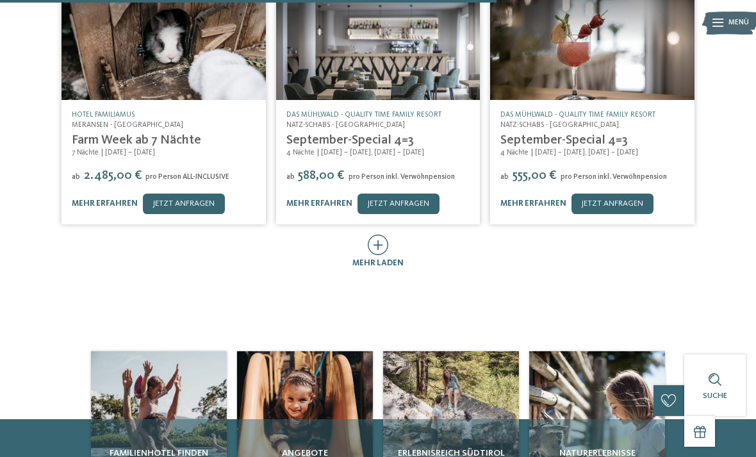
click at [377, 235] on icon at bounding box center [378, 244] width 21 height 20
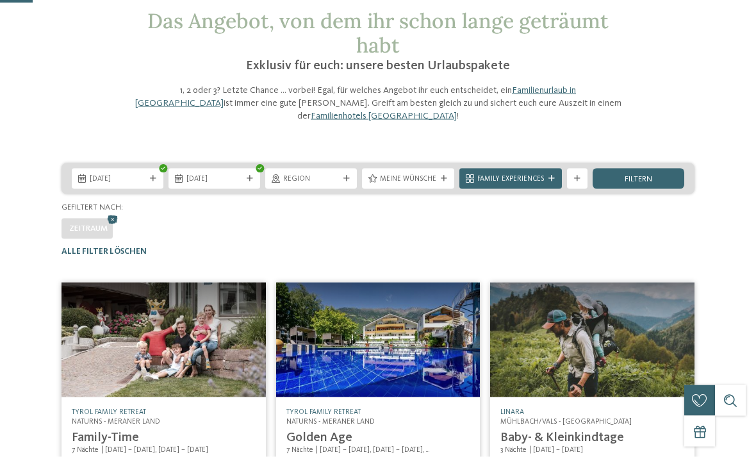
scroll to position [63, 0]
click at [551, 168] on div "Family Experiences" at bounding box center [510, 178] width 102 height 20
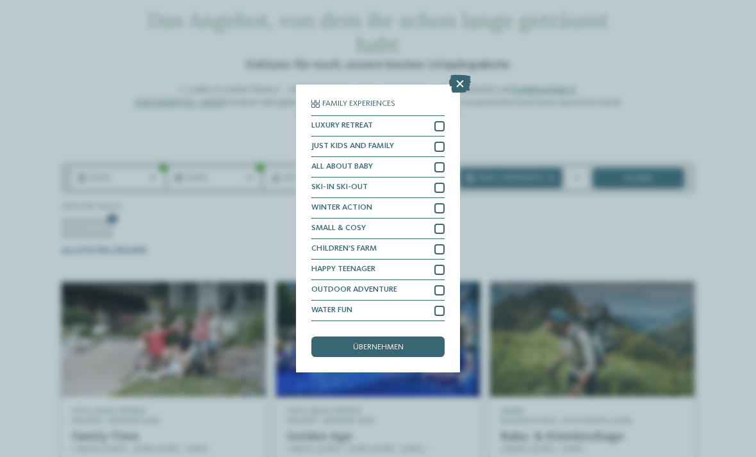
click at [459, 75] on icon at bounding box center [460, 84] width 22 height 18
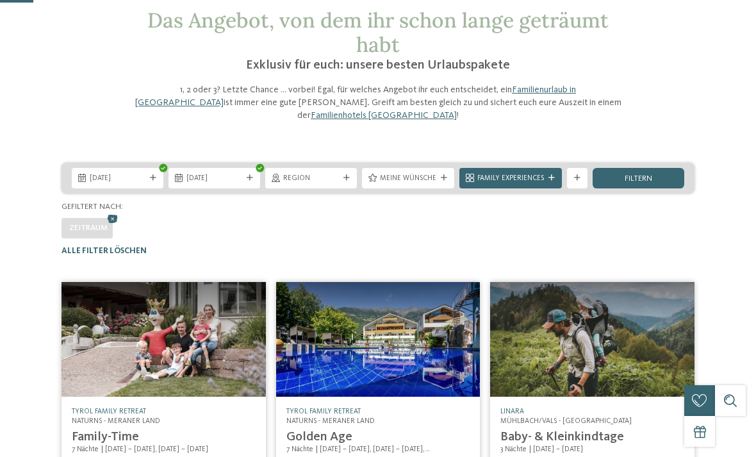
click at [431, 174] on span "Meine Wünsche" at bounding box center [408, 179] width 56 height 10
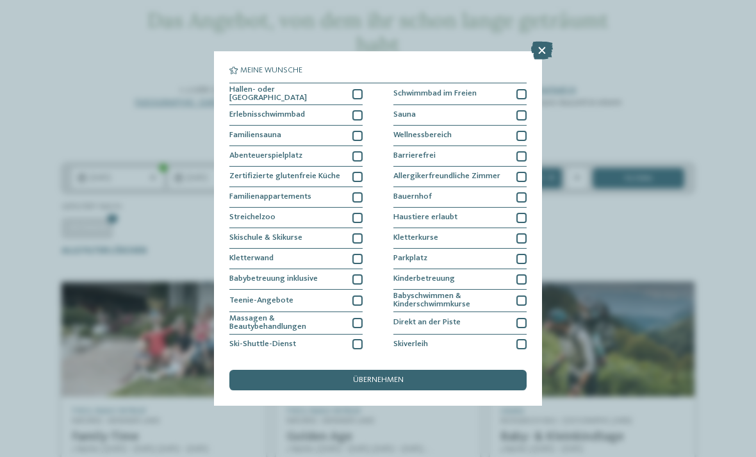
click at [543, 51] on icon at bounding box center [542, 51] width 22 height 18
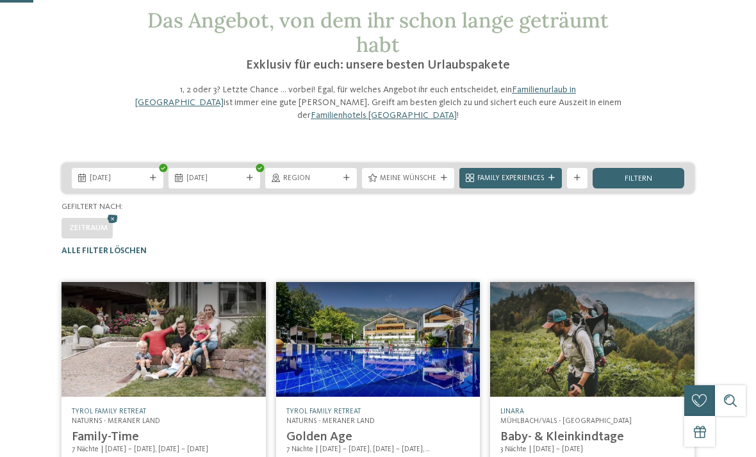
click at [441, 175] on icon at bounding box center [444, 178] width 6 height 6
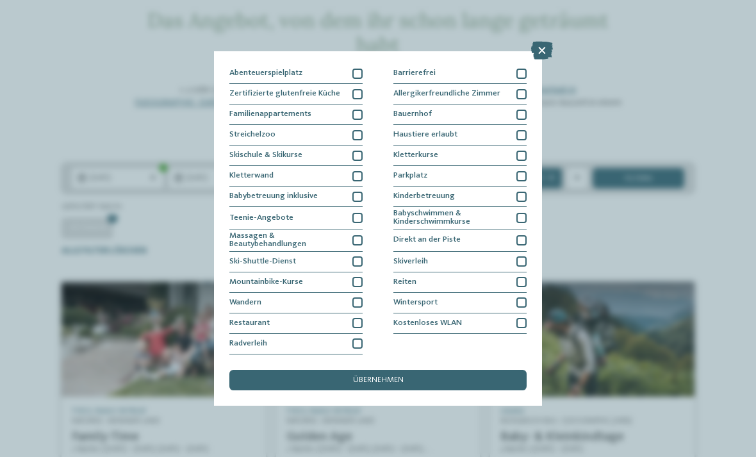
scroll to position [181, 0]
click at [545, 53] on icon at bounding box center [542, 51] width 22 height 18
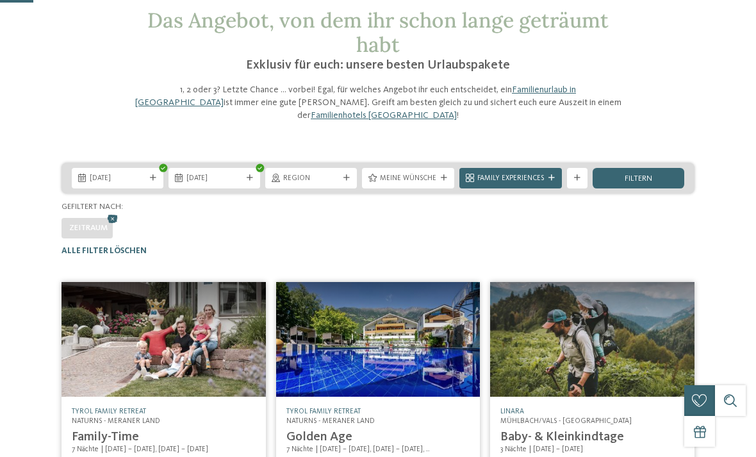
click at [536, 174] on span "Family Experiences" at bounding box center [510, 179] width 67 height 10
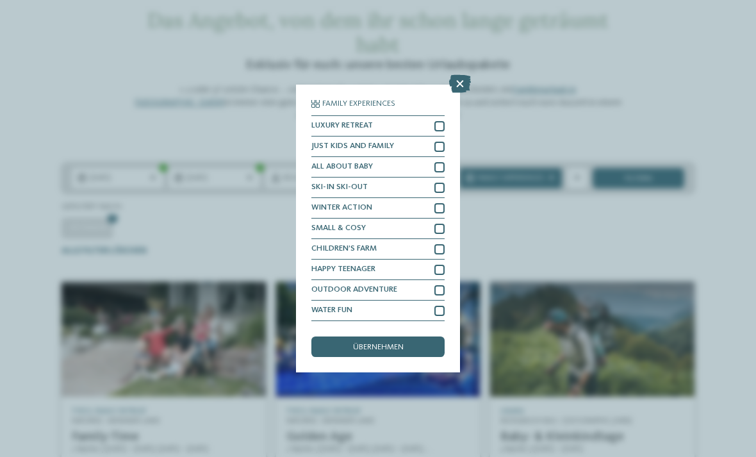
scroll to position [0, 0]
click at [460, 75] on icon at bounding box center [460, 84] width 22 height 18
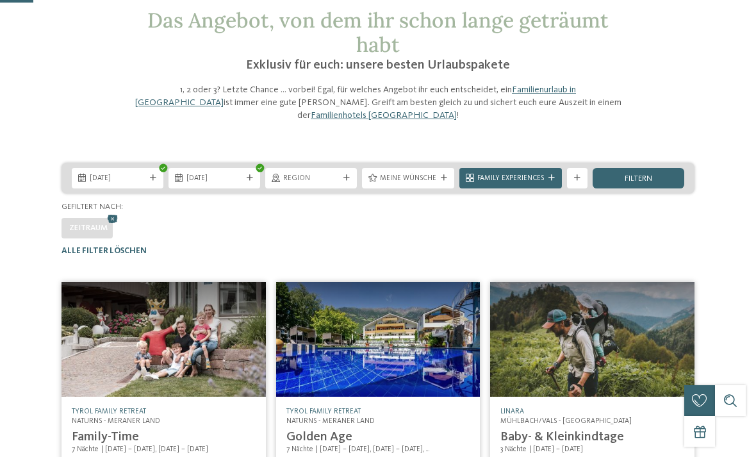
click at [581, 175] on div at bounding box center [577, 178] width 10 height 6
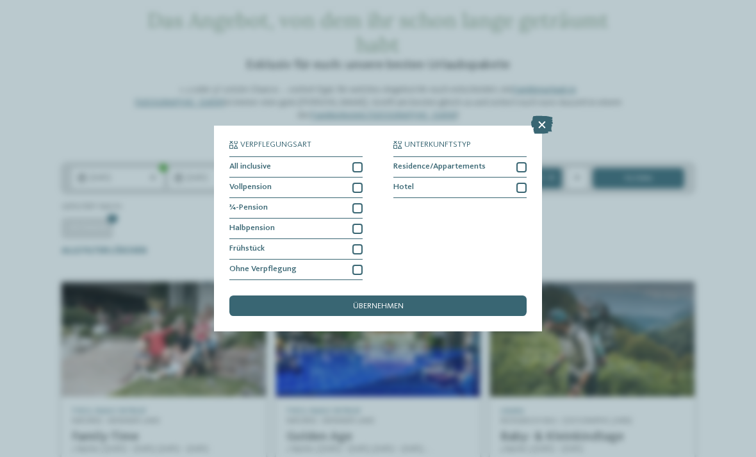
click at [358, 218] on div "Halbpension" at bounding box center [295, 228] width 133 height 20
click at [356, 244] on div at bounding box center [357, 249] width 10 height 10
click at [357, 203] on div at bounding box center [357, 208] width 10 height 10
click at [361, 183] on div at bounding box center [357, 188] width 10 height 10
click at [362, 162] on div at bounding box center [357, 167] width 10 height 10
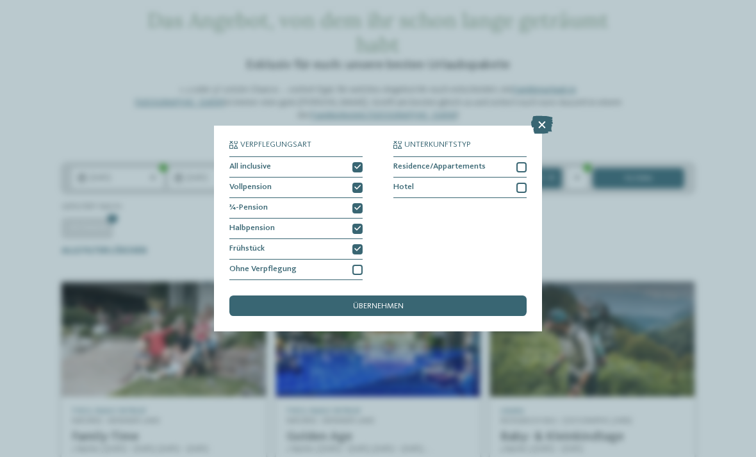
click at [363, 302] on span "übernehmen" at bounding box center [378, 306] width 51 height 8
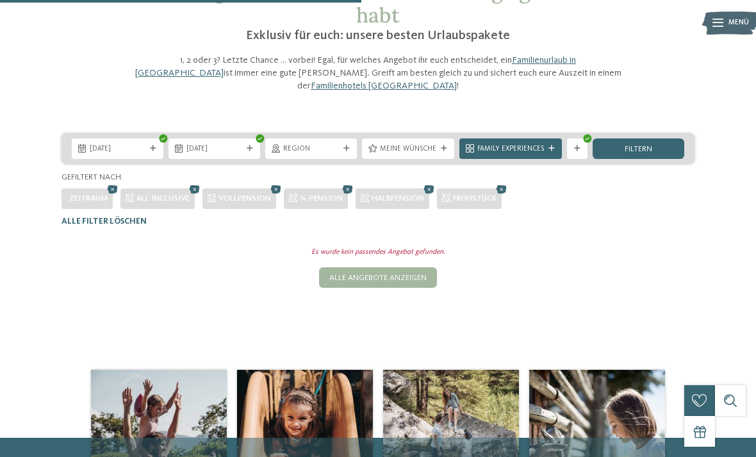
scroll to position [70, 0]
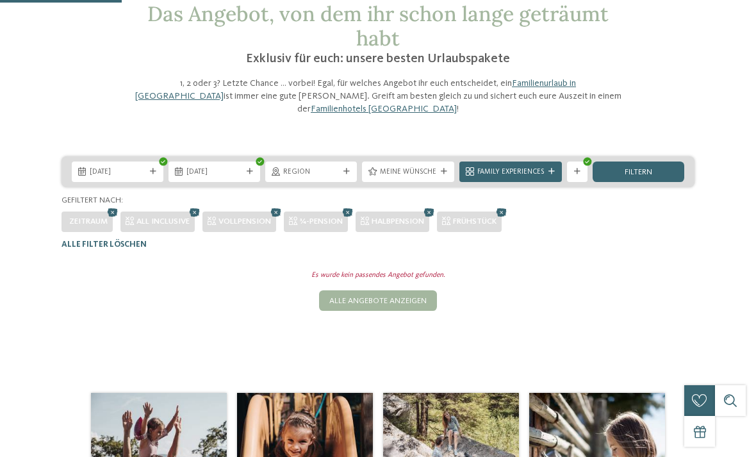
click at [507, 206] on icon at bounding box center [501, 212] width 15 height 13
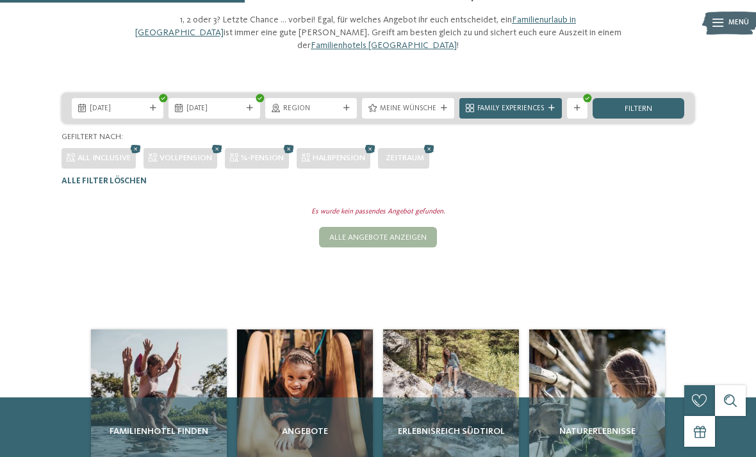
scroll to position [127, 0]
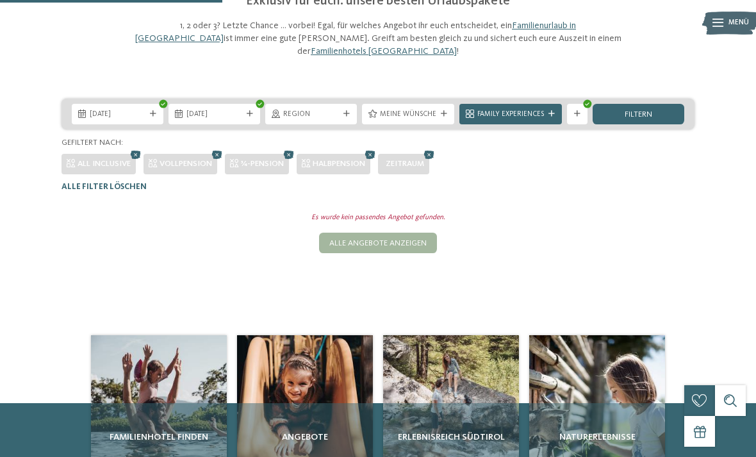
click at [139, 148] on icon at bounding box center [135, 154] width 15 height 13
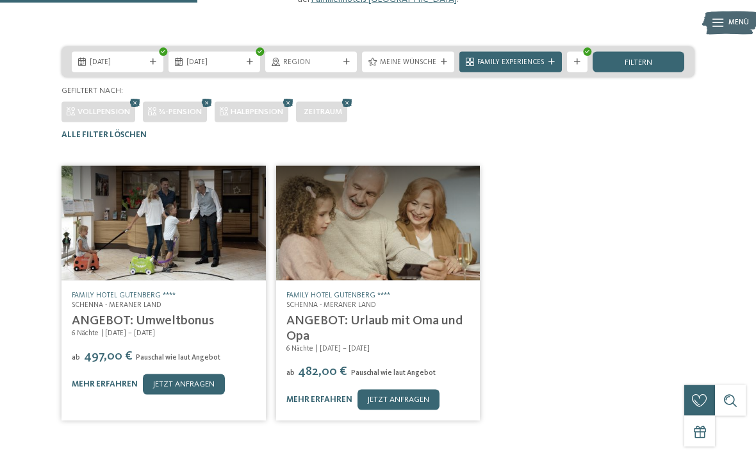
scroll to position [175, 0]
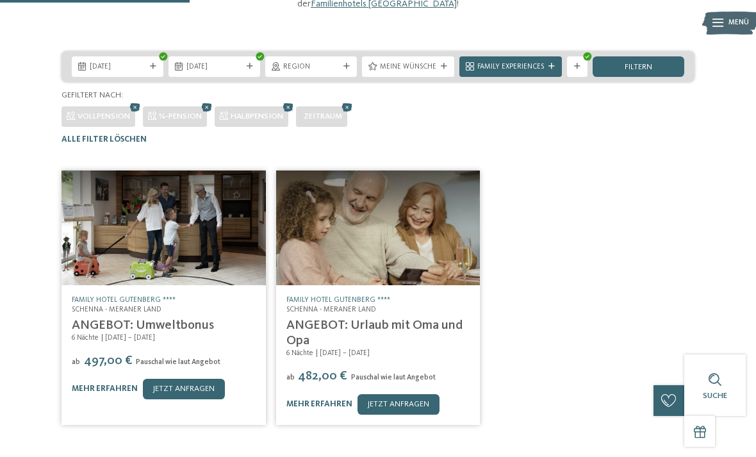
click at [137, 101] on icon at bounding box center [134, 107] width 15 height 13
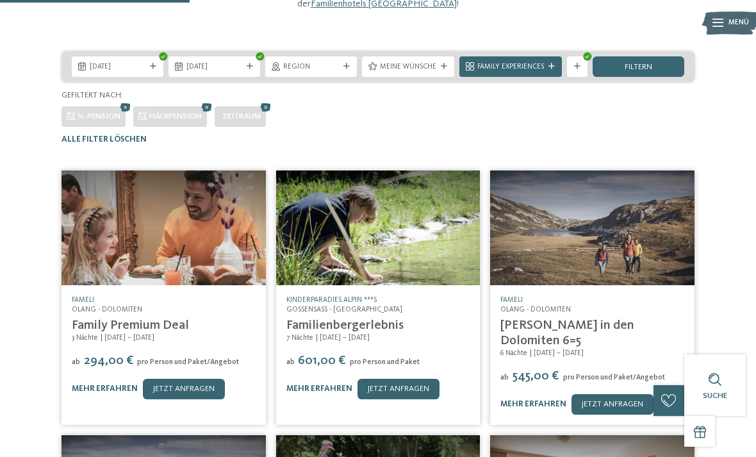
scroll to position [255, 0]
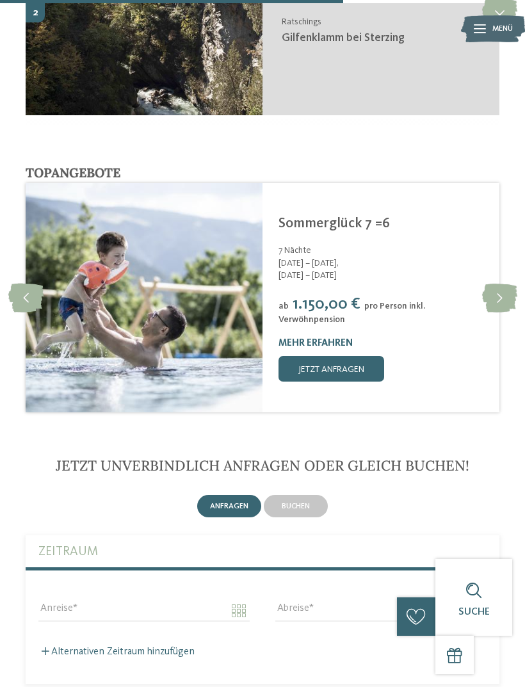
scroll to position [2920, 0]
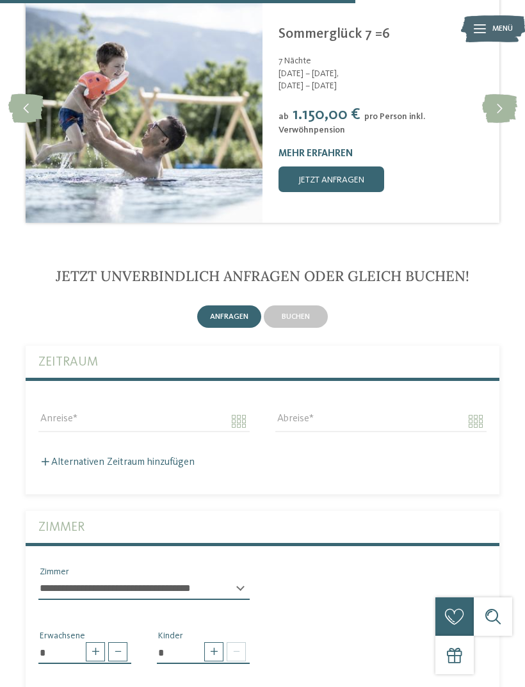
click at [309, 313] on span "buchen" at bounding box center [296, 317] width 28 height 8
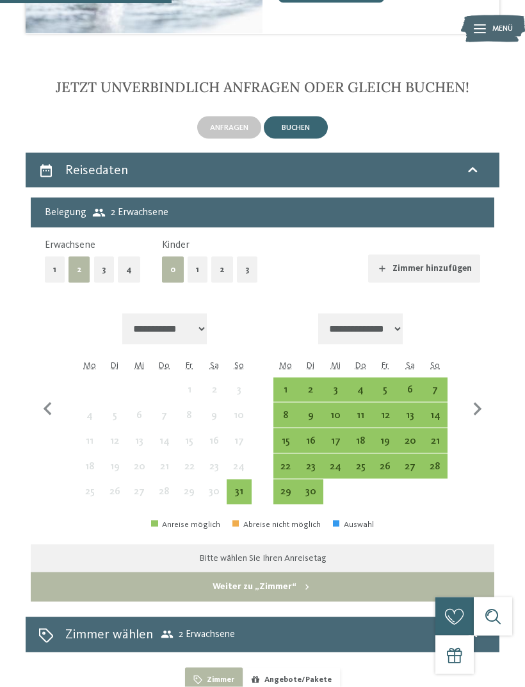
scroll to position [3109, 0]
click at [480, 397] on icon "button" at bounding box center [477, 410] width 27 height 27
select select "**********"
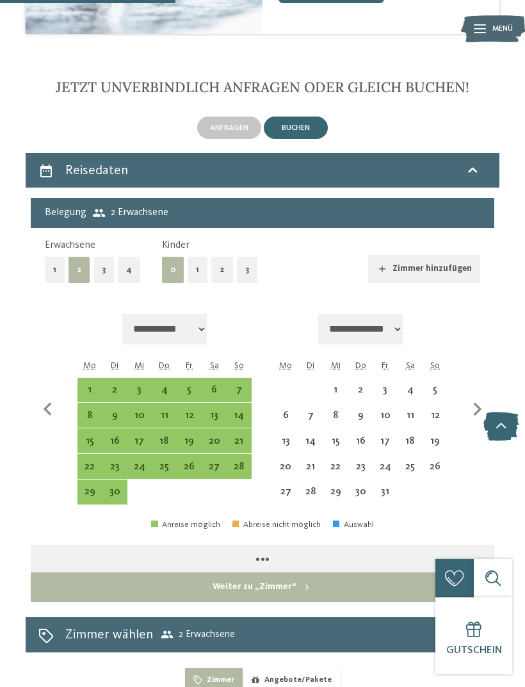
click at [184, 411] on div "12" at bounding box center [189, 422] width 22 height 22
select select "**********"
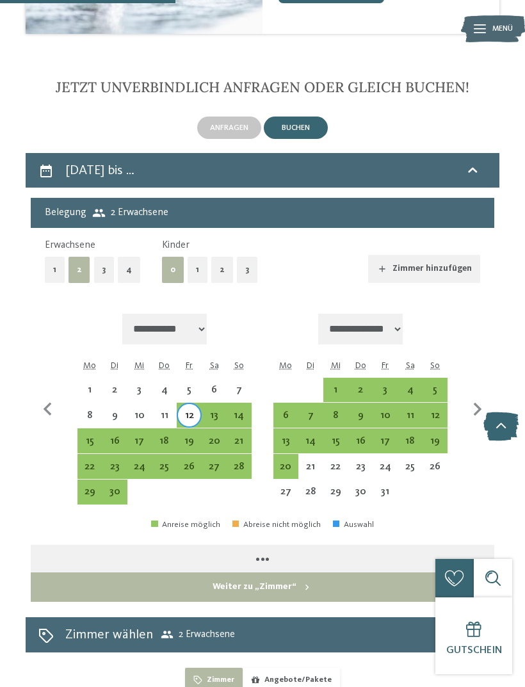
click at [214, 411] on div "13" at bounding box center [214, 422] width 22 height 22
select select "**********"
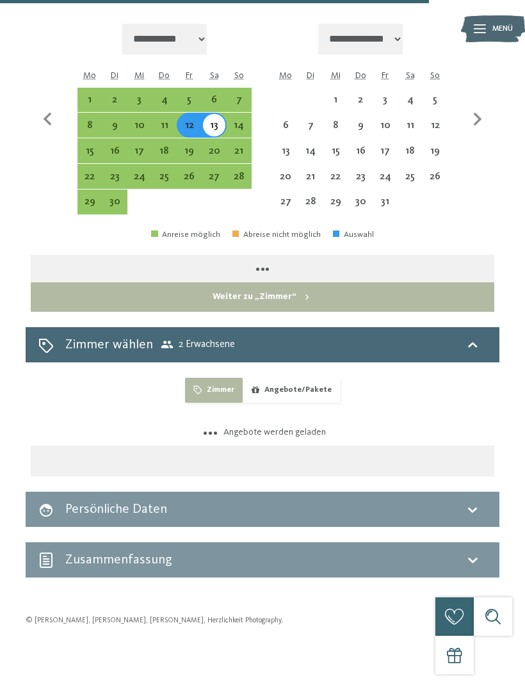
scroll to position [3399, 0]
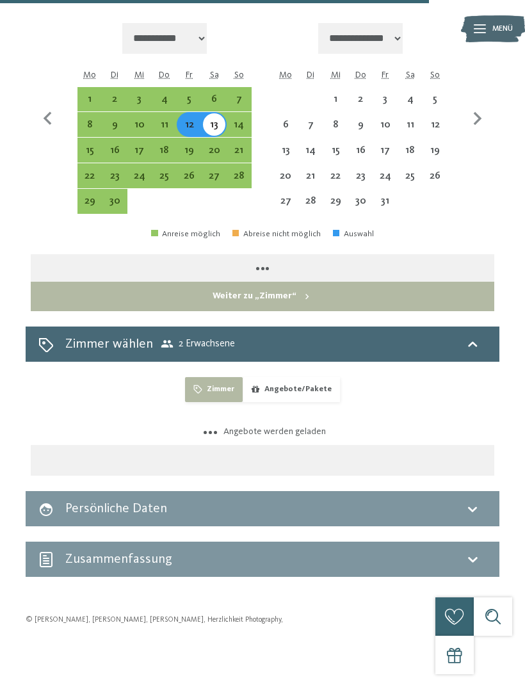
select select "**********"
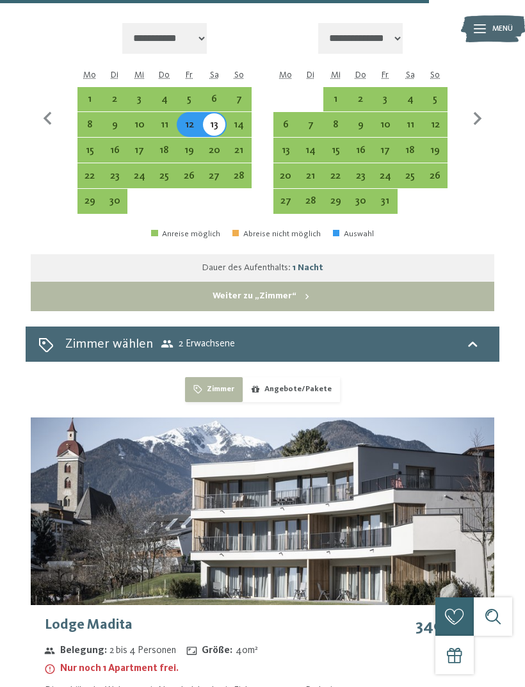
click at [416, 120] on div "11" at bounding box center [410, 131] width 22 height 22
select select "**********"
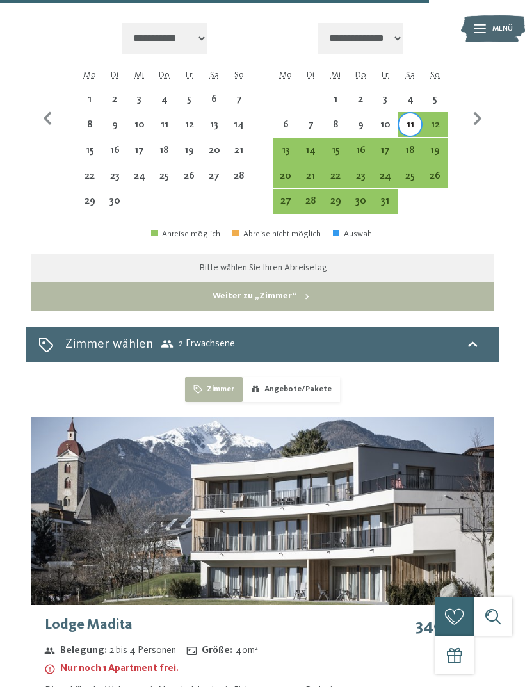
click at [386, 145] on div "17" at bounding box center [386, 156] width 22 height 22
select select "**********"
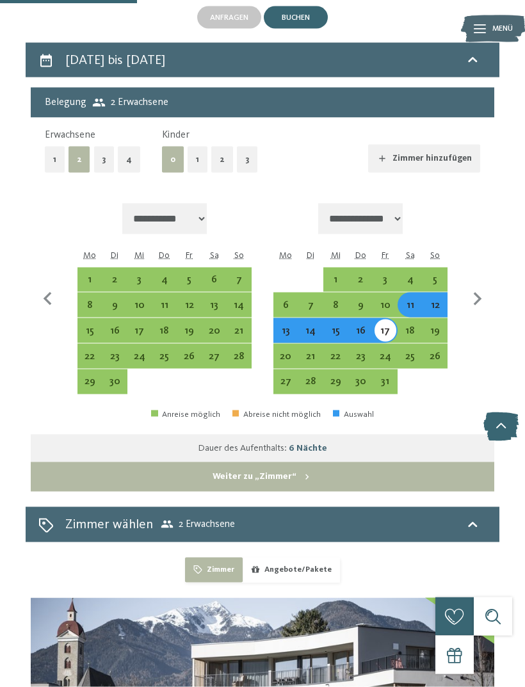
scroll to position [3164, 0]
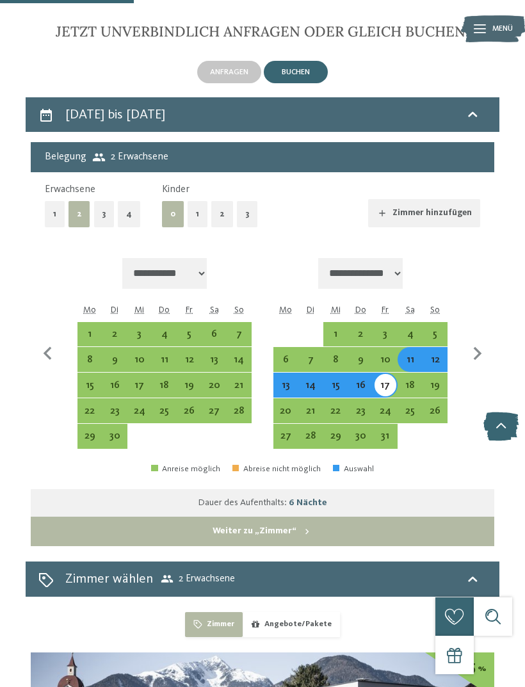
click at [220, 201] on button "2" at bounding box center [222, 214] width 22 height 26
select select "**********"
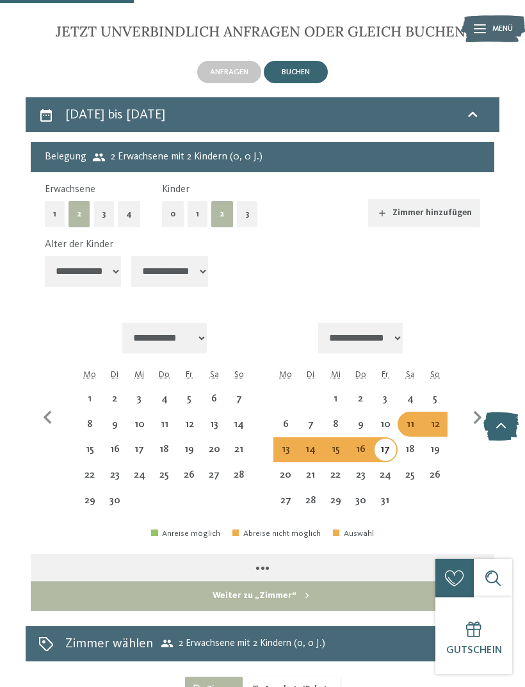
click at [104, 256] on select "**********" at bounding box center [83, 271] width 77 height 31
select select "**********"
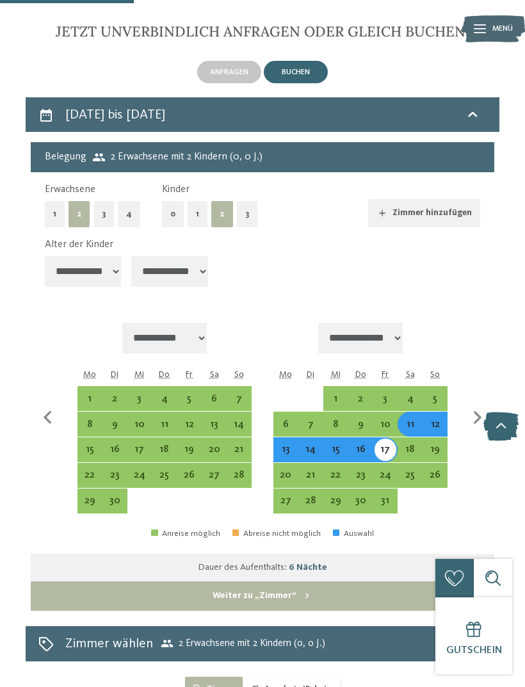
select select "*"
select select "**********"
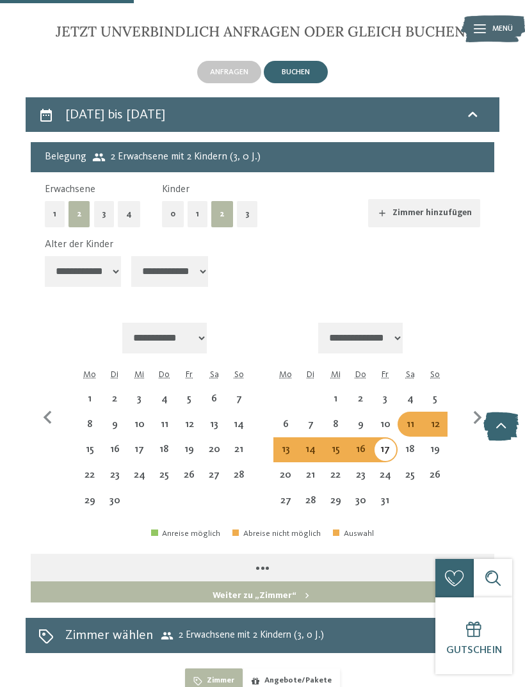
click at [185, 256] on select "**********" at bounding box center [169, 271] width 77 height 31
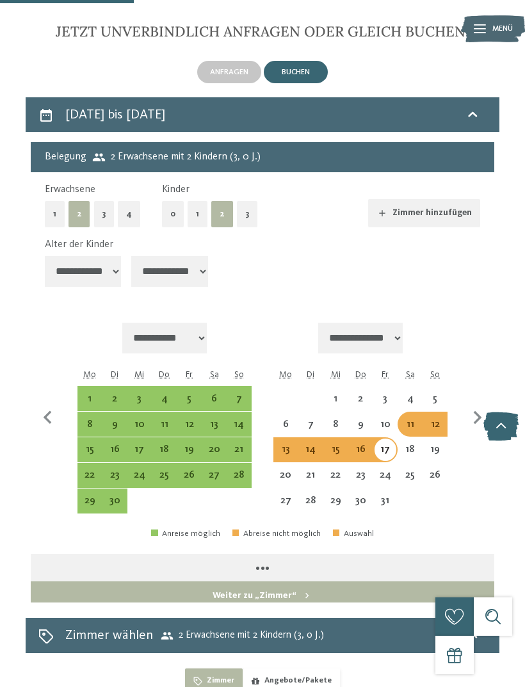
select select "*"
select select "**********"
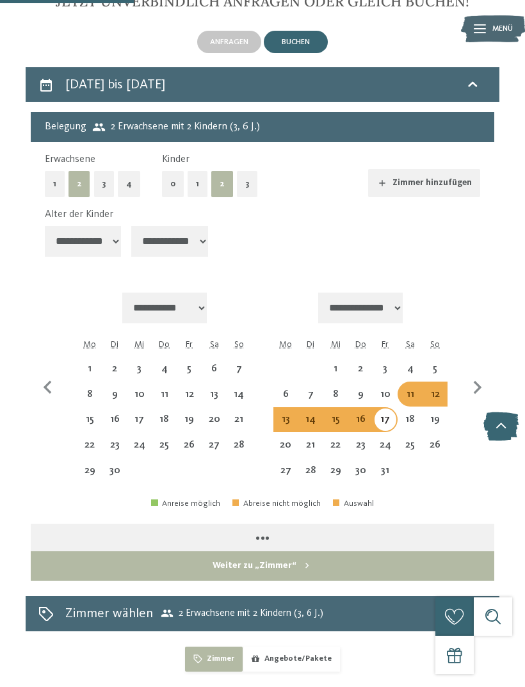
select select "**********"
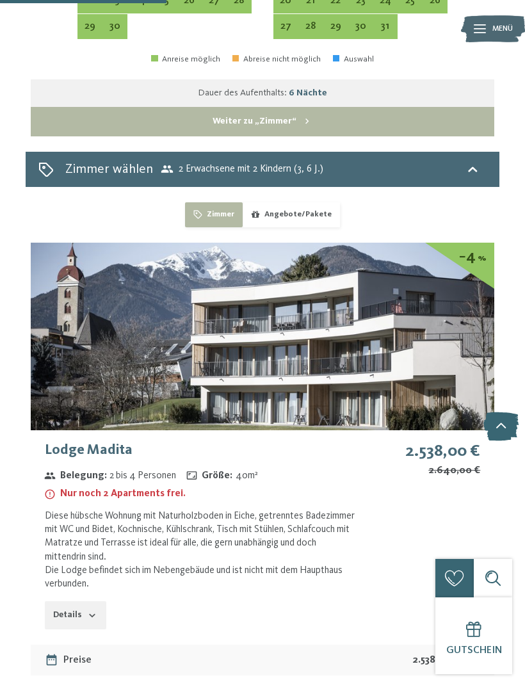
scroll to position [3640, 0]
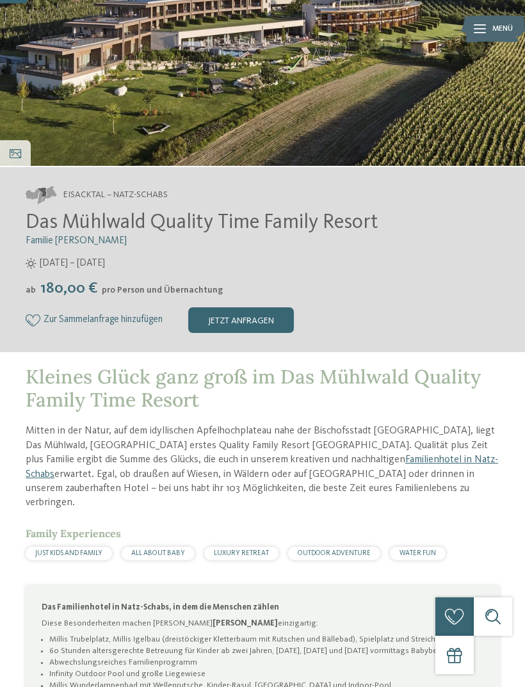
scroll to position [220, 0]
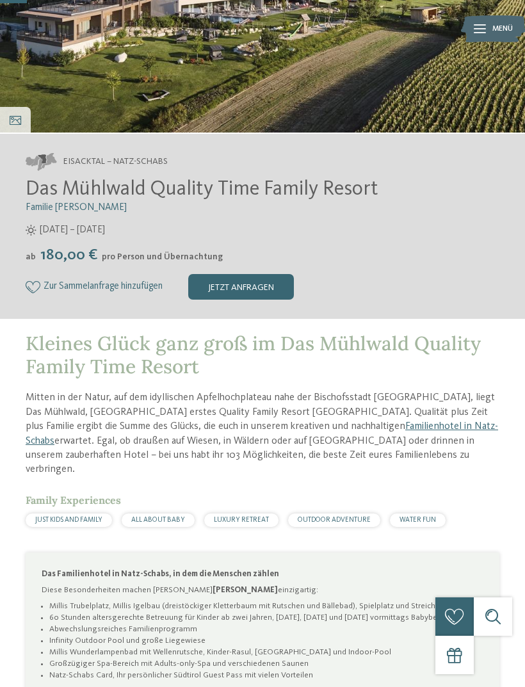
click at [25, 124] on div "Impressionen" at bounding box center [15, 120] width 31 height 26
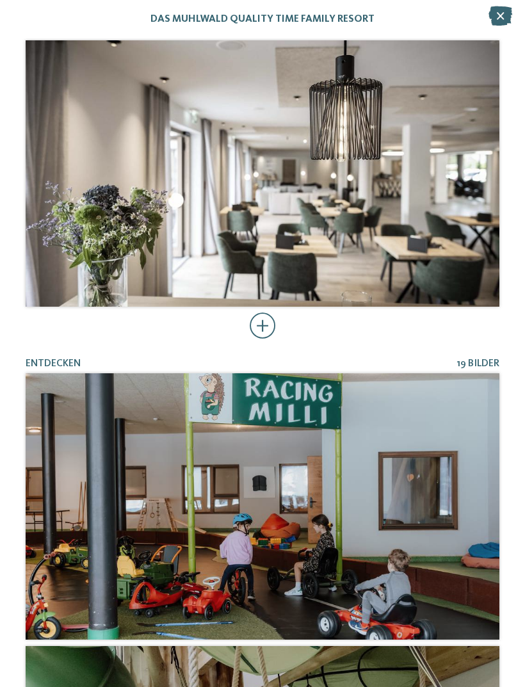
scroll to position [912, 0]
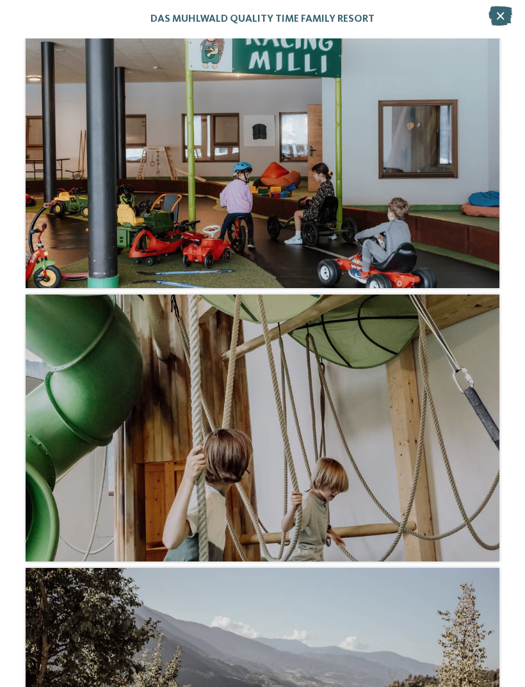
click at [507, 20] on icon at bounding box center [501, 15] width 24 height 19
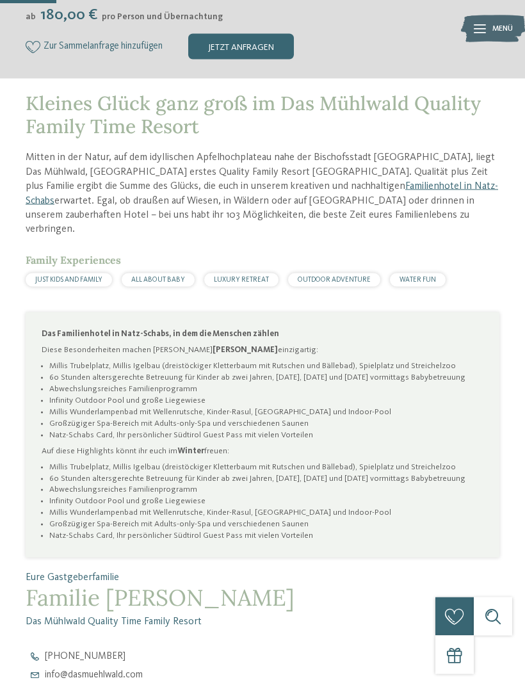
scroll to position [461, 0]
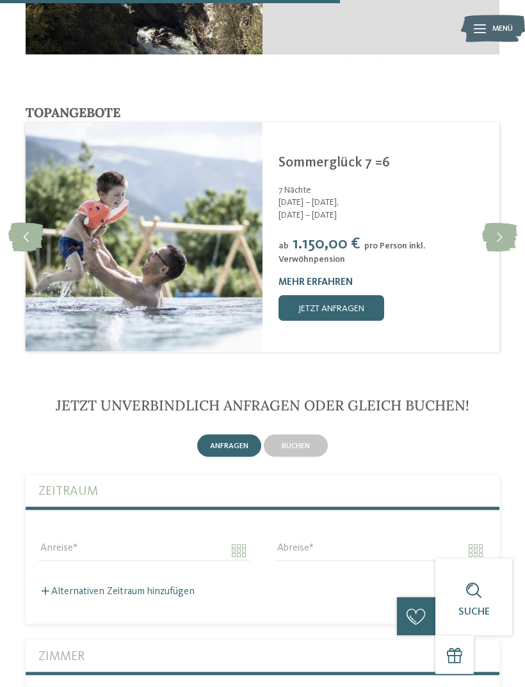
click at [500, 224] on icon at bounding box center [499, 238] width 35 height 29
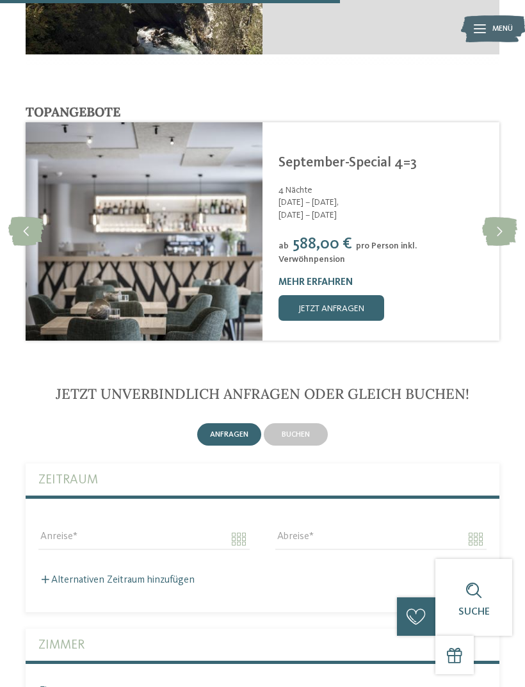
click at [503, 217] on icon at bounding box center [499, 231] width 35 height 29
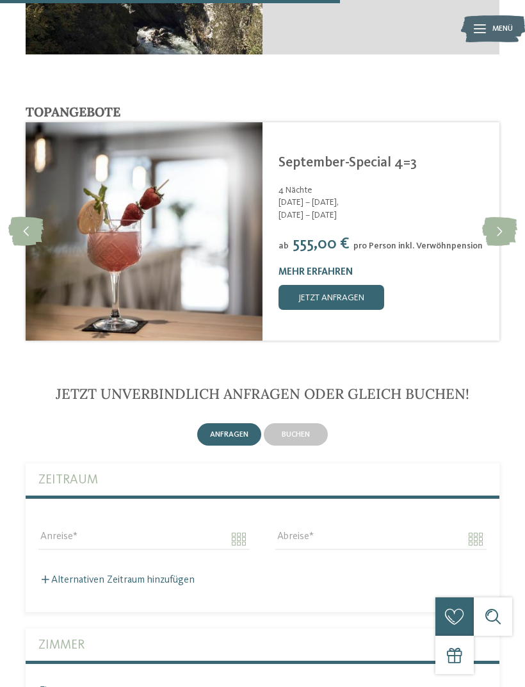
click at [503, 217] on icon at bounding box center [499, 231] width 35 height 29
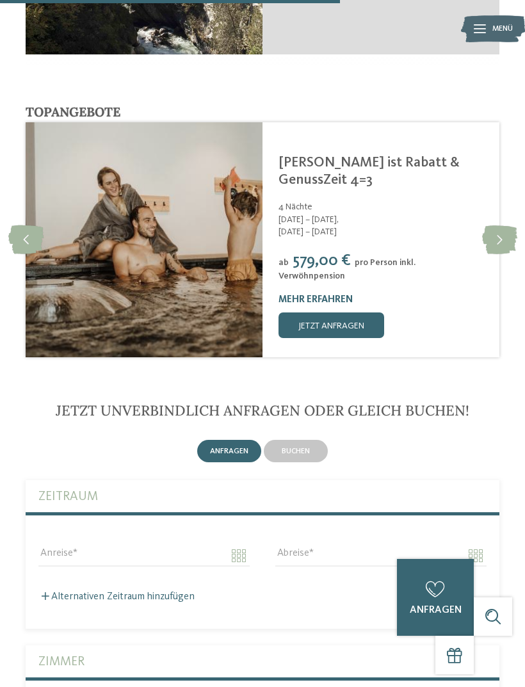
click at [502, 225] on icon at bounding box center [499, 239] width 35 height 29
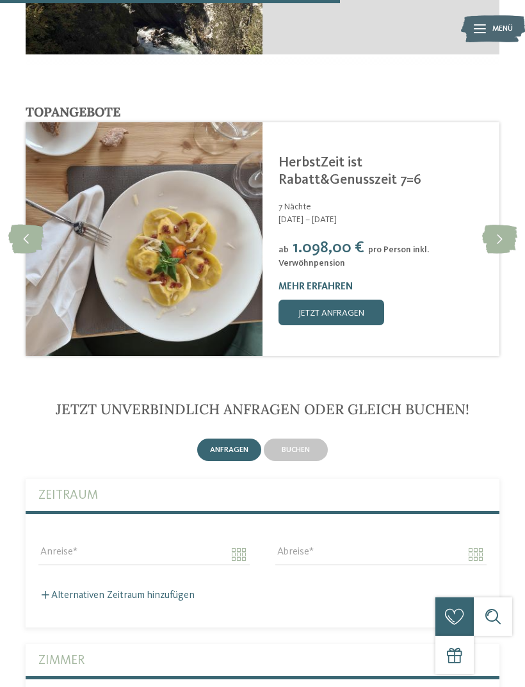
click at [509, 225] on icon at bounding box center [499, 239] width 35 height 29
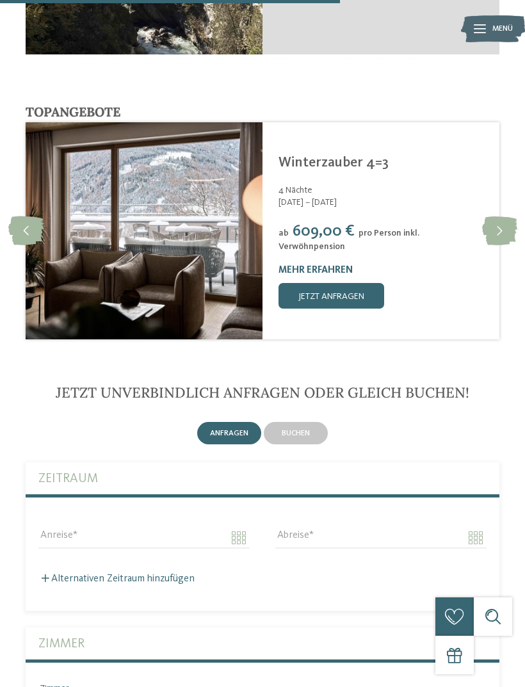
click at [505, 217] on icon at bounding box center [499, 231] width 35 height 29
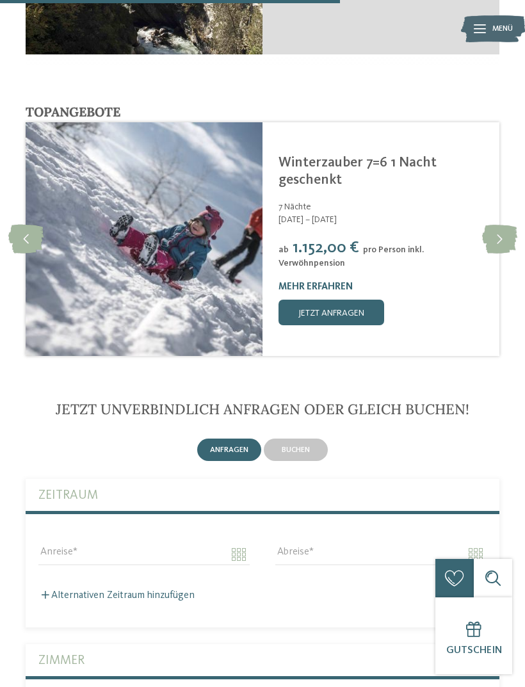
click at [506, 225] on icon at bounding box center [499, 239] width 35 height 29
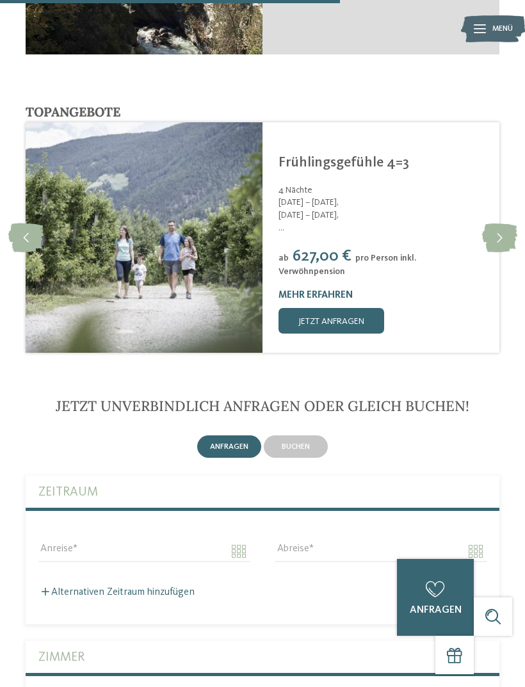
click at [503, 224] on icon at bounding box center [499, 238] width 35 height 29
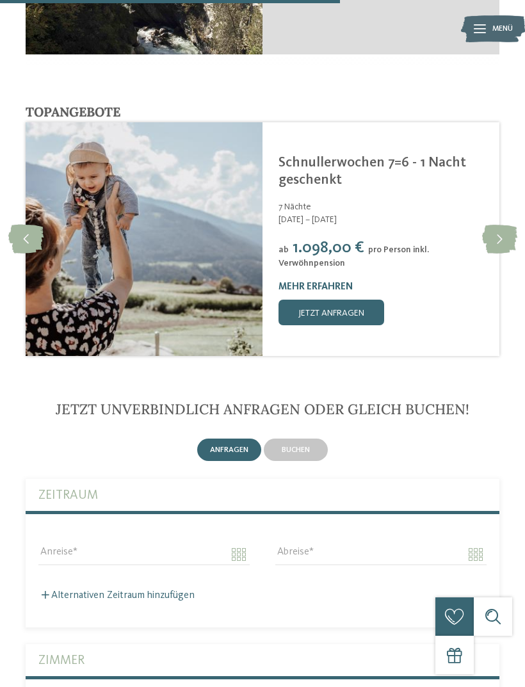
click at [505, 225] on icon at bounding box center [499, 239] width 35 height 29
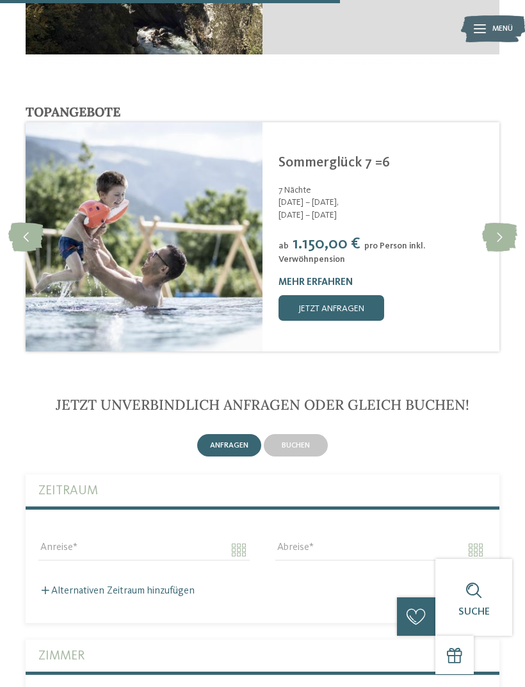
click at [507, 225] on icon at bounding box center [499, 237] width 35 height 29
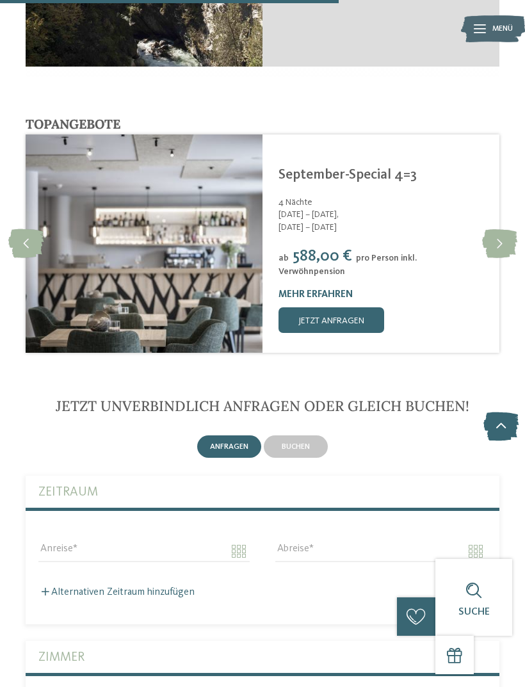
scroll to position [2747, 0]
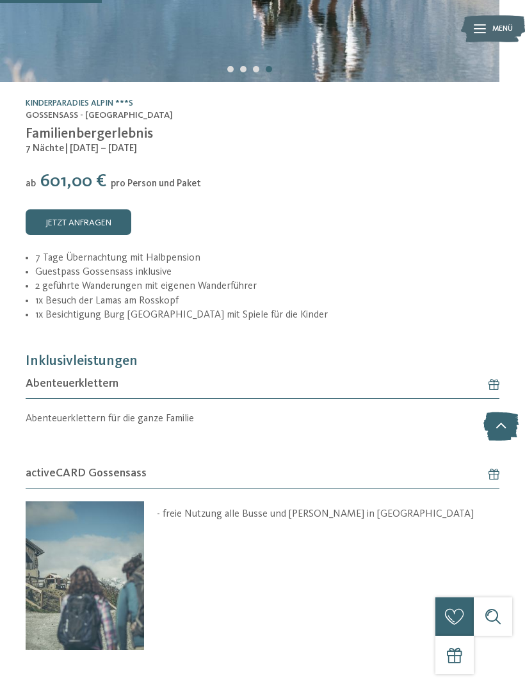
scroll to position [221, 0]
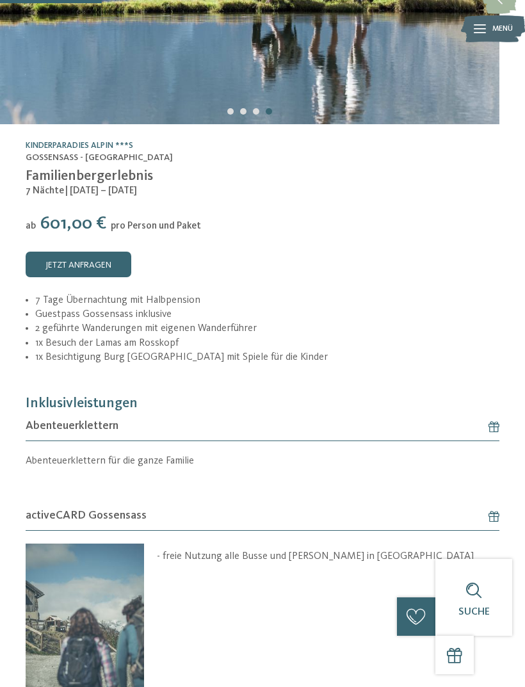
click at [120, 148] on link "Kinderparadies Alpin ***S" at bounding box center [80, 146] width 108 height 8
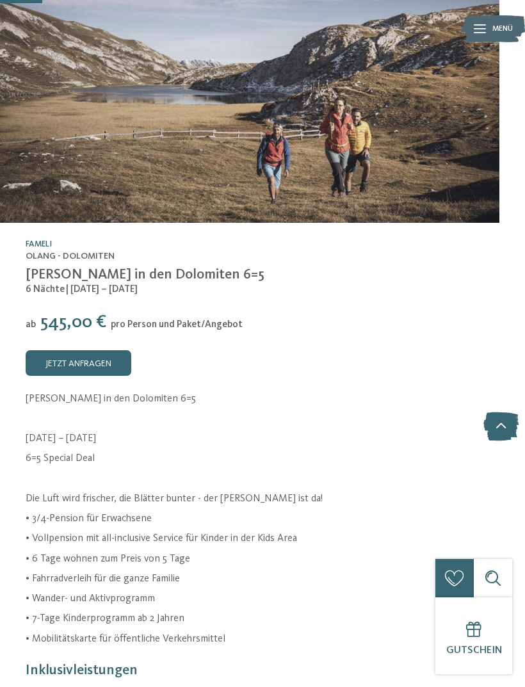
scroll to position [113, 0]
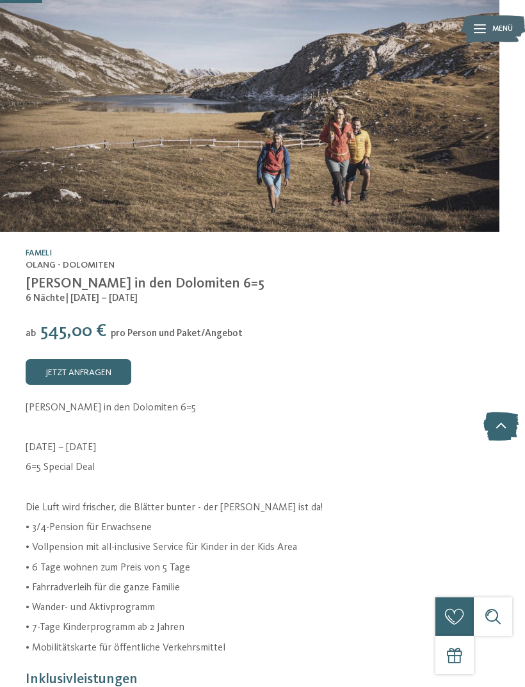
click at [93, 369] on link "jetzt anfragen" at bounding box center [79, 372] width 106 height 26
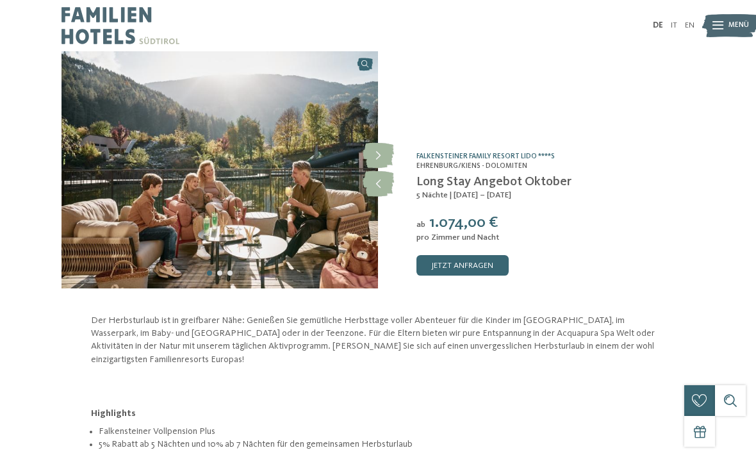
click at [527, 154] on link "Falkensteiner Family Resort Lido ****S" at bounding box center [485, 156] width 138 height 8
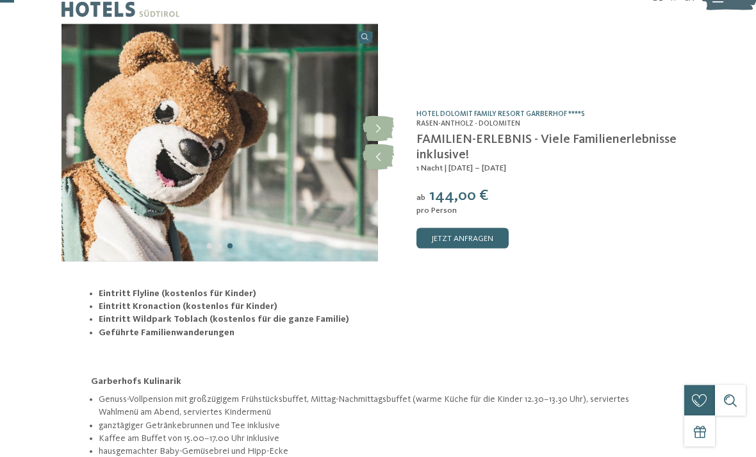
scroll to position [26, 0]
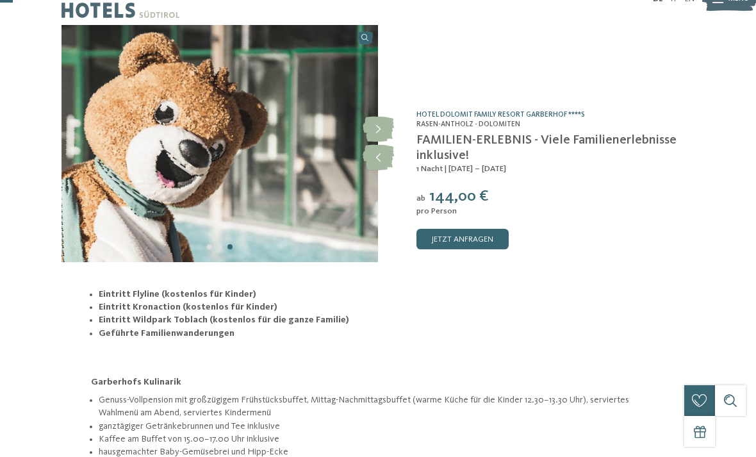
click at [380, 133] on icon at bounding box center [378, 130] width 31 height 26
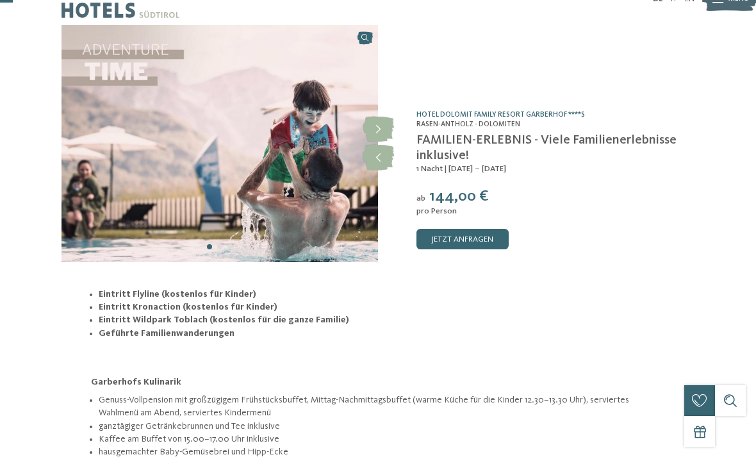
click at [383, 125] on icon at bounding box center [378, 130] width 31 height 26
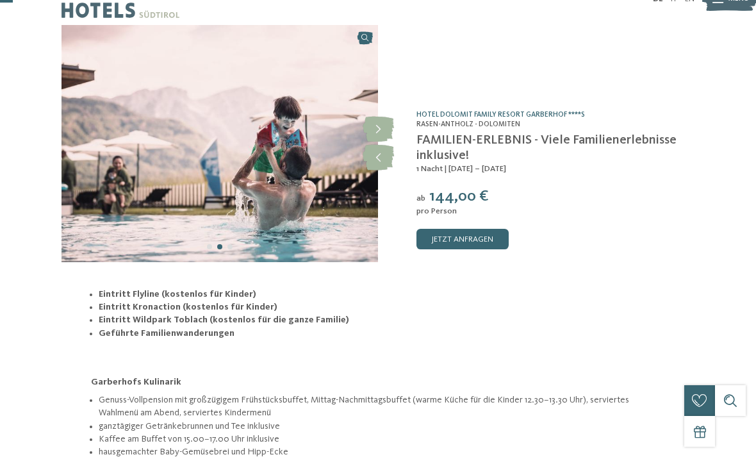
click at [379, 126] on icon at bounding box center [378, 130] width 31 height 26
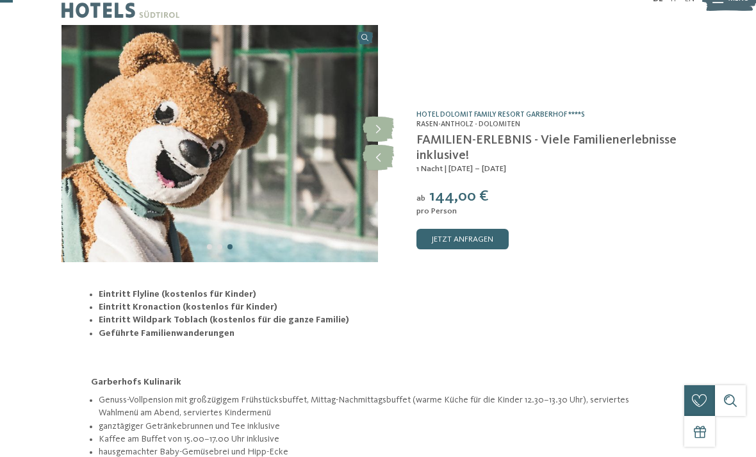
click at [381, 125] on icon at bounding box center [378, 130] width 31 height 26
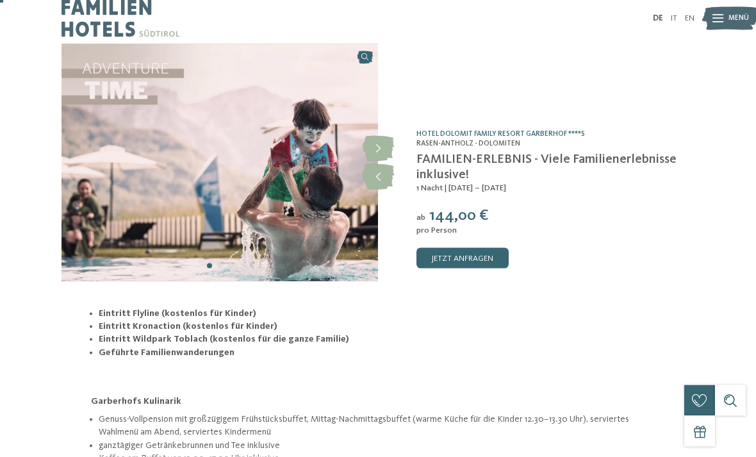
scroll to position [0, 0]
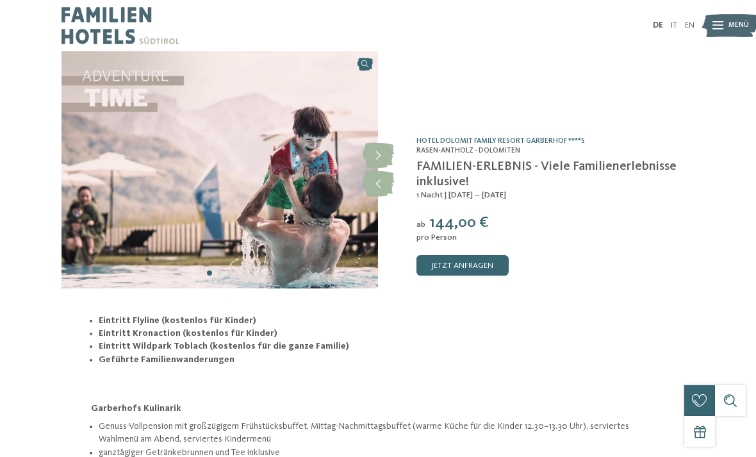
click at [565, 143] on link "Hotel Dolomit Family Resort Garberhof ****S" at bounding box center [500, 141] width 168 height 8
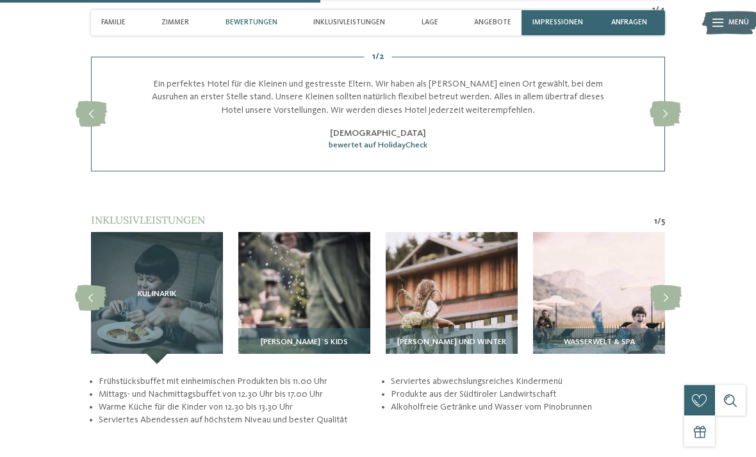
scroll to position [1790, 0]
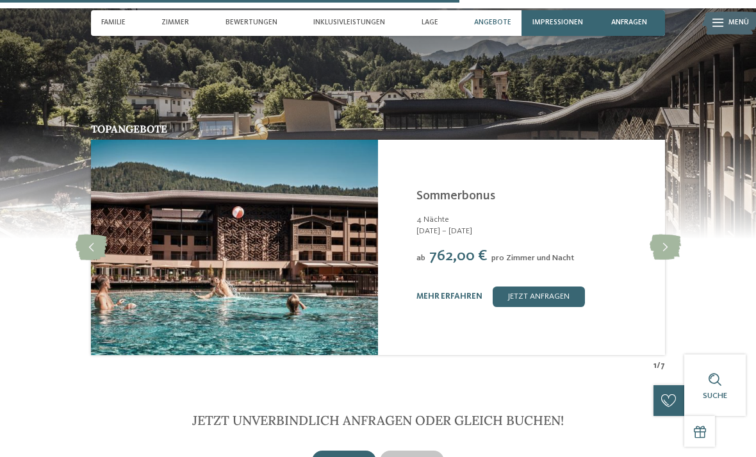
scroll to position [2193, 0]
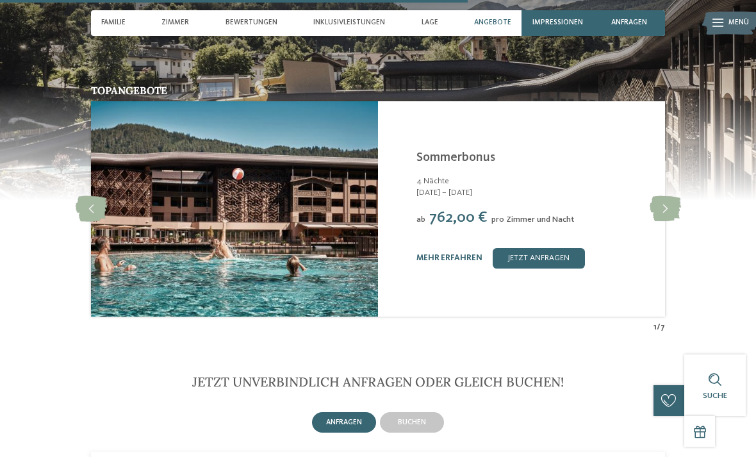
click at [666, 199] on icon at bounding box center [665, 209] width 31 height 26
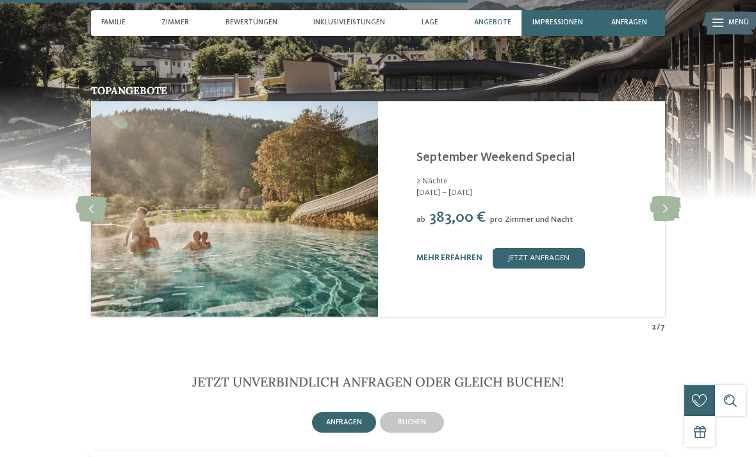
click at [673, 196] on icon at bounding box center [665, 209] width 31 height 26
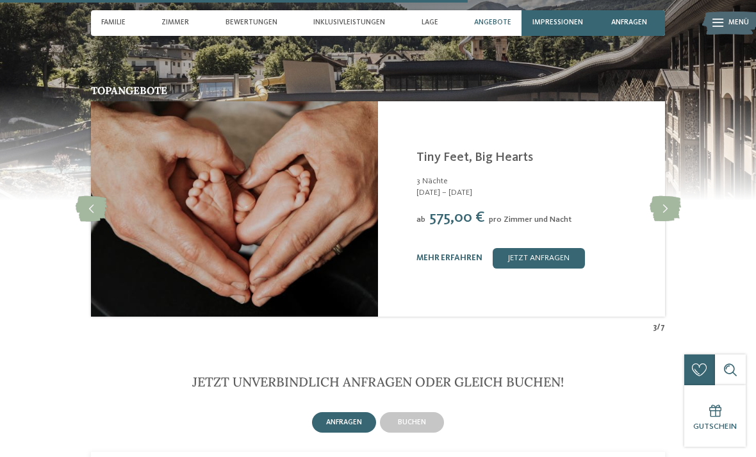
click at [667, 196] on icon at bounding box center [665, 209] width 31 height 26
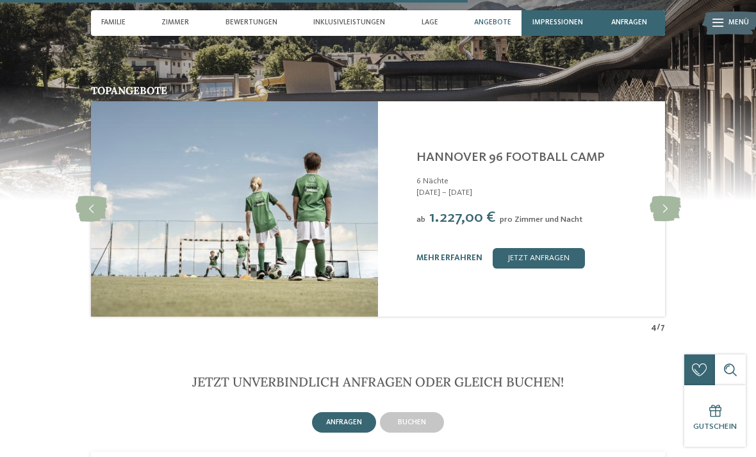
click at [669, 196] on icon at bounding box center [665, 209] width 31 height 26
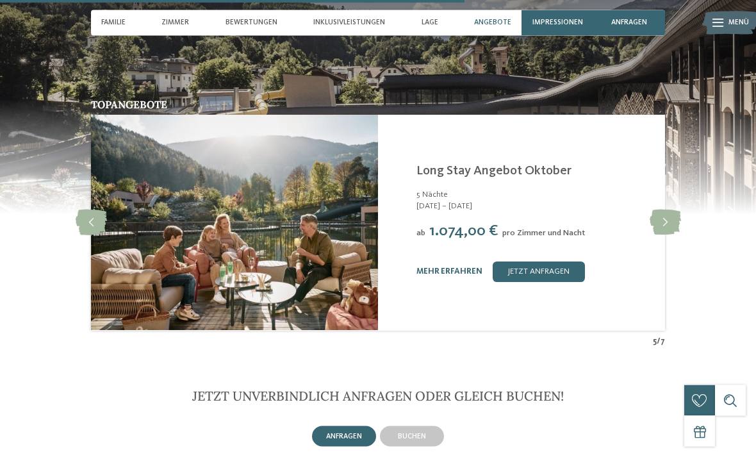
scroll to position [2177, 0]
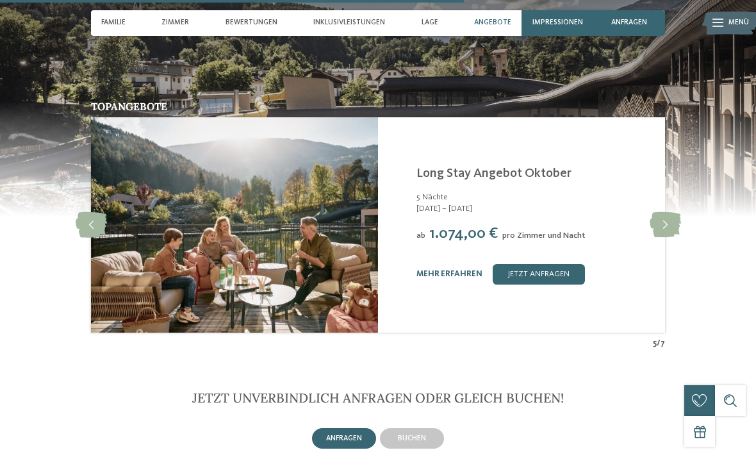
click at [451, 270] on link "mehr erfahren" at bounding box center [449, 274] width 66 height 8
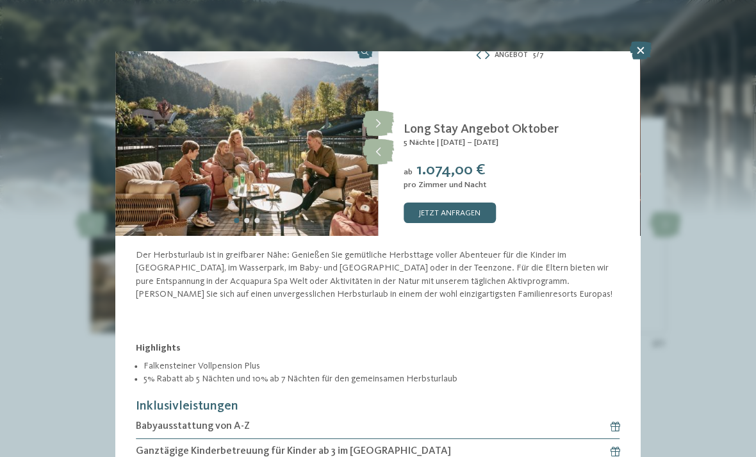
scroll to position [3, 0]
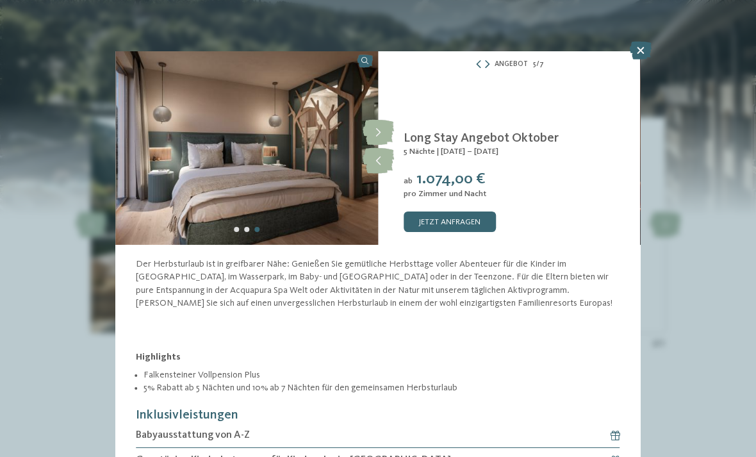
click at [642, 54] on icon at bounding box center [641, 51] width 22 height 18
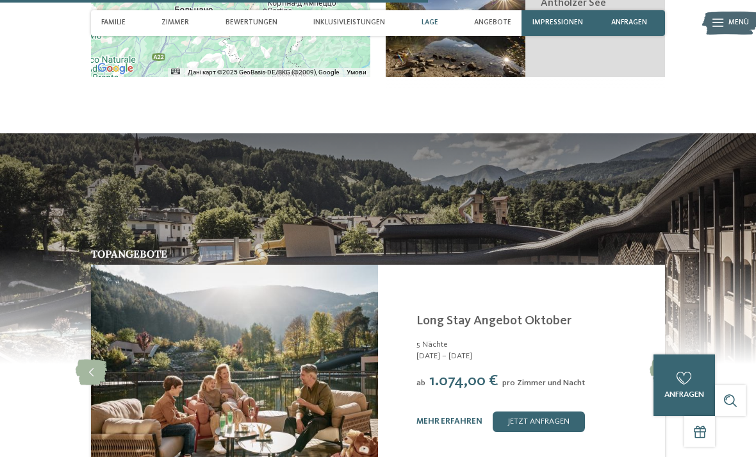
scroll to position [2021, 0]
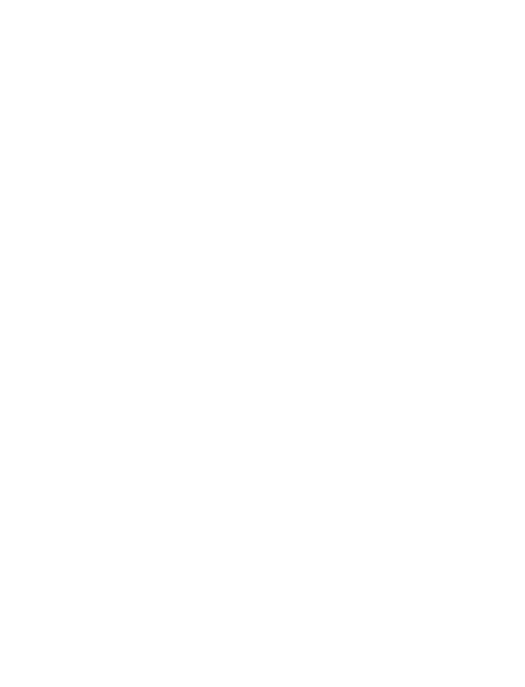
scroll to position [12, 0]
click at [479, 247] on img at bounding box center [262, 192] width 525 height 295
click at [498, 228] on img at bounding box center [262, 192] width 525 height 295
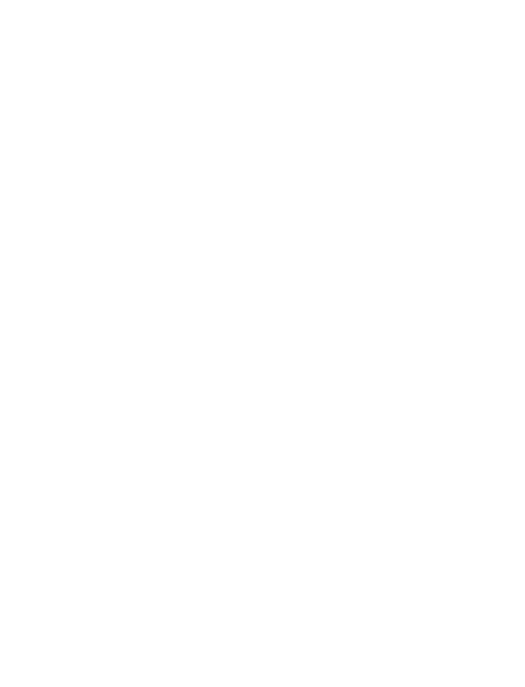
click at [28, 323] on div "Impressionen" at bounding box center [15, 321] width 31 height 26
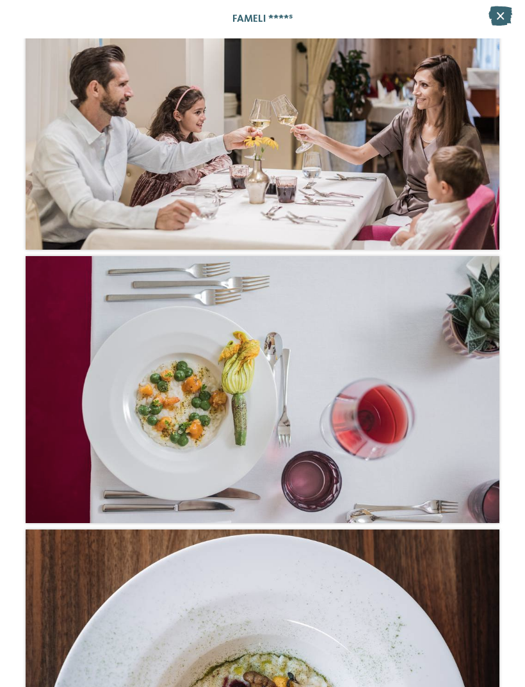
scroll to position [2712, 0]
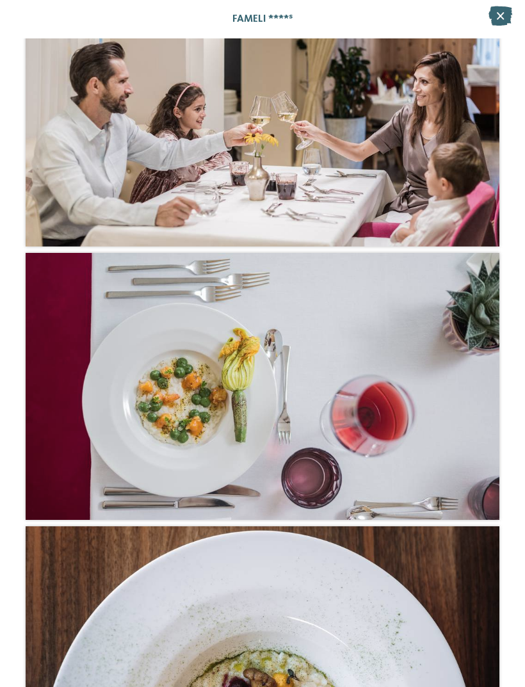
click at [503, 15] on icon at bounding box center [501, 15] width 24 height 19
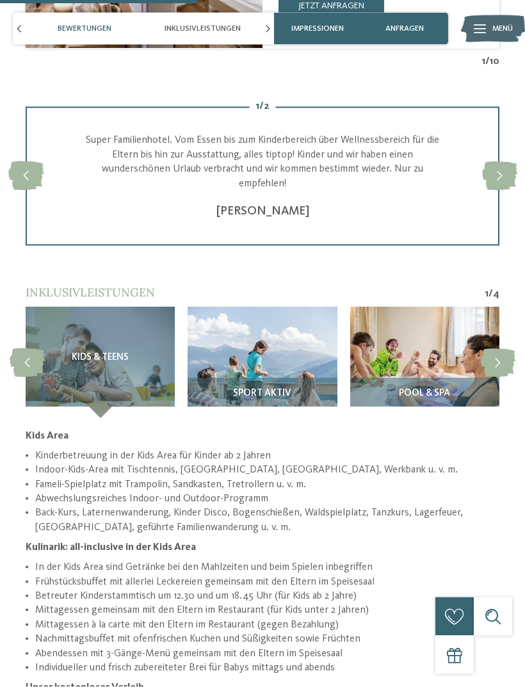
scroll to position [1658, 0]
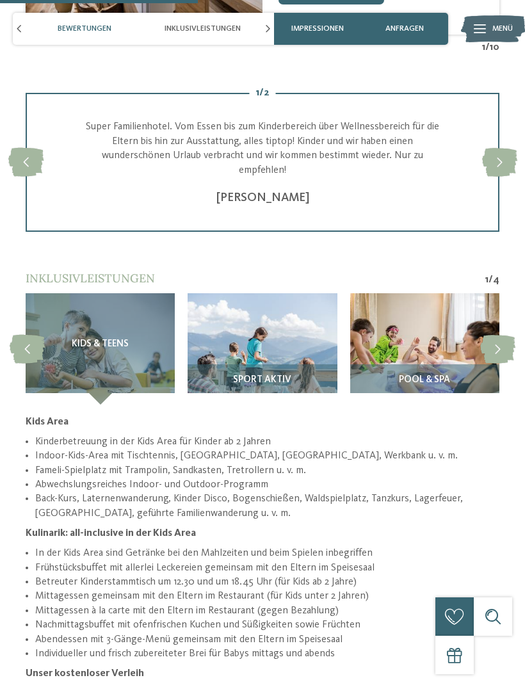
click at [129, 340] on span "Kids & Teens" at bounding box center [100, 345] width 57 height 11
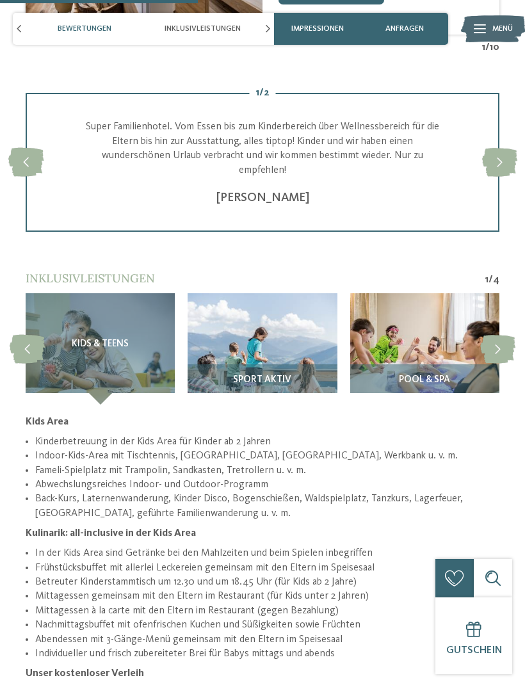
click at [107, 361] on div "Kids & Teens" at bounding box center [100, 348] width 149 height 111
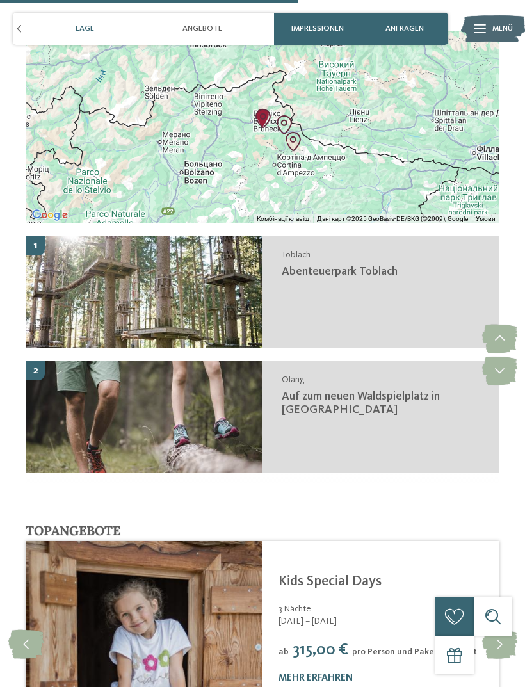
scroll to position [2528, 0]
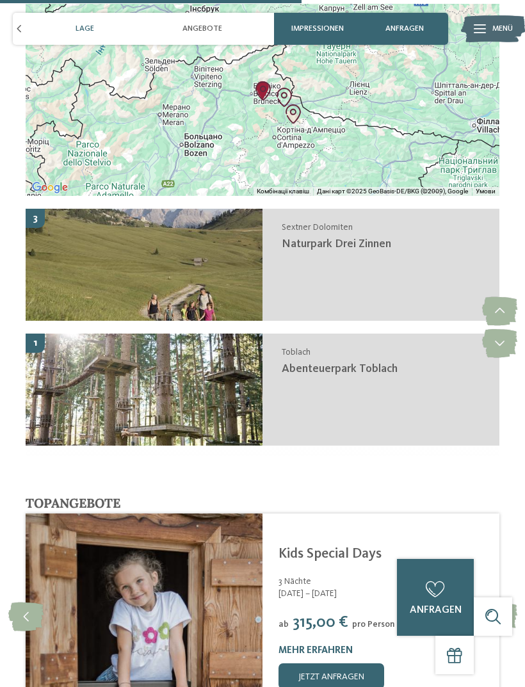
click at [461, 218] on div "Sextner Dolomiten Naturpark Drei Zinnen" at bounding box center [381, 265] width 237 height 112
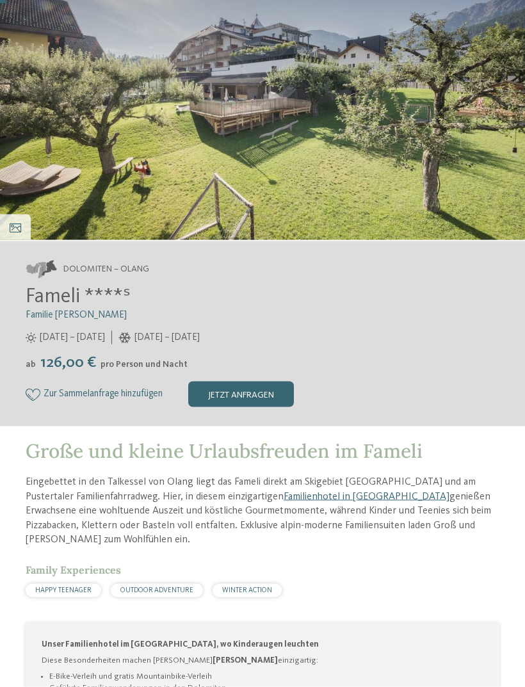
scroll to position [0, 0]
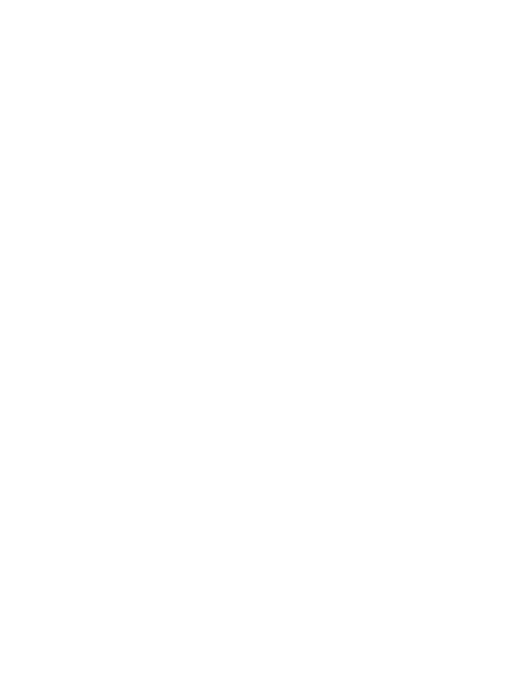
scroll to position [3542, 0]
click at [421, 325] on icon at bounding box center [423, 321] width 9 height 9
type input "**********"
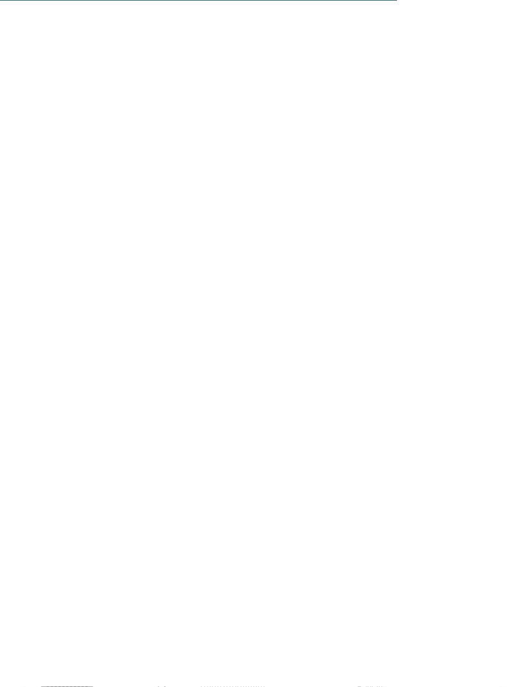
scroll to position [3701, 0]
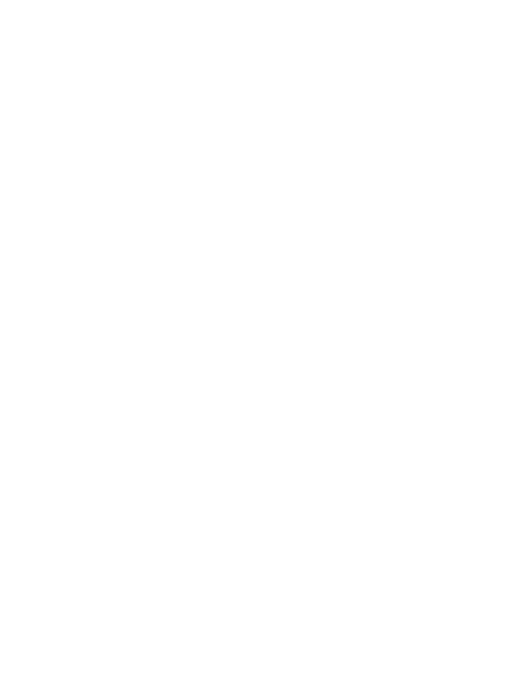
click at [213, 383] on span at bounding box center [213, 389] width 19 height 19
click at [215, 387] on span at bounding box center [213, 389] width 19 height 19
type input "*"
click at [237, 427] on select "* * * * * * * * * * * ** ** ** ** ** ** ** **" at bounding box center [203, 437] width 93 height 22
select select "*"
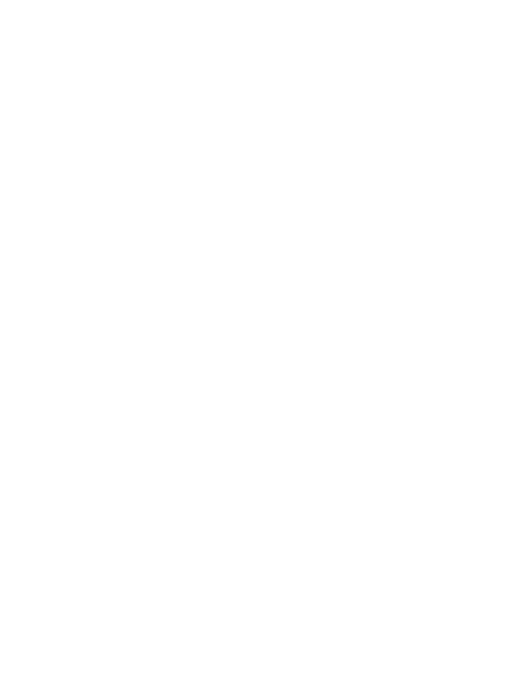
click at [244, 471] on select "* * * * * * * * * * * ** ** ** ** ** ** ** **" at bounding box center [203, 482] width 93 height 22
select select "*"
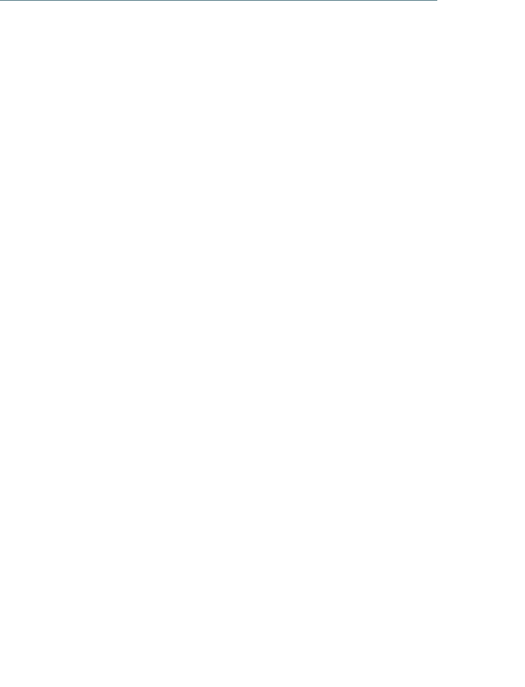
click at [167, 263] on select "* **** **** ******* ******" at bounding box center [104, 267] width 133 height 22
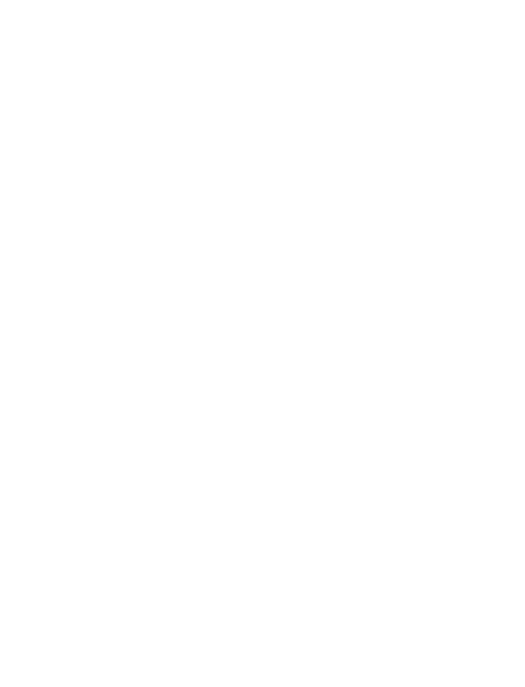
select select "*"
click at [262, 256] on input "Vorname" at bounding box center [263, 267] width 133 height 22
click at [414, 258] on input "Nachname" at bounding box center [420, 267] width 133 height 22
click at [256, 256] on input "******" at bounding box center [263, 267] width 133 height 22
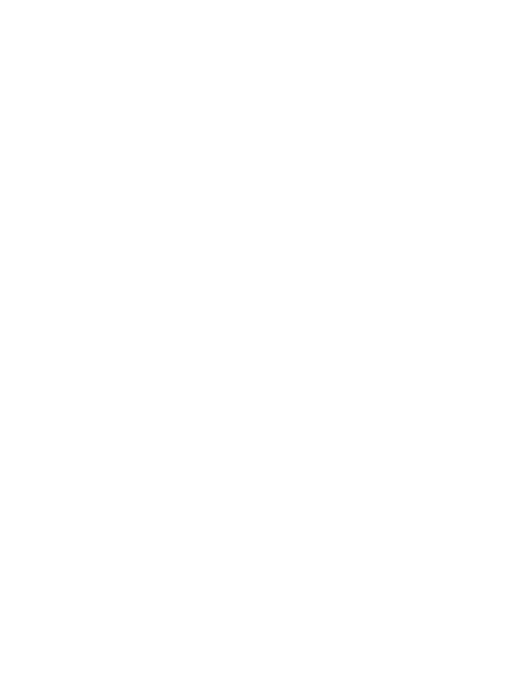
type input "*"
type input "****"
click at [457, 261] on input "Nachname" at bounding box center [420, 267] width 133 height 22
type input "******"
click at [393, 352] on input "E-Mail" at bounding box center [420, 359] width 133 height 22
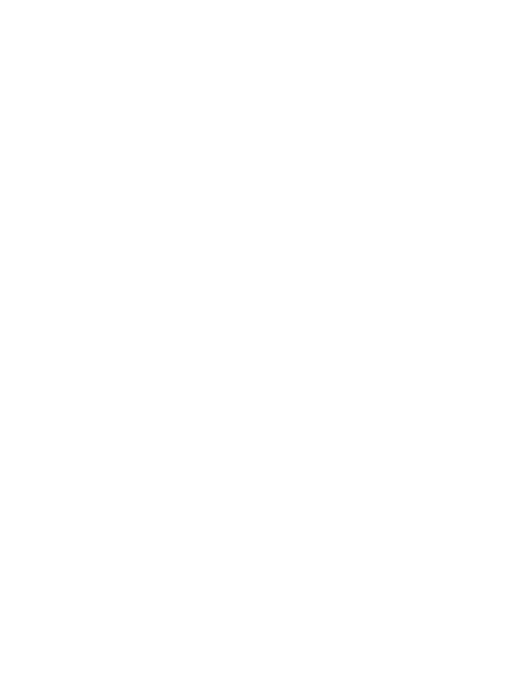
type input "**********"
click at [279, 449] on span "Ich willige in die Datenverarbeitung zu Marketingzwecken ein." at bounding box center [267, 456] width 439 height 15
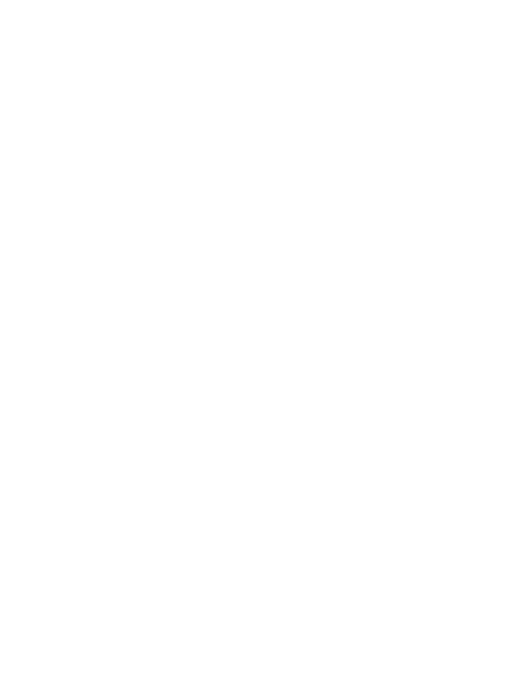
click at [398, 446] on button "Jetzt unverbindlich anfragen" at bounding box center [403, 443] width 167 height 29
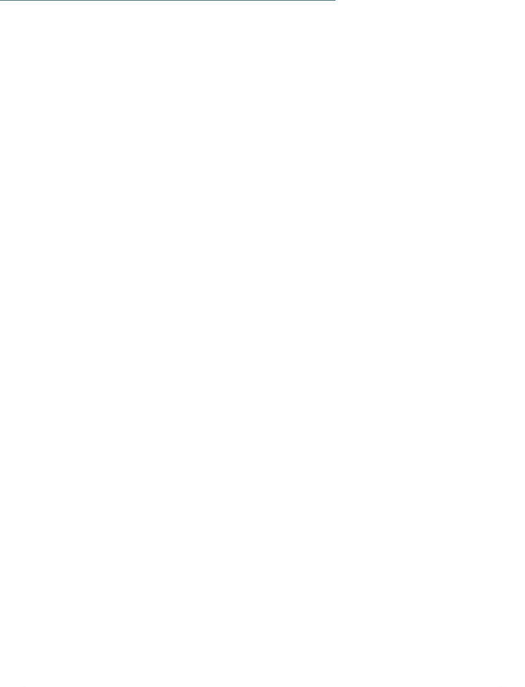
scroll to position [2774, 0]
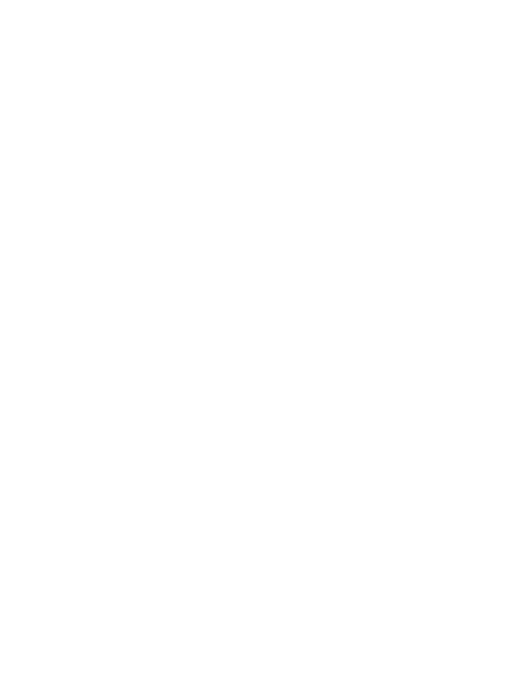
click at [323, 252] on link "mehr erfahren" at bounding box center [316, 257] width 74 height 10
click at [464, 245] on icon at bounding box center [475, 248] width 24 height 12
click at [507, 49] on icon at bounding box center [500, 48] width 28 height 22
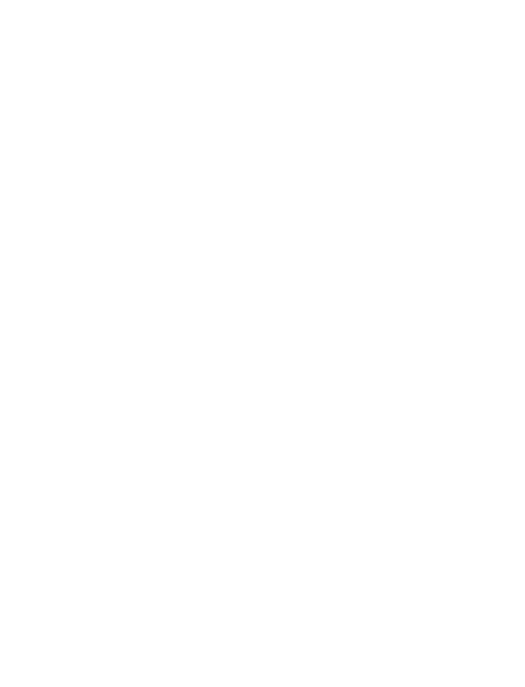
click at [20, 345] on icon at bounding box center [16, 340] width 12 height 9
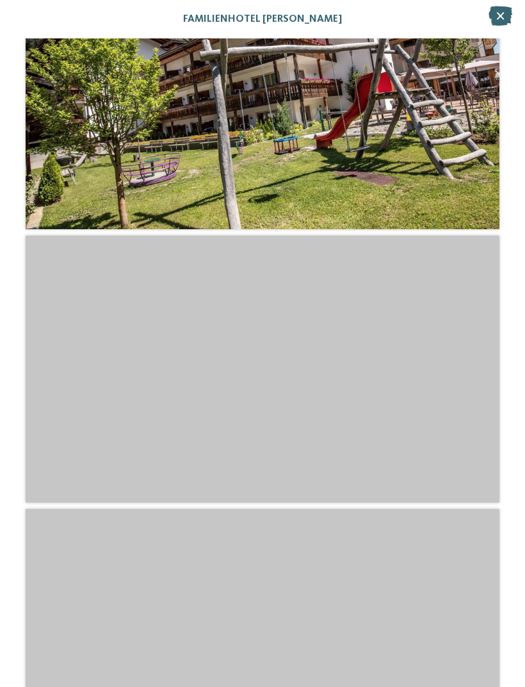
scroll to position [2697, 0]
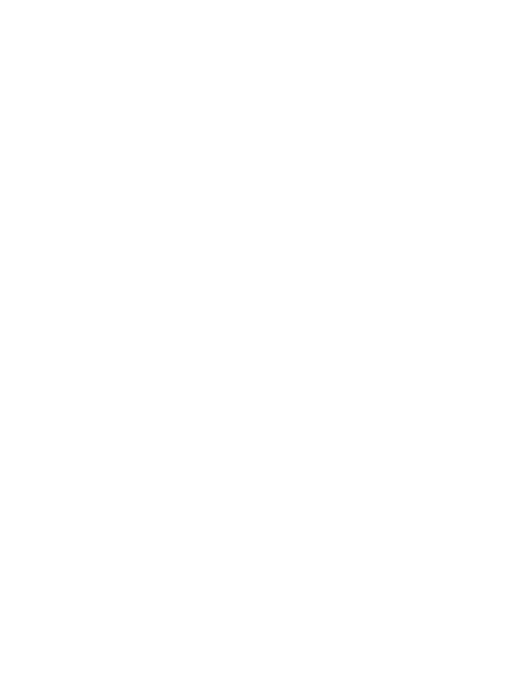
scroll to position [737, 0]
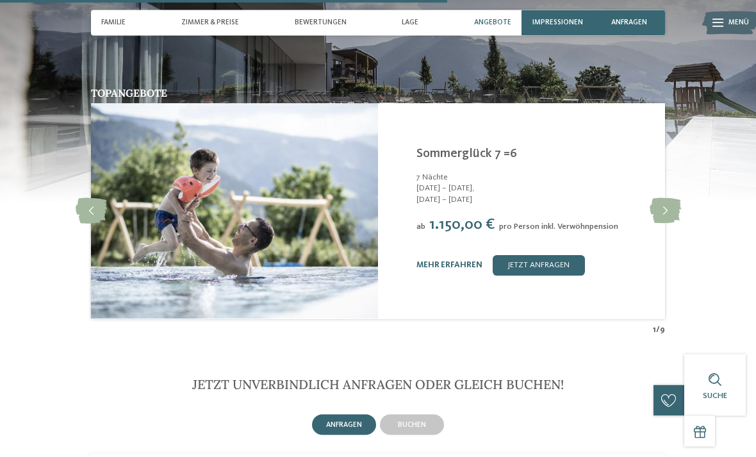
scroll to position [2297, 0]
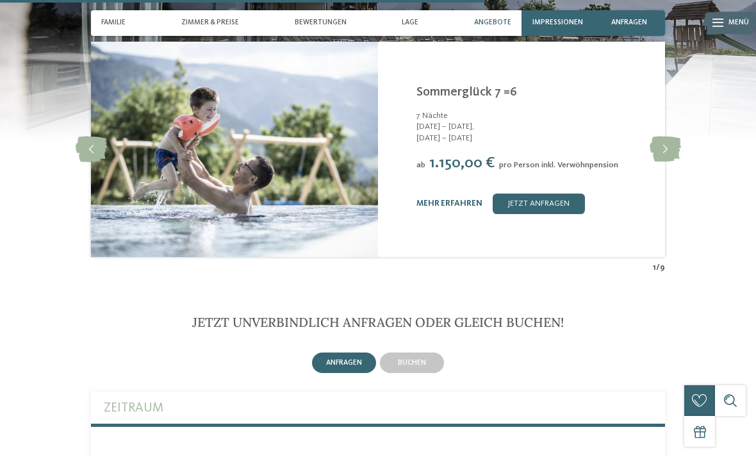
click at [680, 136] on icon at bounding box center [665, 149] width 31 height 26
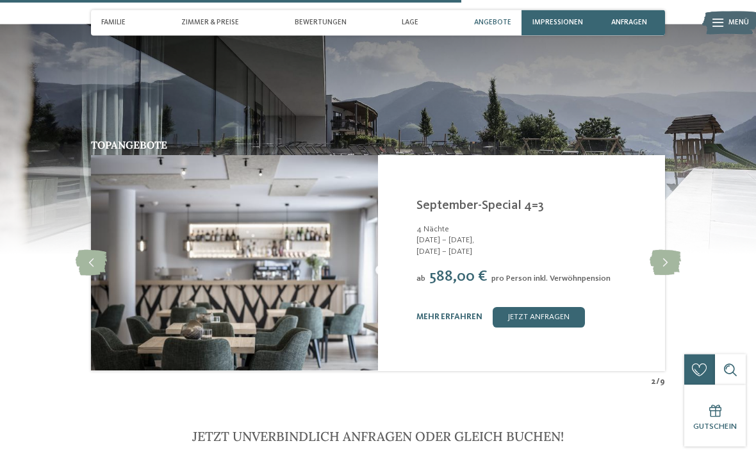
scroll to position [2184, 0]
click at [449, 313] on link "mehr erfahren" at bounding box center [449, 317] width 66 height 8
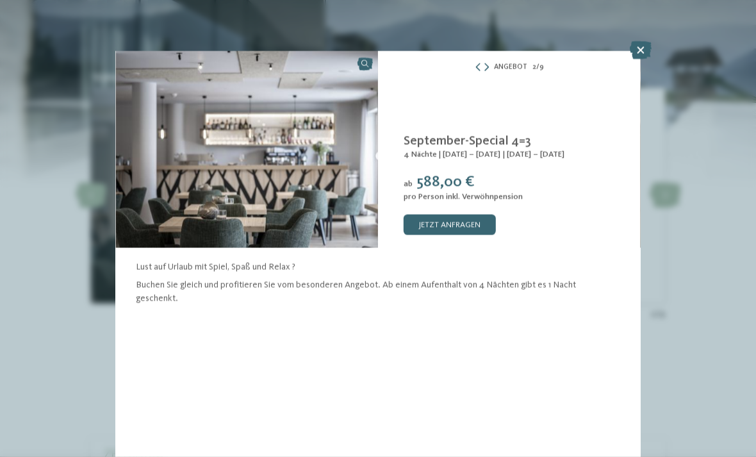
scroll to position [2250, 0]
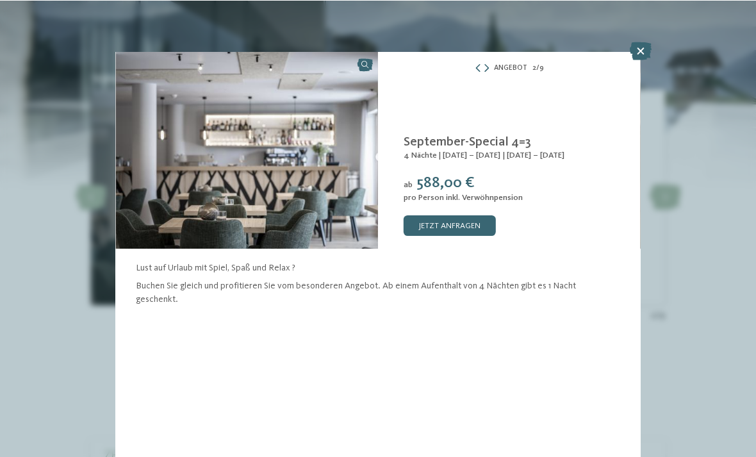
click at [644, 54] on icon at bounding box center [641, 51] width 22 height 18
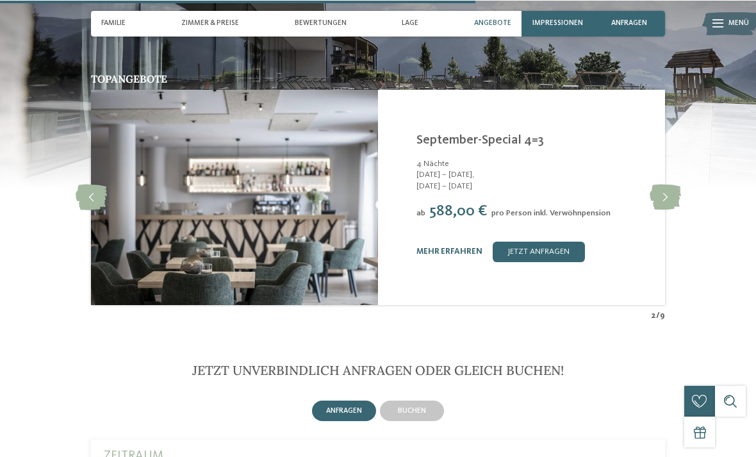
scroll to position [2249, 0]
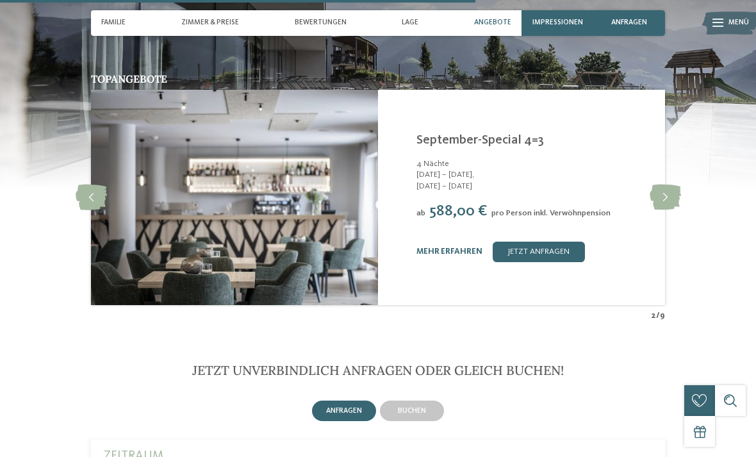
click at [664, 184] on icon at bounding box center [665, 197] width 31 height 26
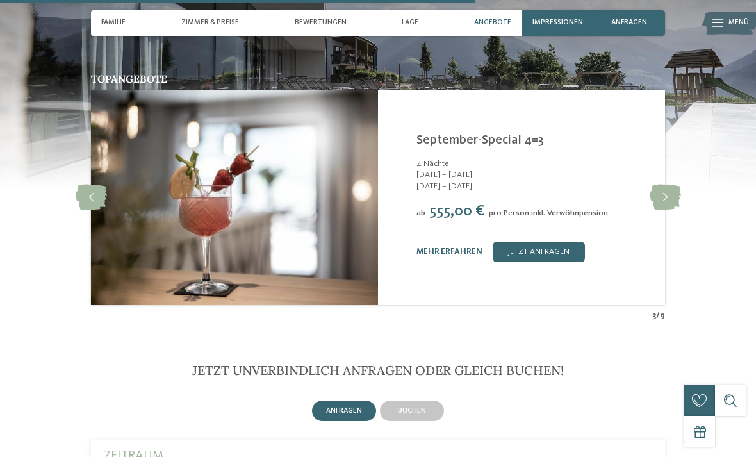
click at [665, 184] on icon at bounding box center [665, 197] width 31 height 26
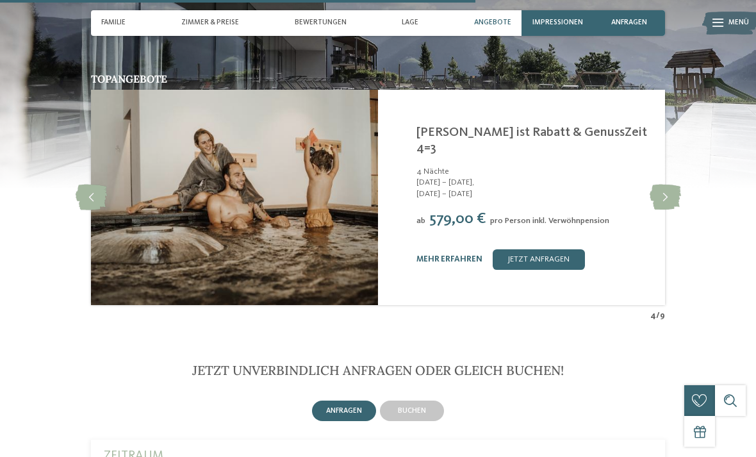
click at [673, 184] on icon at bounding box center [665, 197] width 31 height 26
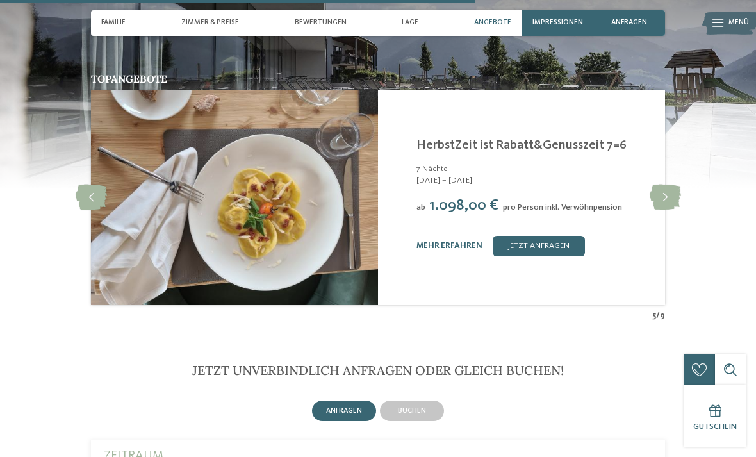
click at [91, 184] on icon at bounding box center [91, 197] width 31 height 26
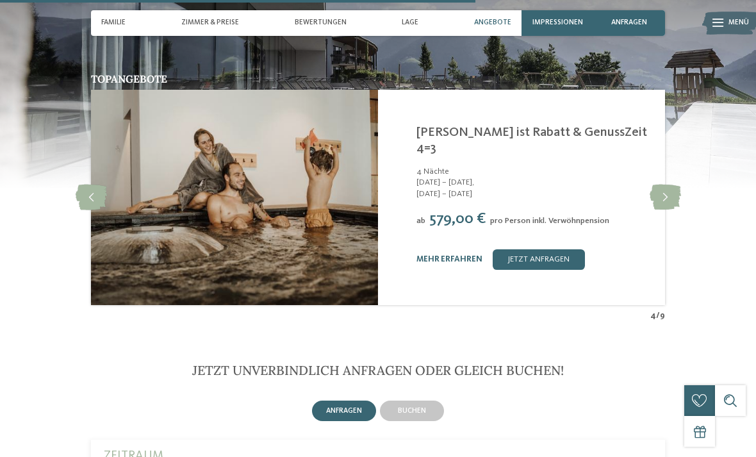
click at [664, 184] on icon at bounding box center [665, 197] width 31 height 26
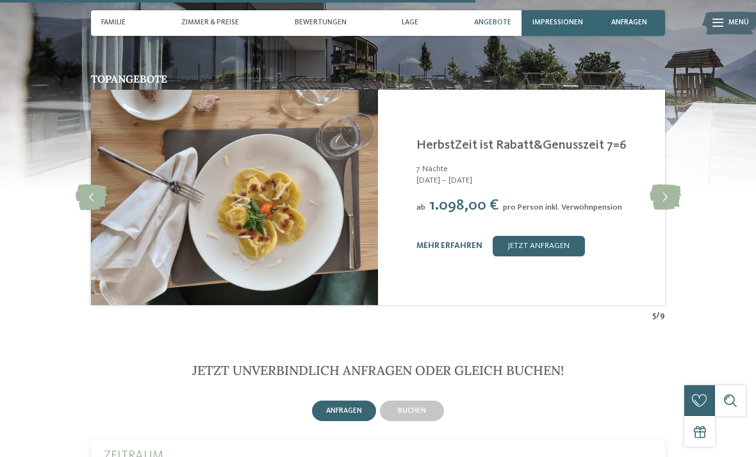
click at [452, 241] on link "mehr erfahren" at bounding box center [449, 245] width 66 height 8
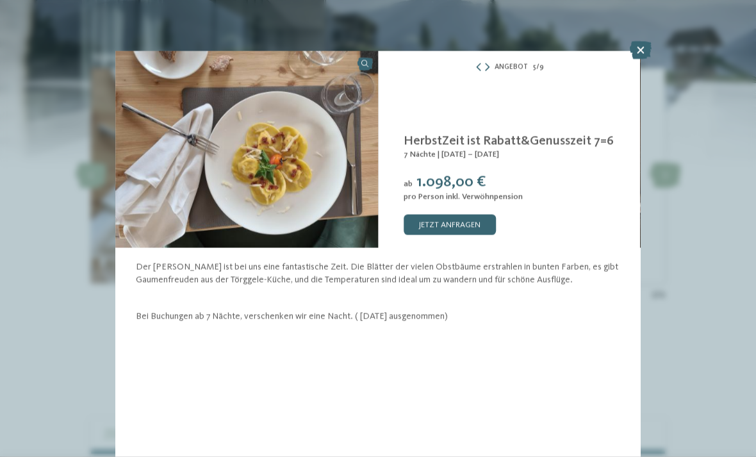
scroll to position [2271, 0]
click at [640, 51] on icon at bounding box center [641, 51] width 22 height 18
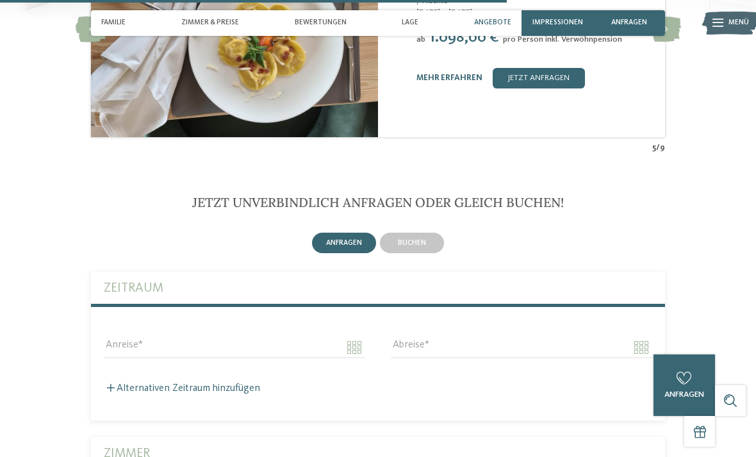
scroll to position [2416, 0]
click at [343, 240] on span "anfragen" at bounding box center [344, 244] width 36 height 8
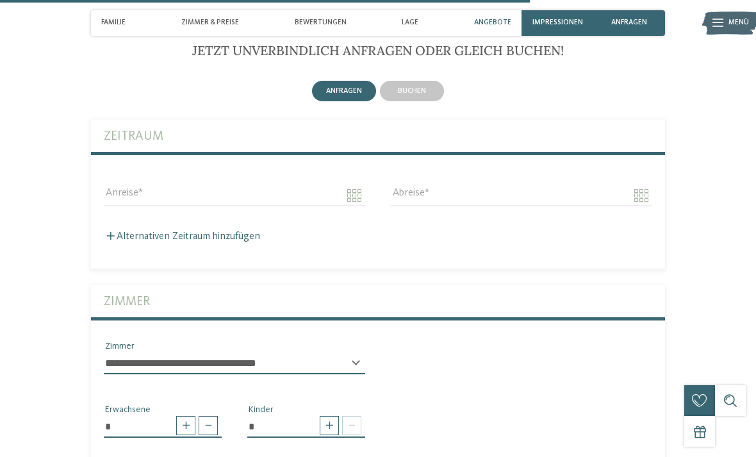
scroll to position [2580, 0]
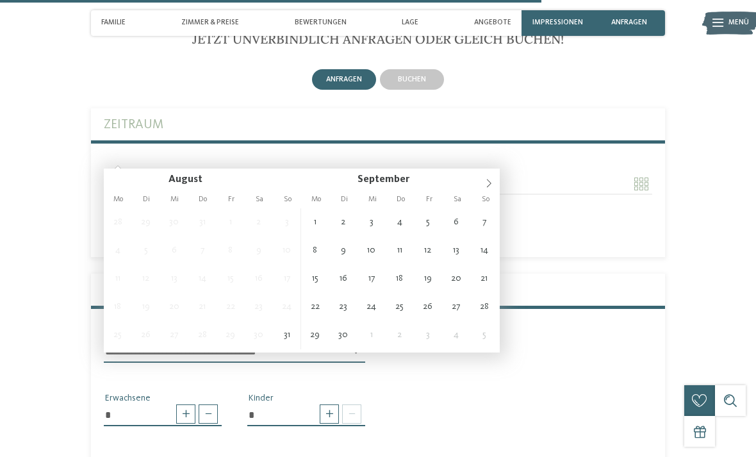
click at [491, 183] on icon at bounding box center [488, 183] width 9 height 9
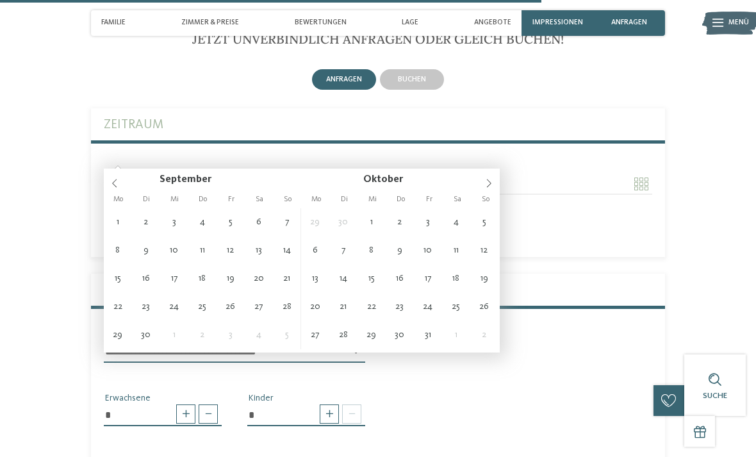
type input "**********"
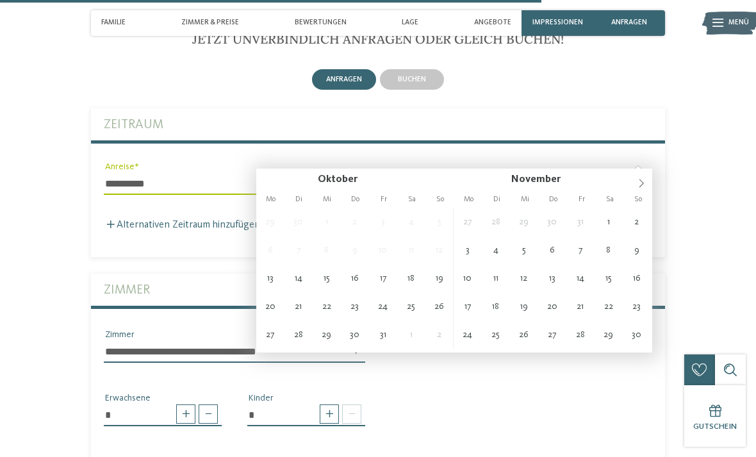
type input "**********"
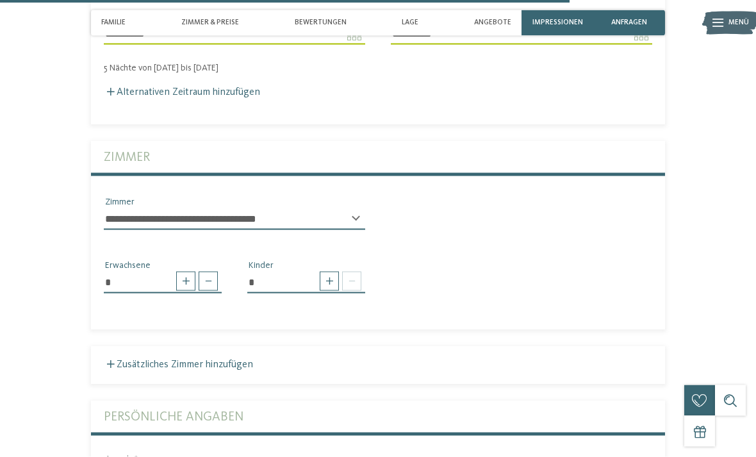
scroll to position [2734, 0]
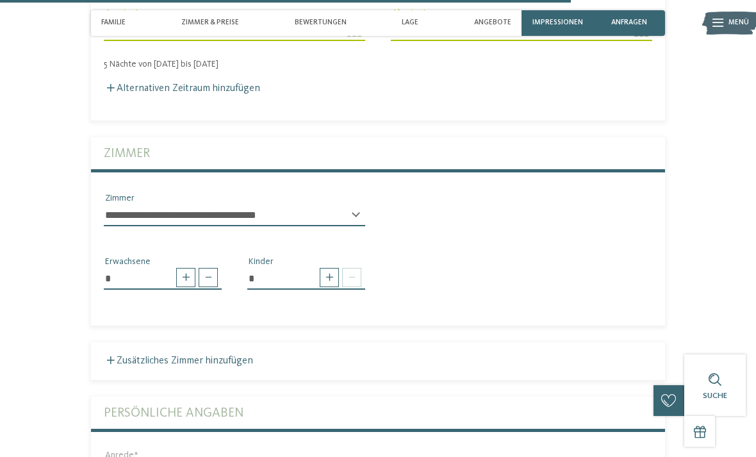
click at [325, 268] on span at bounding box center [329, 277] width 19 height 19
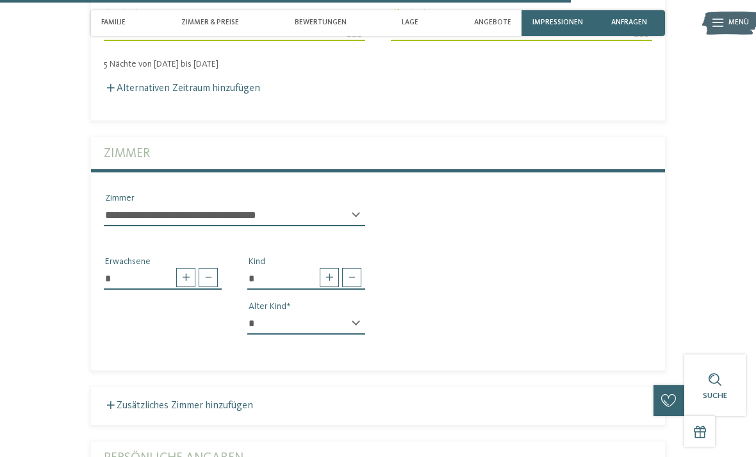
click at [325, 268] on input "*" at bounding box center [306, 279] width 118 height 22
click at [330, 268] on span at bounding box center [329, 277] width 19 height 19
type input "*"
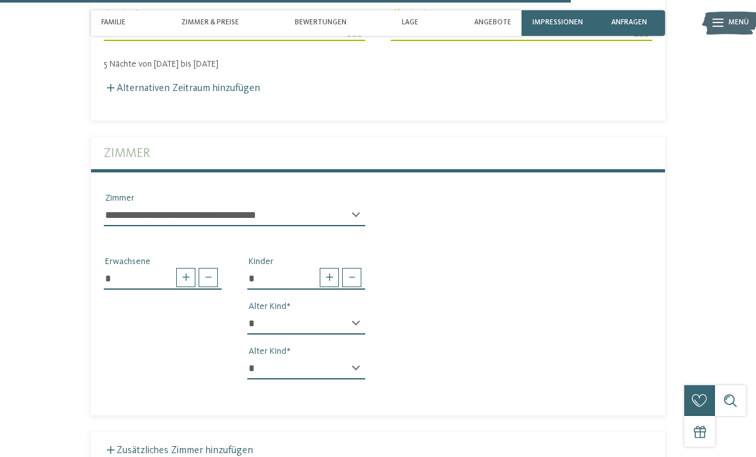
click at [351, 313] on select "* * * * * * * * * * * ** ** ** ** ** ** ** **" at bounding box center [306, 324] width 118 height 22
select select "*"
click at [347, 357] on select "* * * * * * * * * * * ** ** ** ** ** ** ** **" at bounding box center [306, 368] width 118 height 22
select select "*"
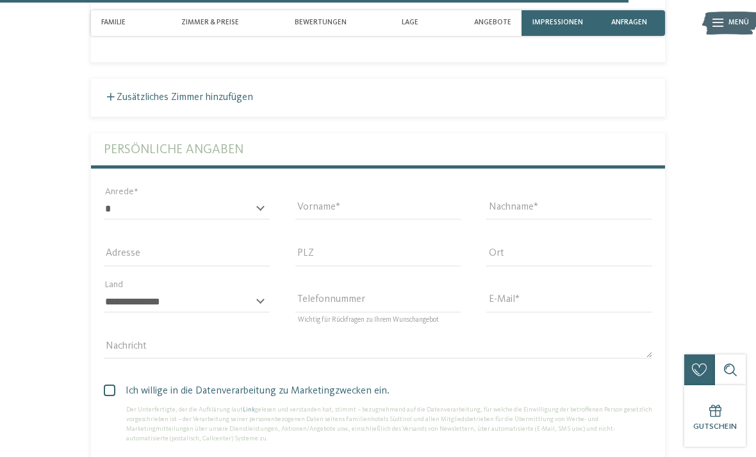
scroll to position [3086, 0]
click at [256, 199] on select "* **** **** ******* ******" at bounding box center [187, 210] width 166 height 22
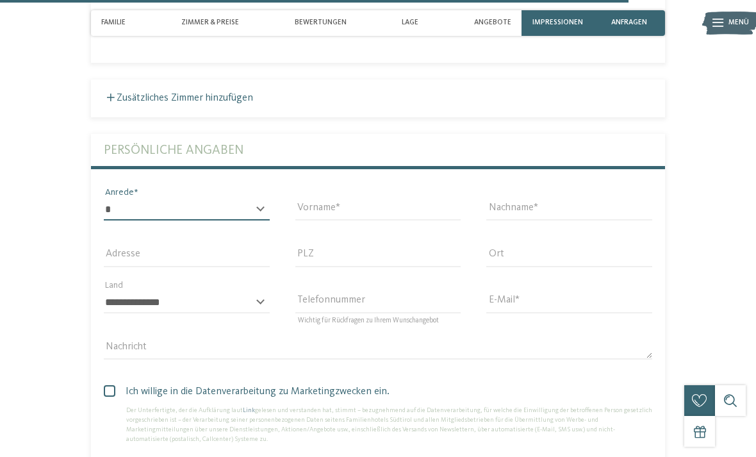
select select "*"
click at [357, 199] on input "Vorname" at bounding box center [378, 210] width 166 height 22
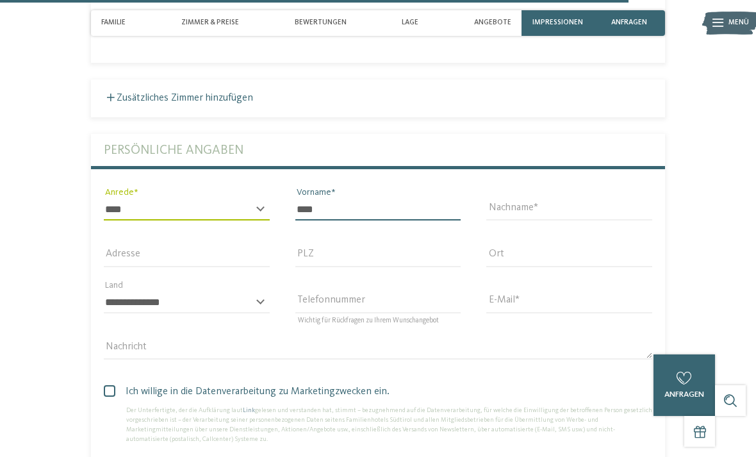
type input "****"
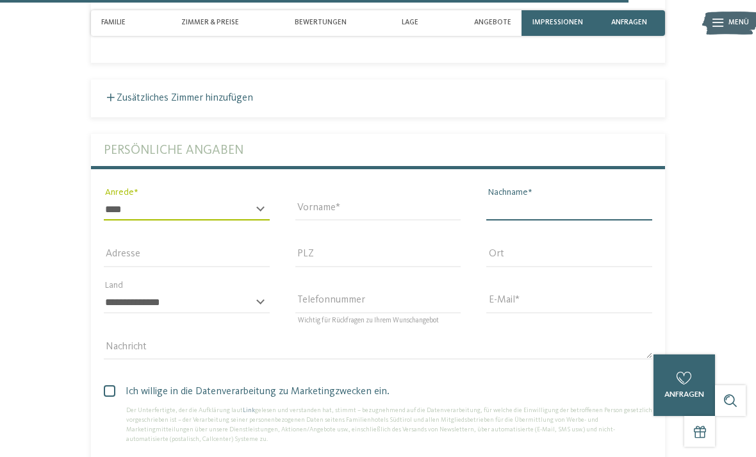
click at [582, 199] on input "Nachname" at bounding box center [569, 210] width 166 height 22
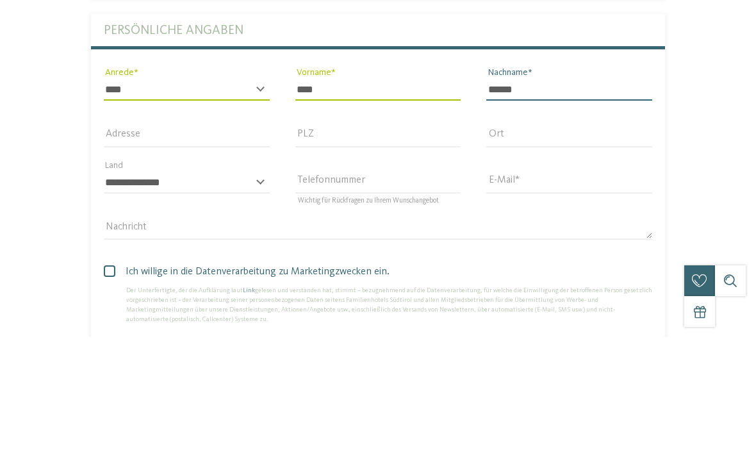
type input "******"
click at [530, 291] on input "E-Mail" at bounding box center [569, 302] width 166 height 22
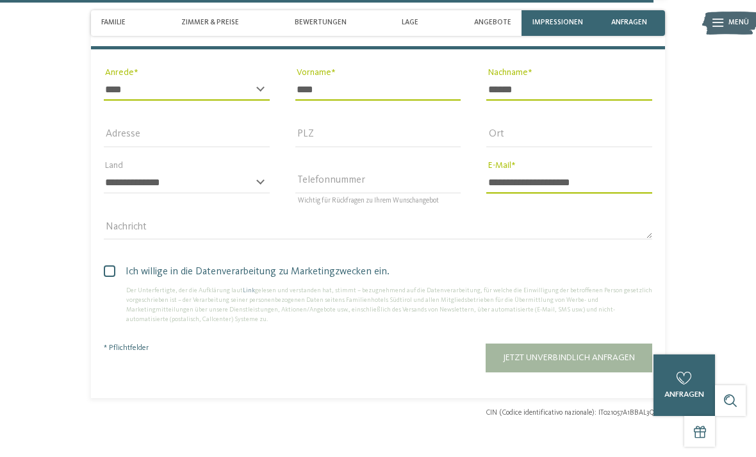
type input "**********"
click at [109, 265] on span at bounding box center [110, 271] width 12 height 12
click at [530, 353] on span "Jetzt unverbindlich anfragen" at bounding box center [569, 357] width 132 height 9
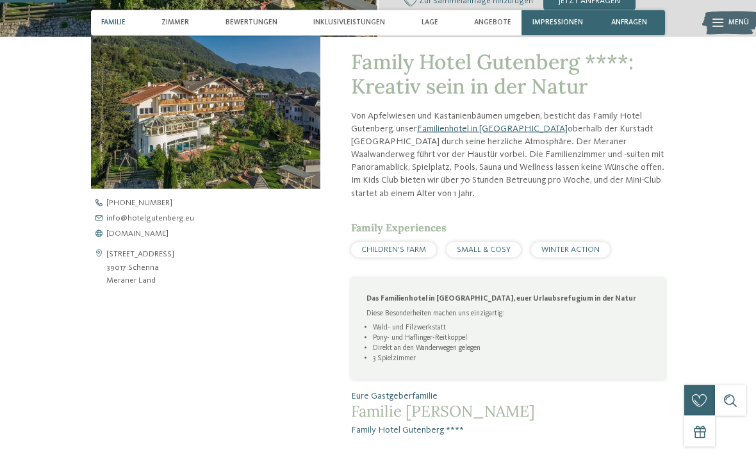
scroll to position [288, 0]
